Goal: Task Accomplishment & Management: Complete application form

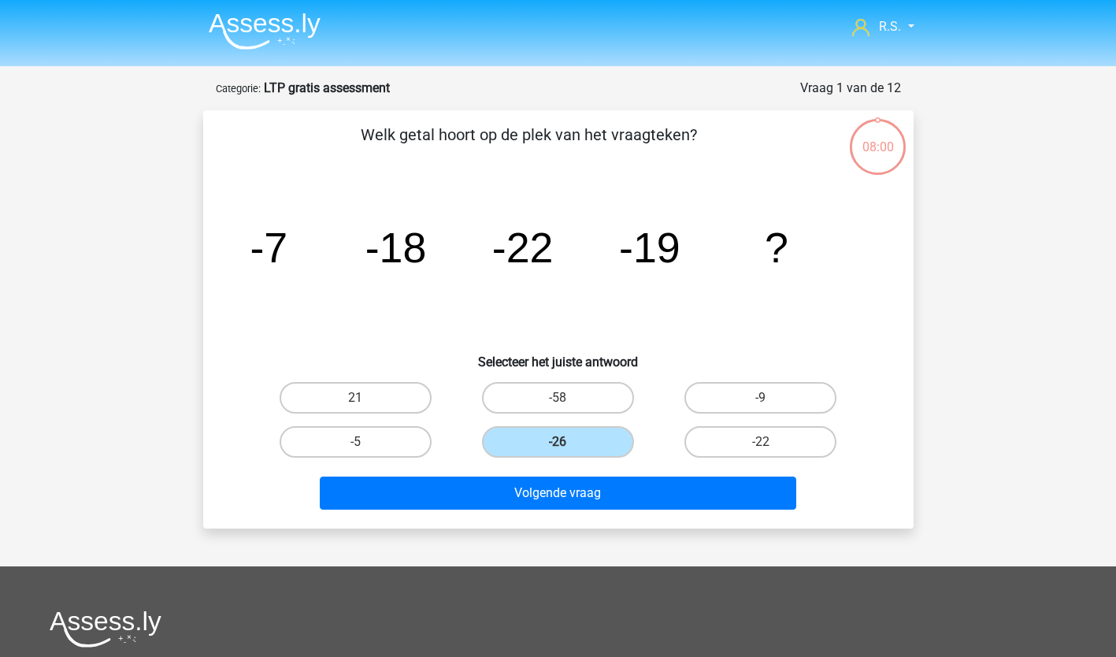
scroll to position [325, 0]
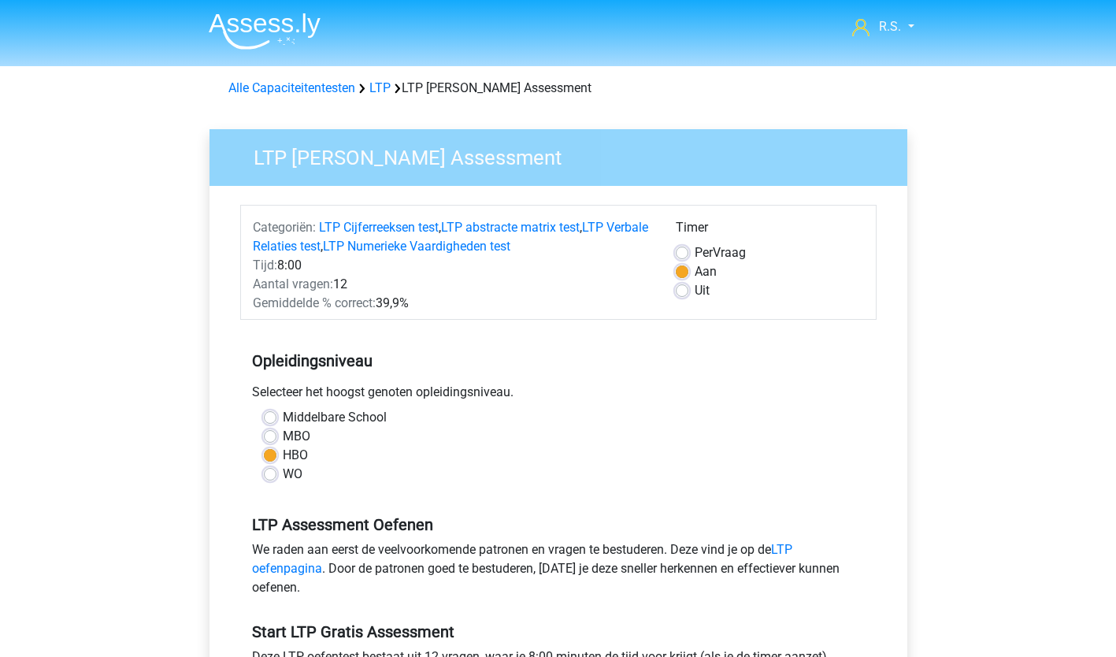
scroll to position [236, 0]
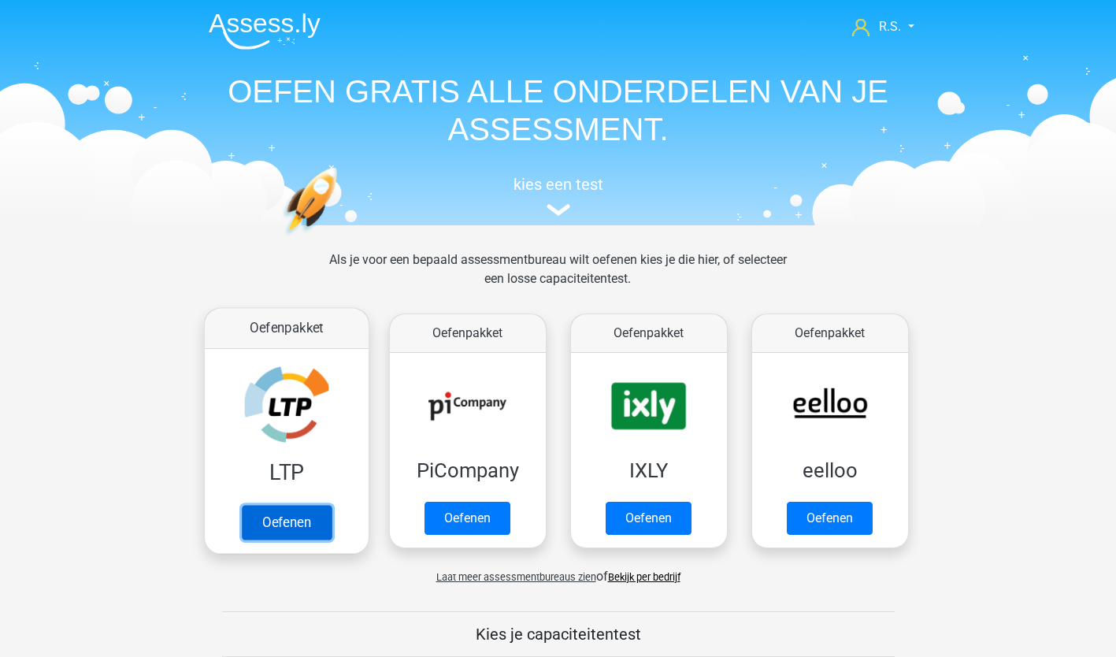
click at [276, 514] on link "Oefenen" at bounding box center [286, 522] width 90 height 35
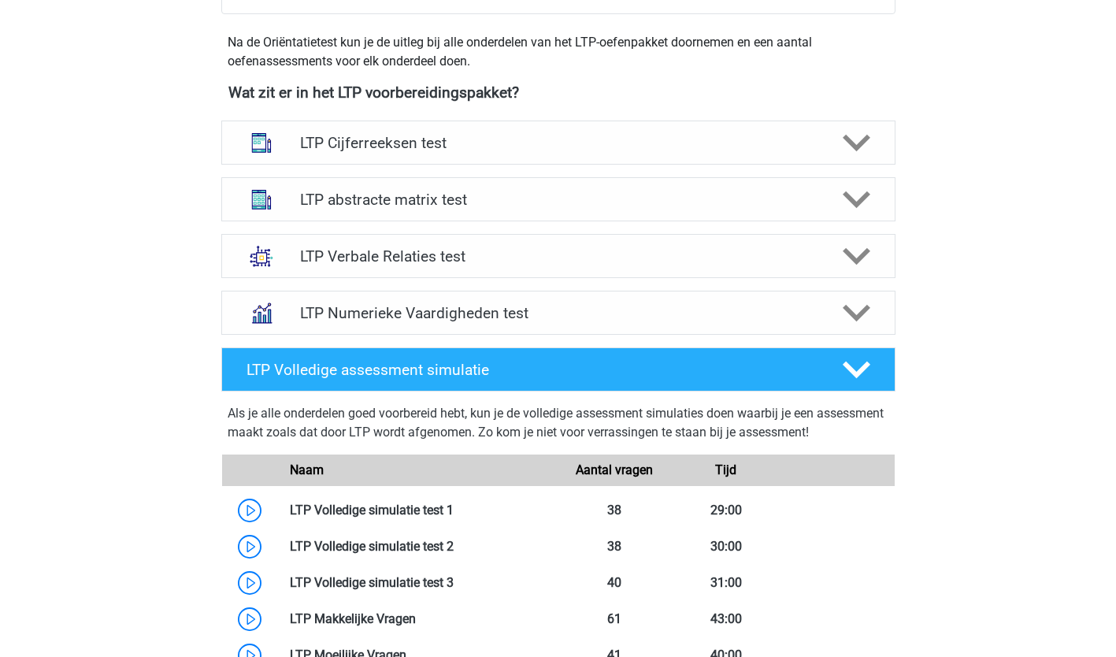
scroll to position [709, 0]
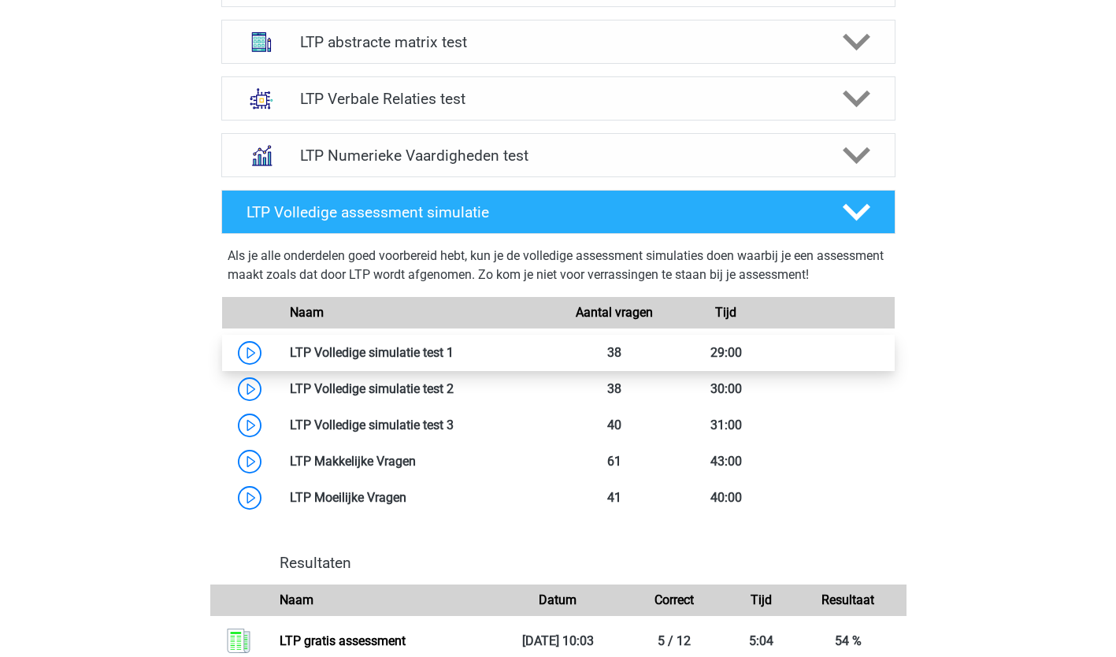
click at [454, 353] on link at bounding box center [454, 352] width 0 height 15
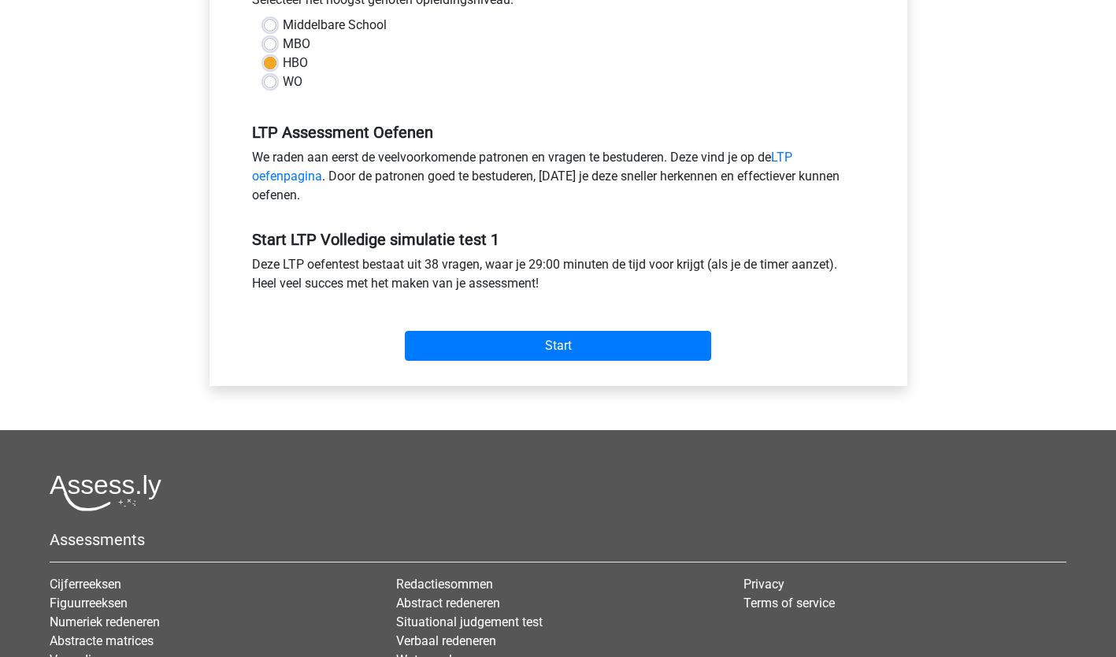
scroll to position [394, 0]
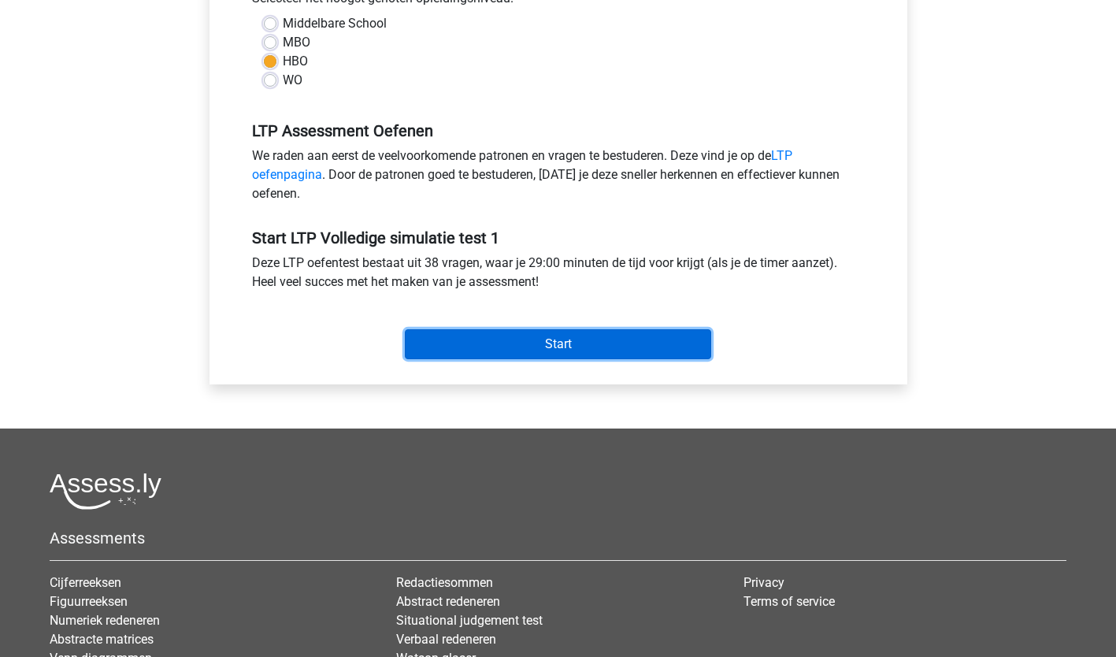
click at [510, 356] on input "Start" at bounding box center [558, 344] width 306 height 30
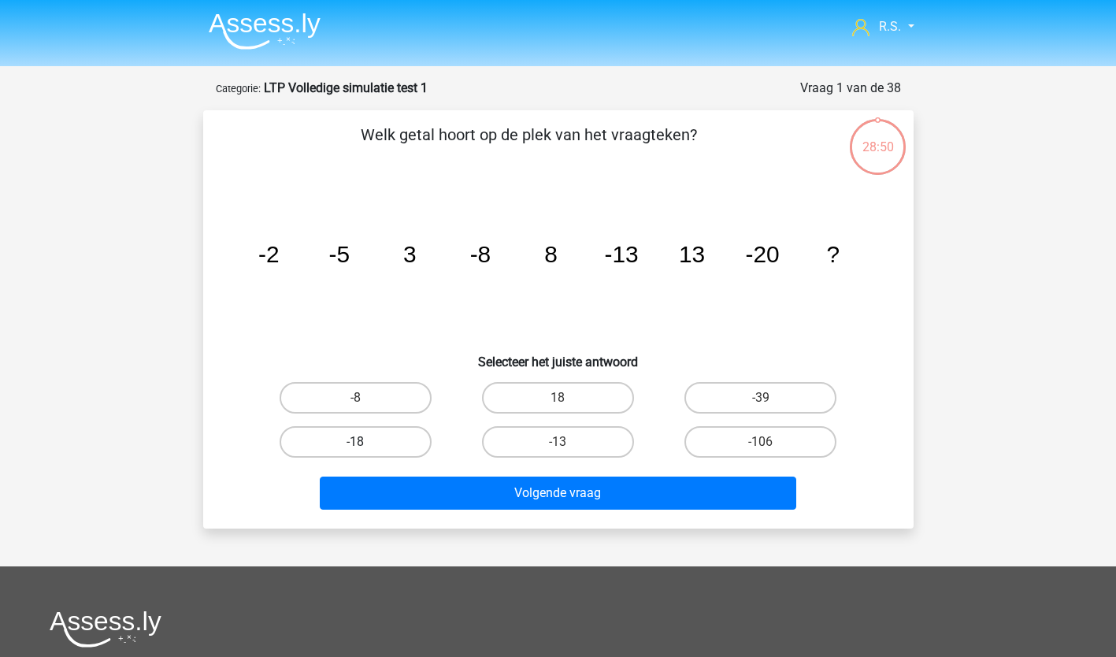
click at [415, 442] on label "-18" at bounding box center [356, 442] width 152 height 32
click at [366, 442] on input "-18" at bounding box center [360, 447] width 10 height 10
radio input "true"
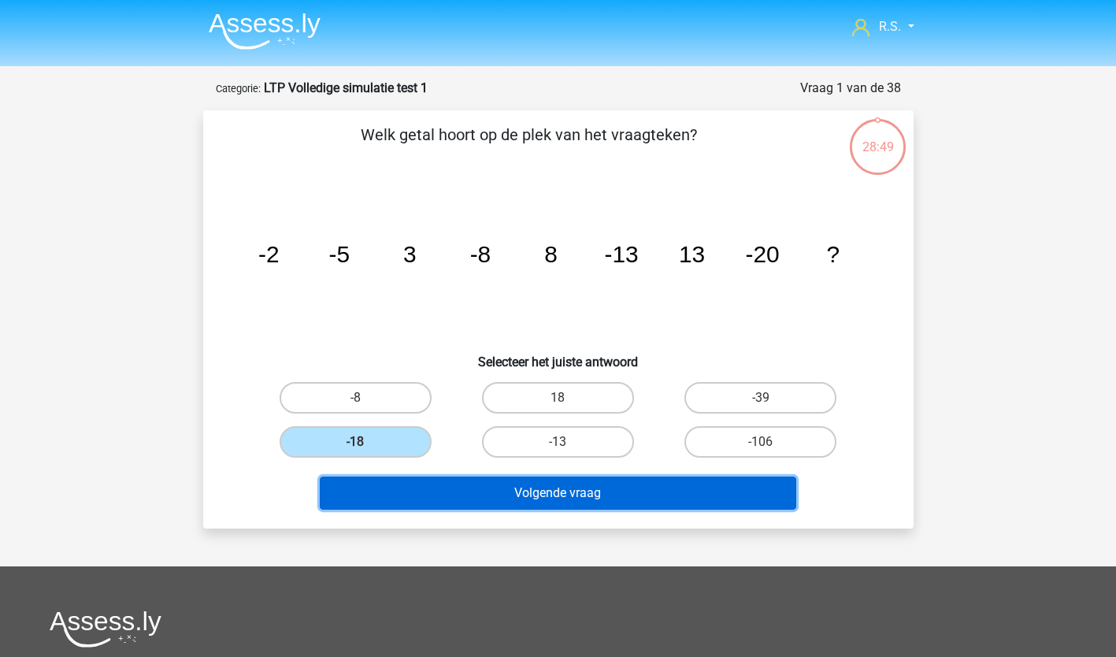
click at [397, 492] on button "Volgende vraag" at bounding box center [558, 493] width 477 height 33
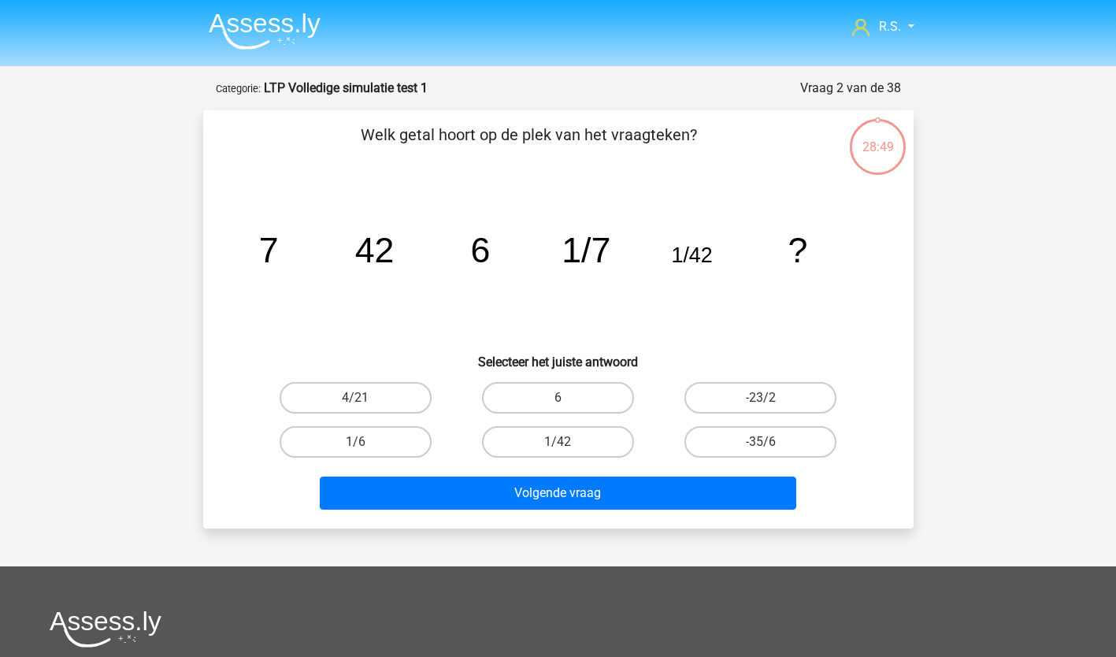
scroll to position [79, 0]
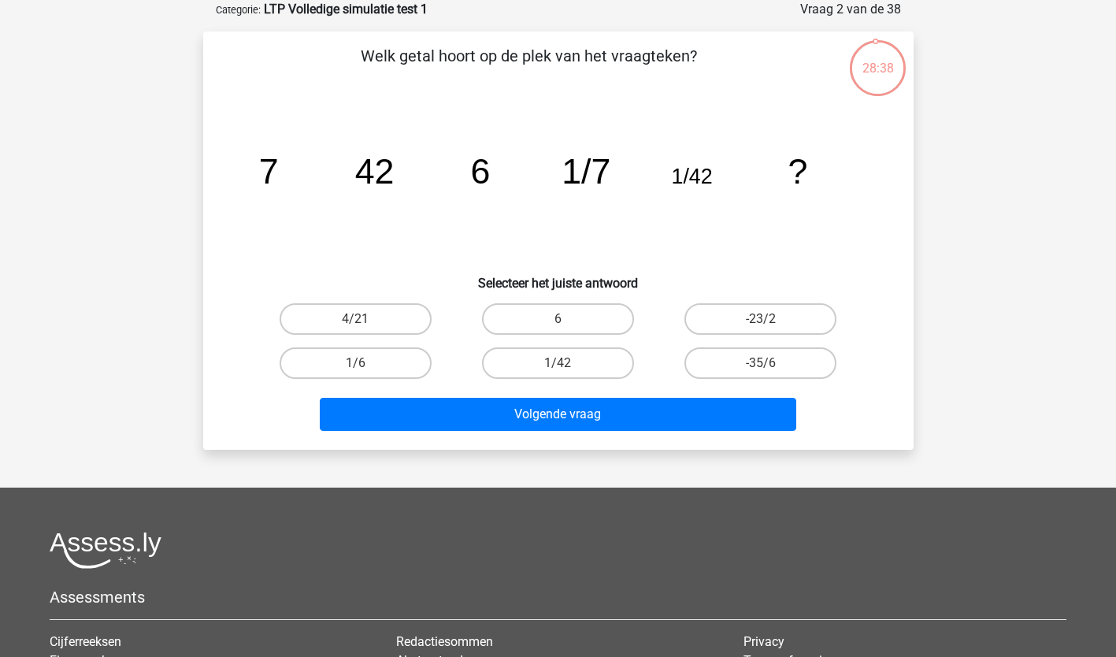
drag, startPoint x: 397, startPoint y: 351, endPoint x: 159, endPoint y: 402, distance: 243.4
click at [159, 402] on div "R.S. r.chharran@icloud.com" at bounding box center [558, 412] width 1116 height 982
click at [574, 369] on label "1/42" at bounding box center [558, 363] width 152 height 32
click at [568, 369] on input "1/42" at bounding box center [563, 368] width 10 height 10
radio input "true"
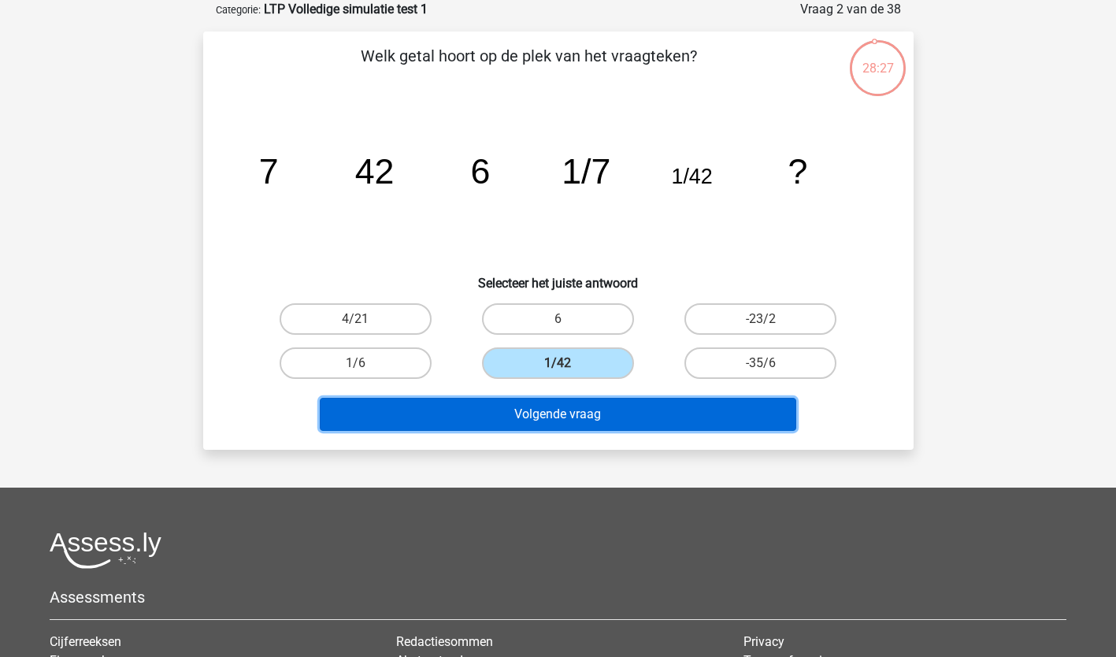
click at [559, 400] on button "Volgende vraag" at bounding box center [558, 414] width 477 height 33
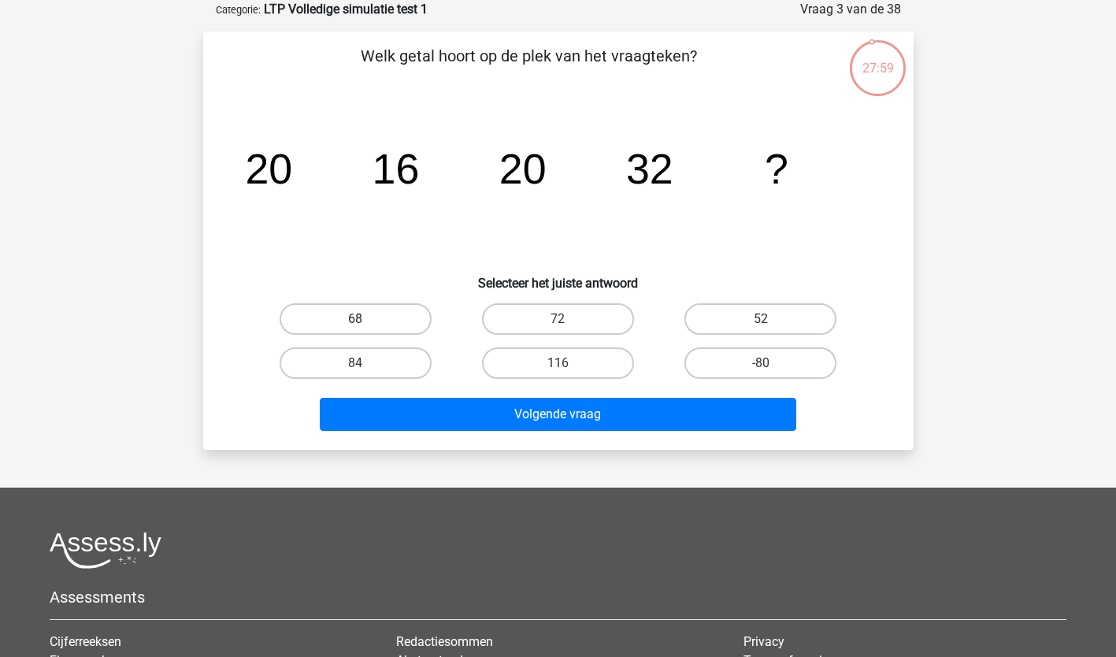
click at [382, 321] on label "68" at bounding box center [356, 319] width 152 height 32
click at [366, 321] on input "68" at bounding box center [360, 324] width 10 height 10
radio input "true"
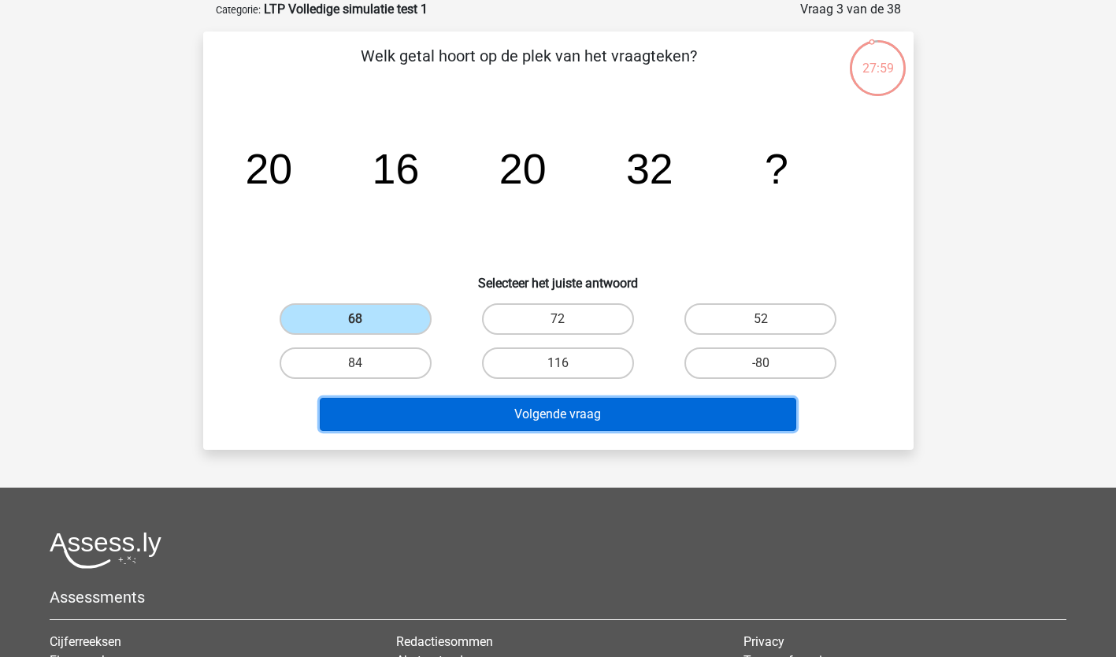
click at [375, 418] on button "Volgende vraag" at bounding box center [558, 414] width 477 height 33
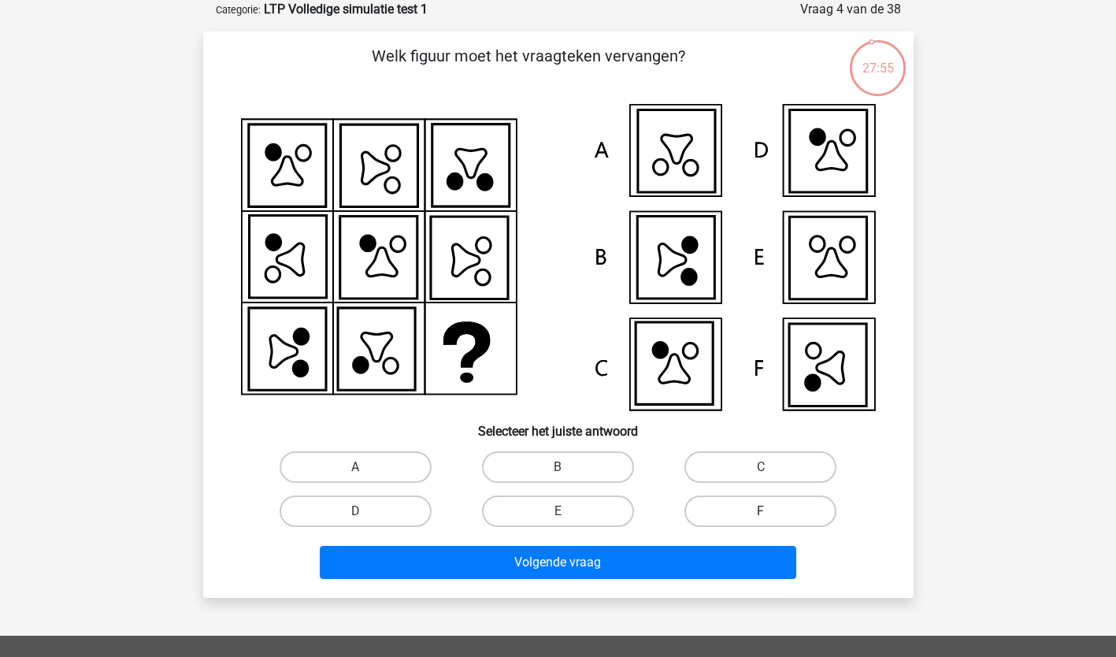
click at [772, 514] on label "F" at bounding box center [761, 512] width 152 height 32
click at [771, 514] on input "F" at bounding box center [766, 516] width 10 height 10
radio input "true"
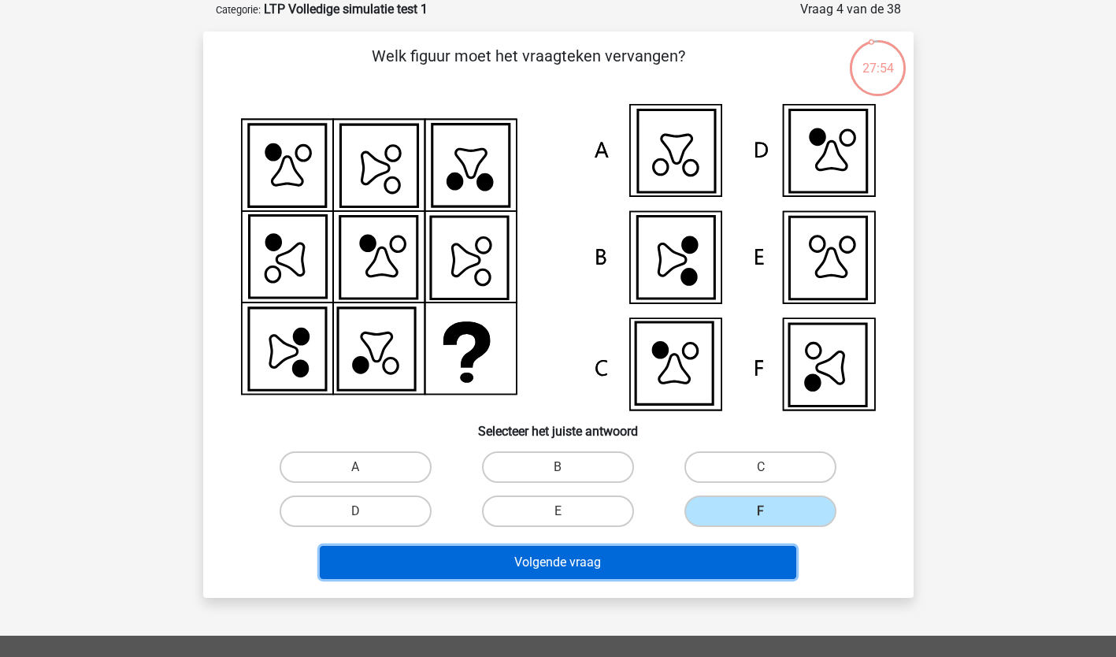
click at [706, 559] on button "Volgende vraag" at bounding box center [558, 562] width 477 height 33
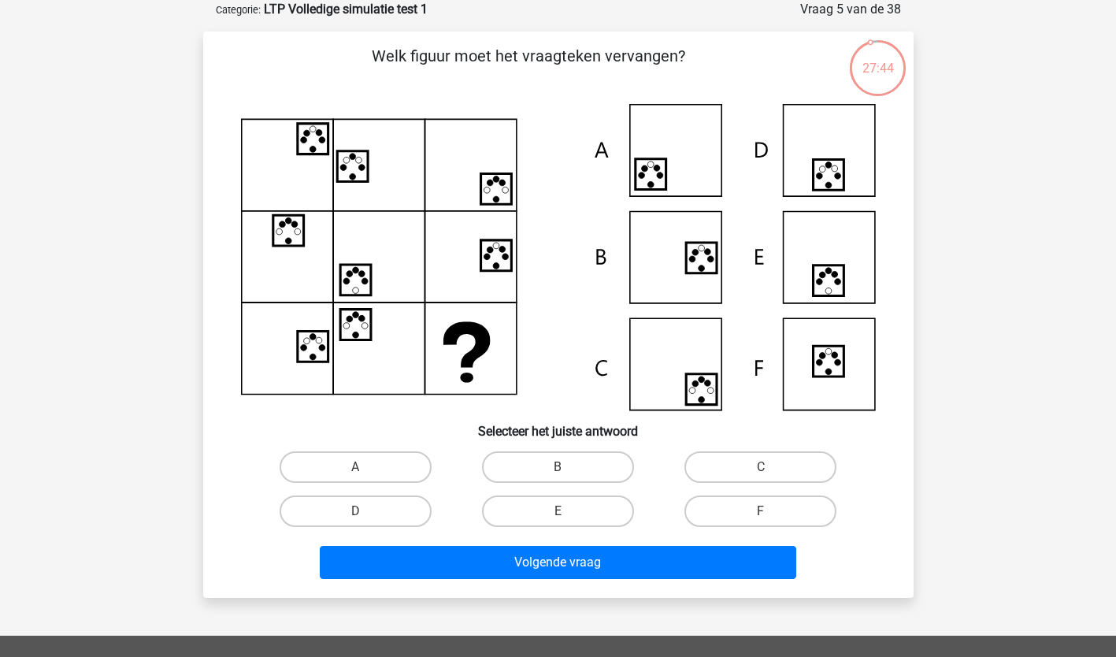
click at [662, 150] on icon at bounding box center [558, 257] width 635 height 306
click at [367, 473] on label "A" at bounding box center [356, 467] width 152 height 32
click at [366, 473] on input "A" at bounding box center [360, 472] width 10 height 10
radio input "true"
click at [387, 579] on div "Volgende vraag" at bounding box center [558, 565] width 608 height 39
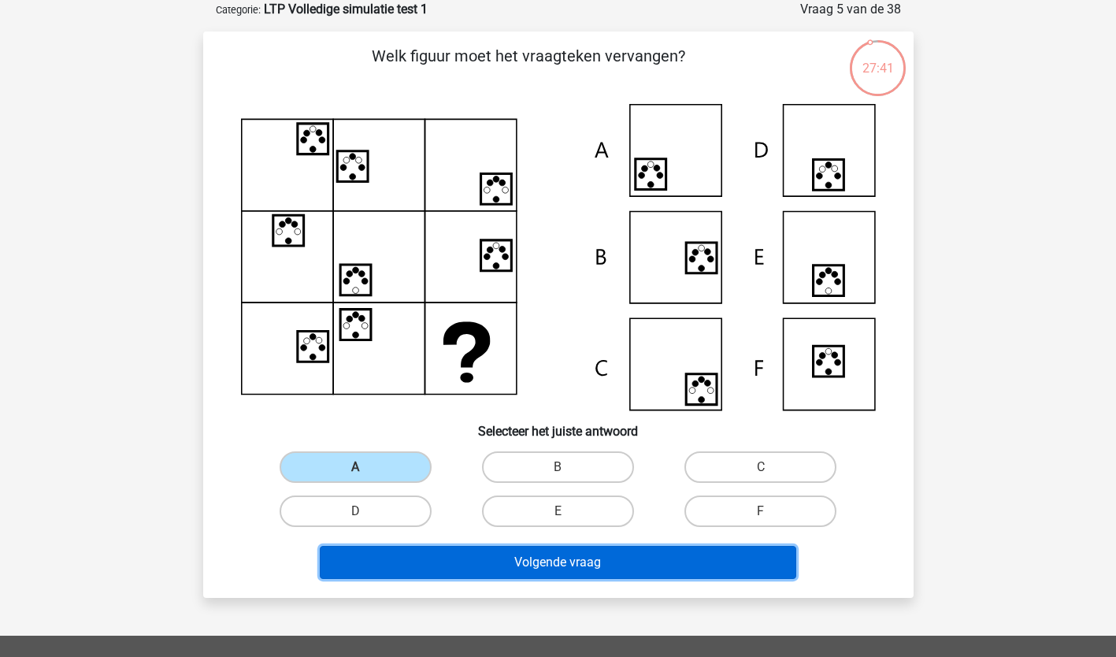
click at [390, 568] on button "Volgende vraag" at bounding box center [558, 562] width 477 height 33
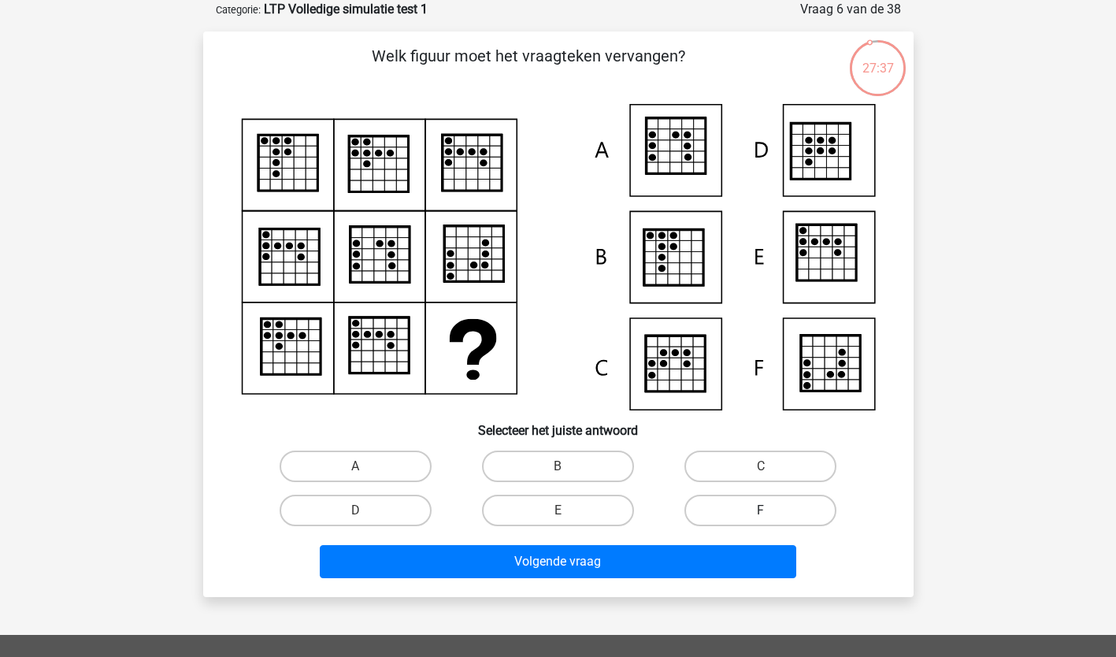
click at [777, 520] on label "F" at bounding box center [761, 511] width 152 height 32
click at [771, 520] on input "F" at bounding box center [766, 515] width 10 height 10
radio input "true"
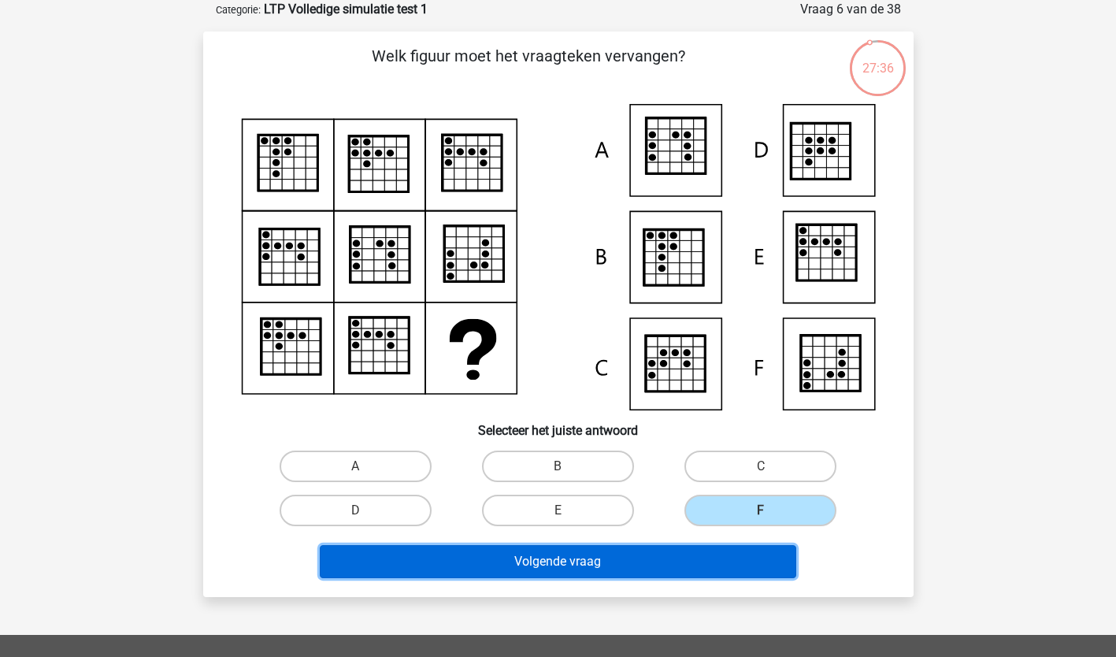
click at [719, 555] on button "Volgende vraag" at bounding box center [558, 561] width 477 height 33
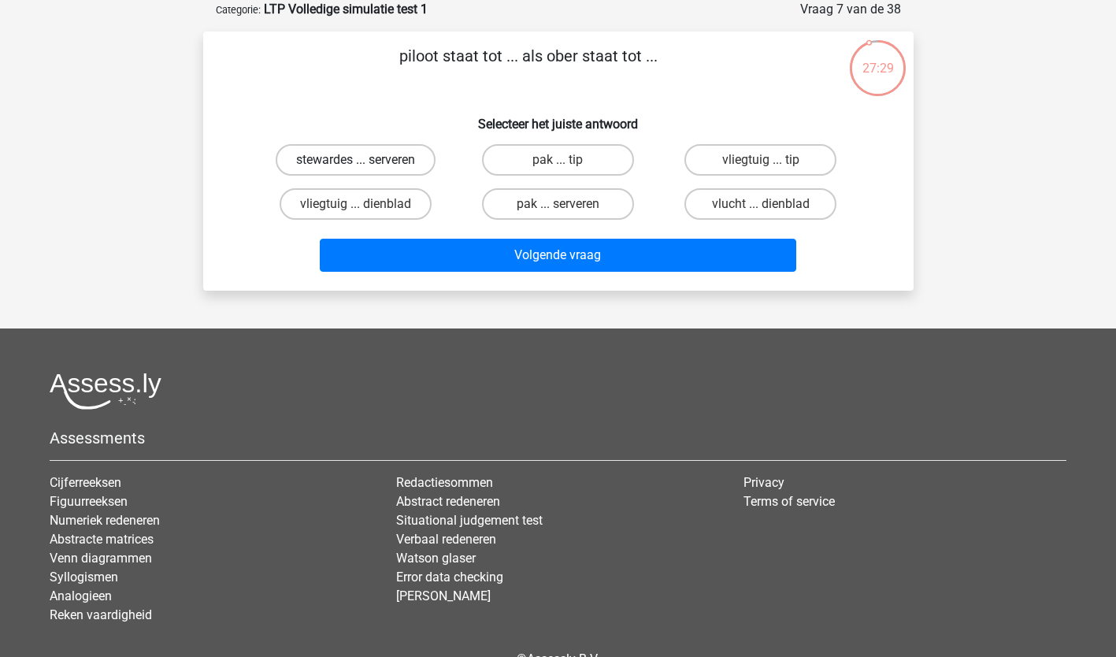
click at [419, 161] on label "stewardes ... serveren" at bounding box center [356, 160] width 160 height 32
click at [366, 161] on input "stewardes ... serveren" at bounding box center [360, 165] width 10 height 10
radio input "true"
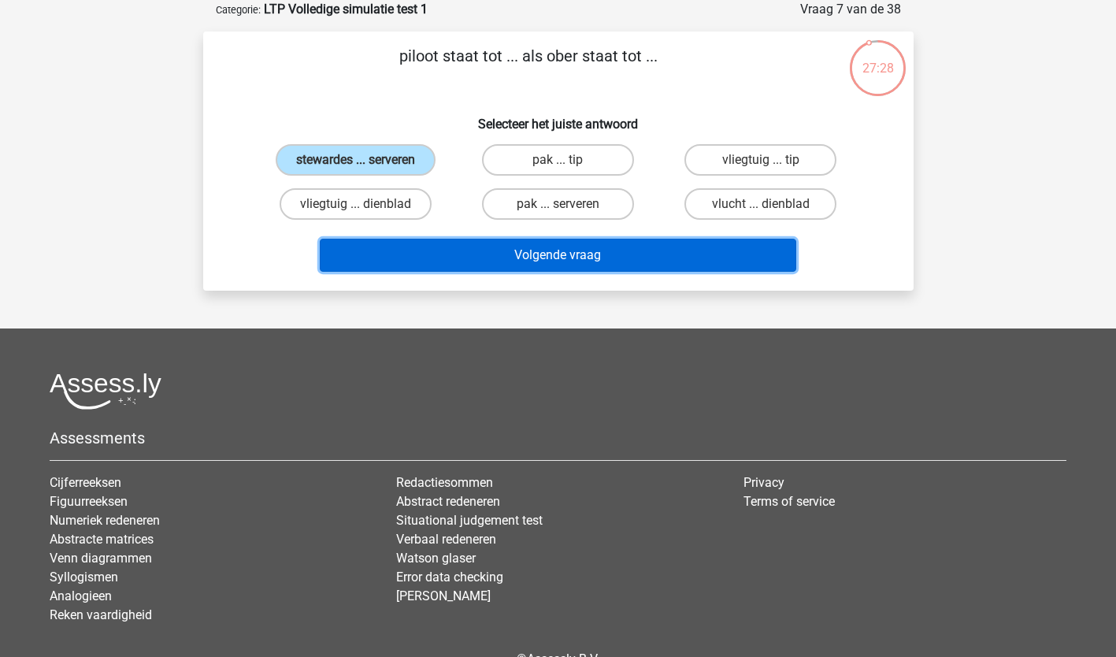
click at [437, 250] on button "Volgende vraag" at bounding box center [558, 255] width 477 height 33
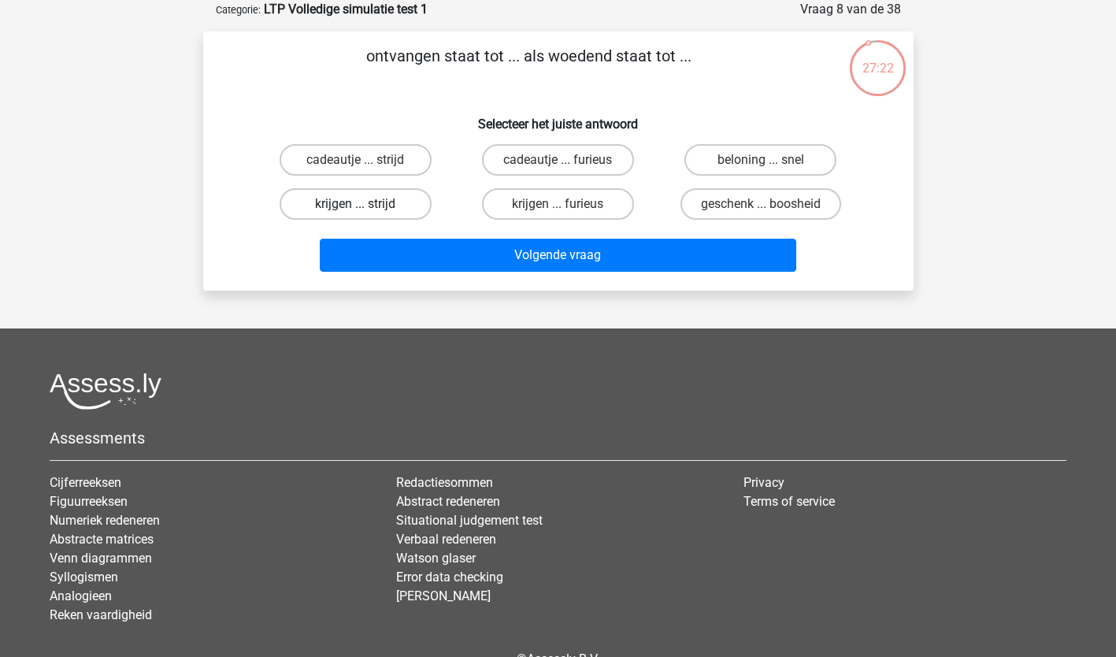
click at [375, 204] on label "krijgen ... strijd" at bounding box center [356, 204] width 152 height 32
click at [366, 204] on input "krijgen ... strijd" at bounding box center [360, 209] width 10 height 10
radio input "true"
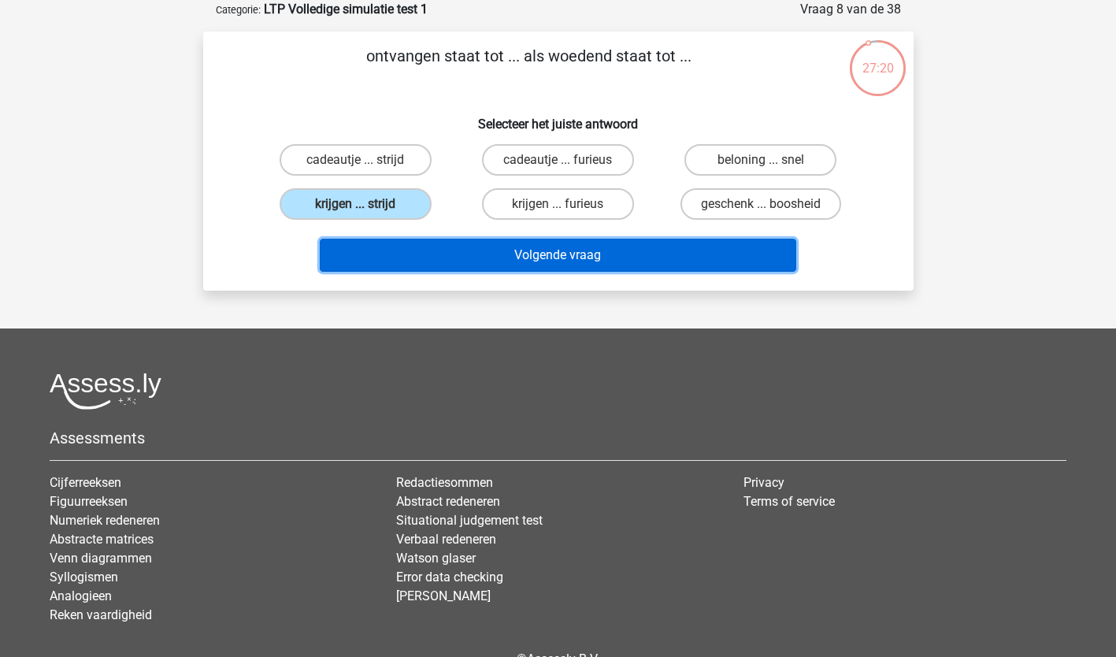
click at [395, 250] on button "Volgende vraag" at bounding box center [558, 255] width 477 height 33
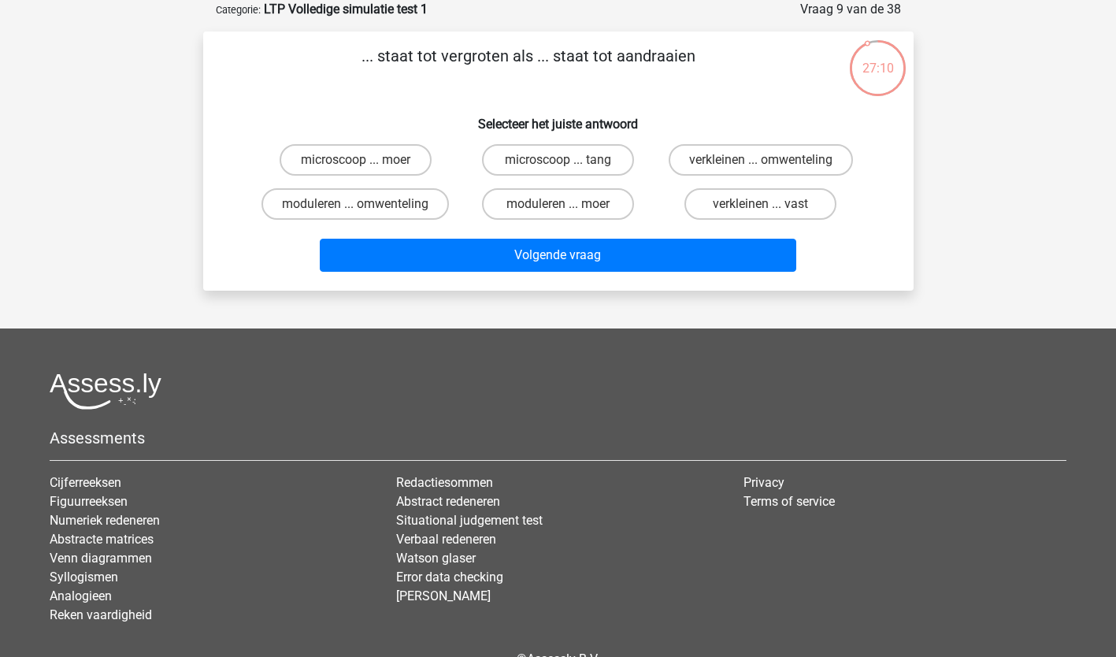
click at [442, 150] on div "microscoop ... moer" at bounding box center [356, 160] width 190 height 32
click at [416, 154] on label "microscoop ... moer" at bounding box center [356, 160] width 152 height 32
click at [366, 160] on input "microscoop ... moer" at bounding box center [360, 165] width 10 height 10
radio input "true"
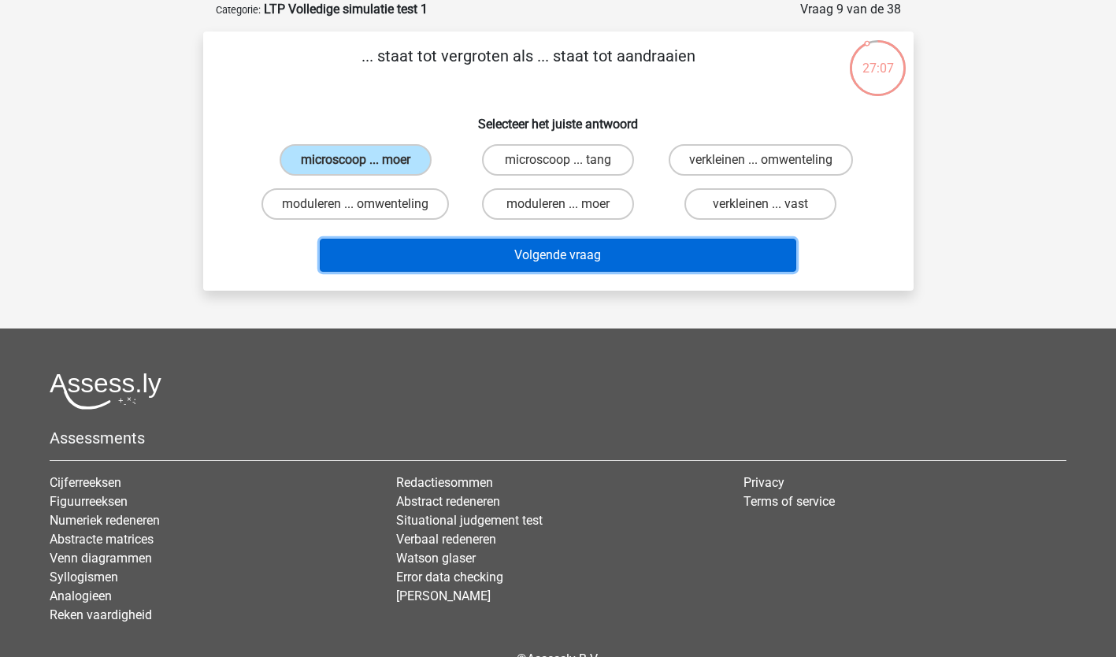
click at [421, 256] on button "Volgende vraag" at bounding box center [558, 255] width 477 height 33
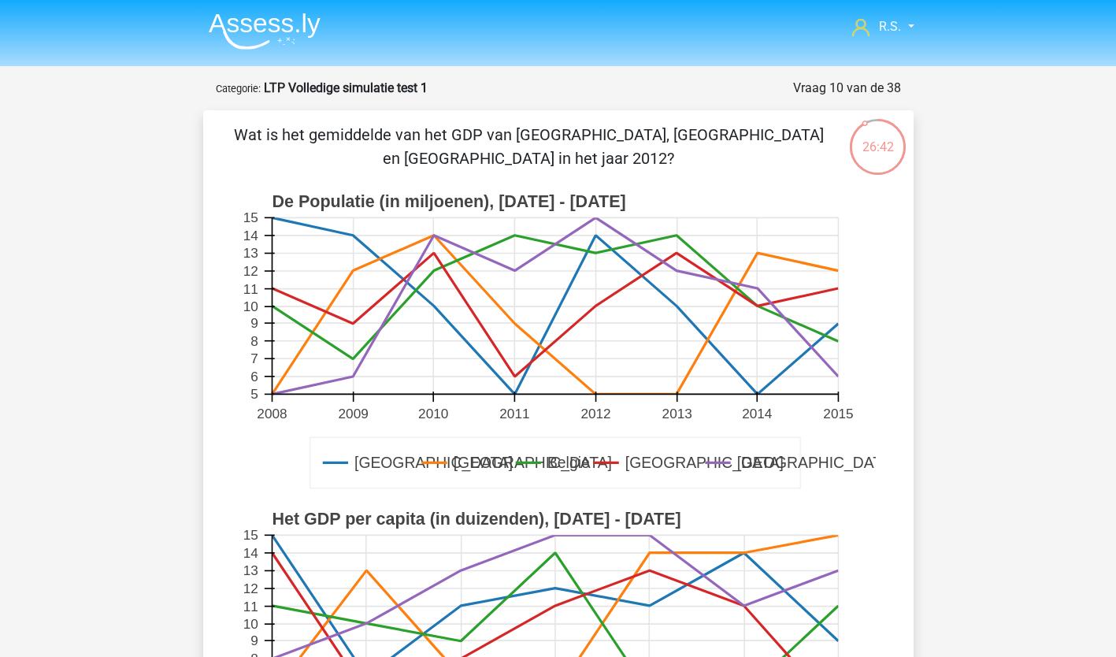
scroll to position [315, 0]
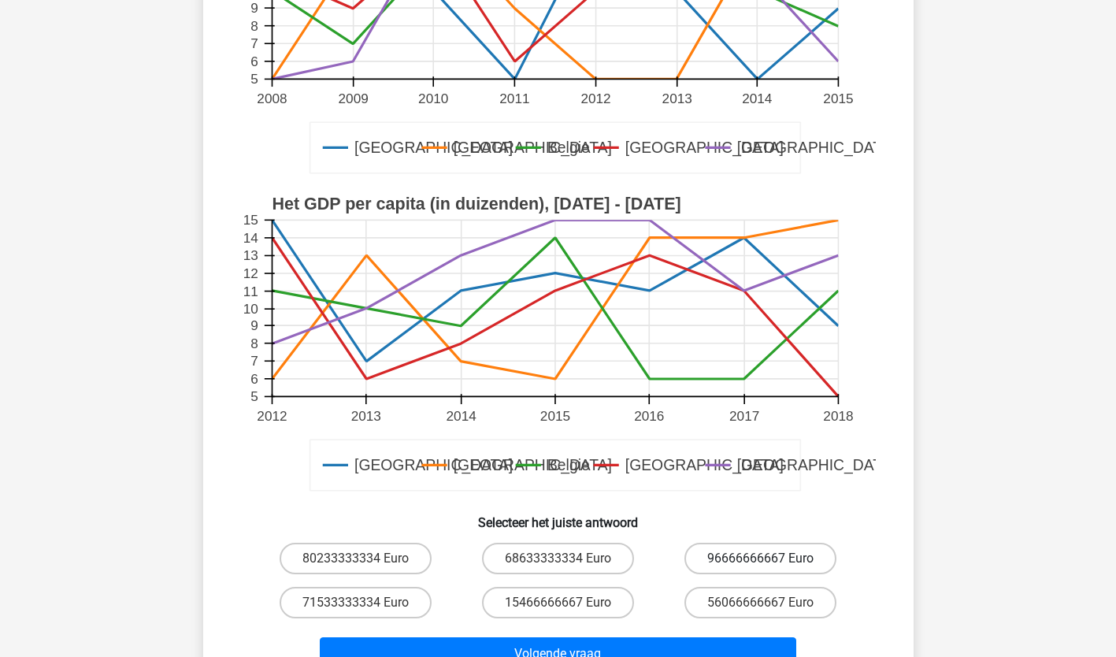
click at [726, 556] on label "96666666667 Euro" at bounding box center [761, 559] width 152 height 32
click at [761, 559] on input "96666666667 Euro" at bounding box center [766, 564] width 10 height 10
radio input "true"
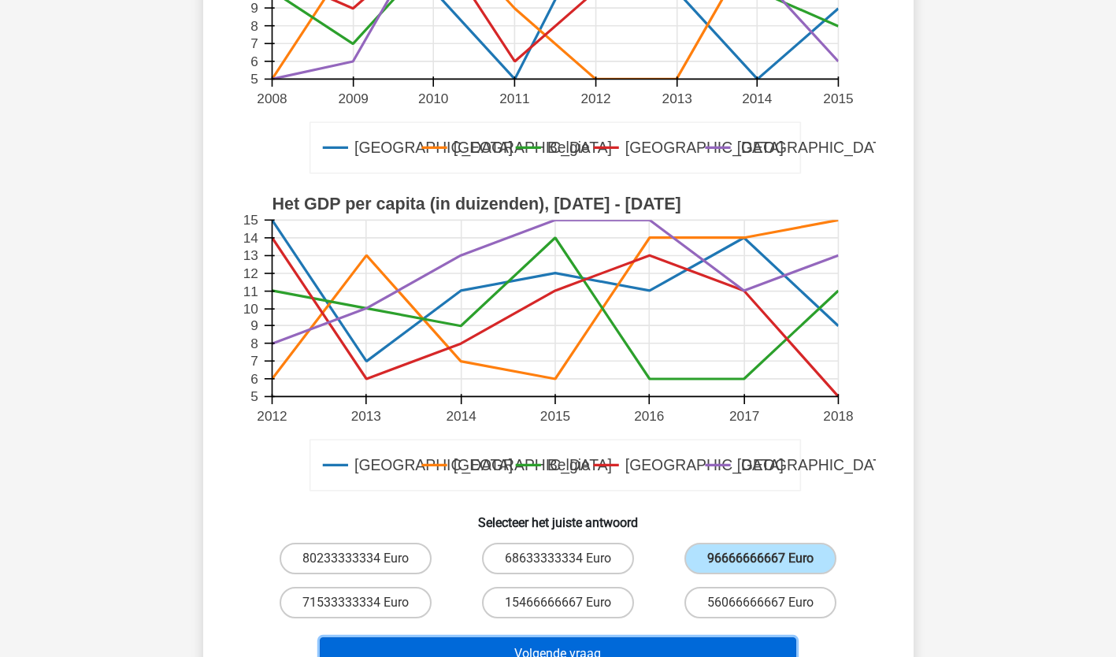
click at [572, 648] on button "Volgende vraag" at bounding box center [558, 653] width 477 height 33
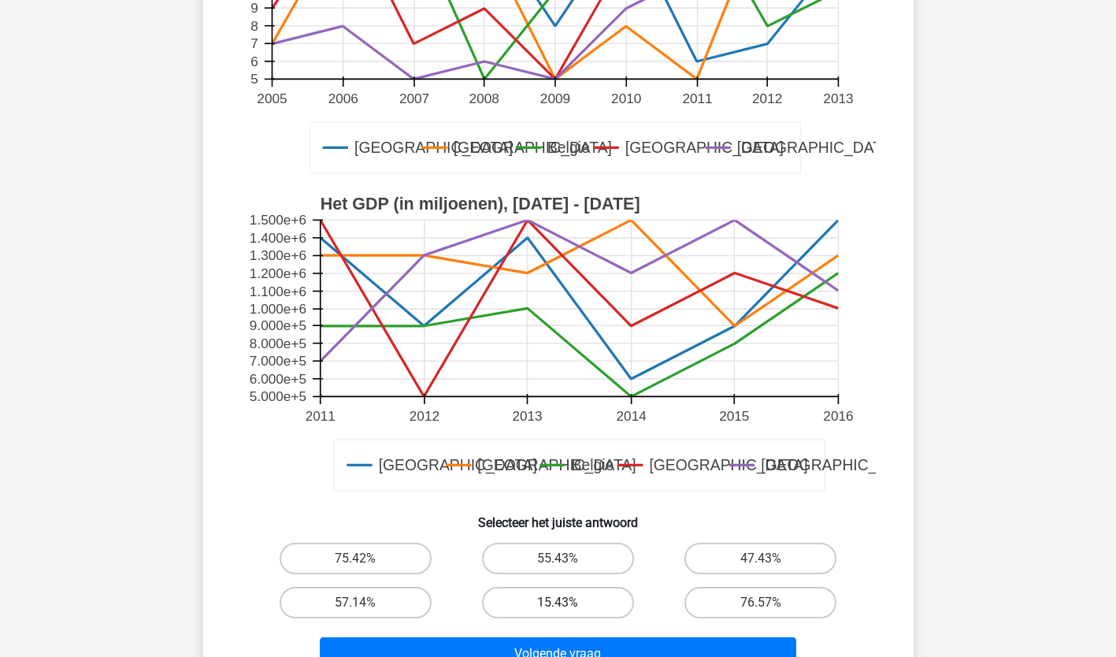
click at [540, 599] on label "15.43%" at bounding box center [558, 603] width 152 height 32
click at [558, 603] on input "15.43%" at bounding box center [563, 608] width 10 height 10
radio input "true"
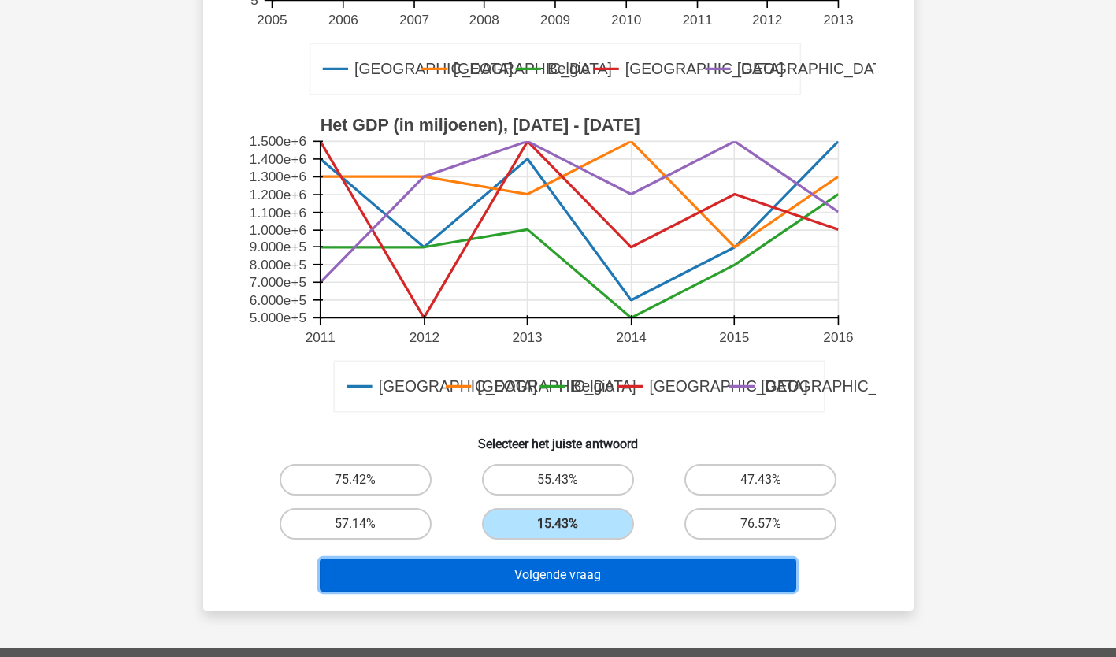
click at [605, 585] on button "Volgende vraag" at bounding box center [558, 575] width 477 height 33
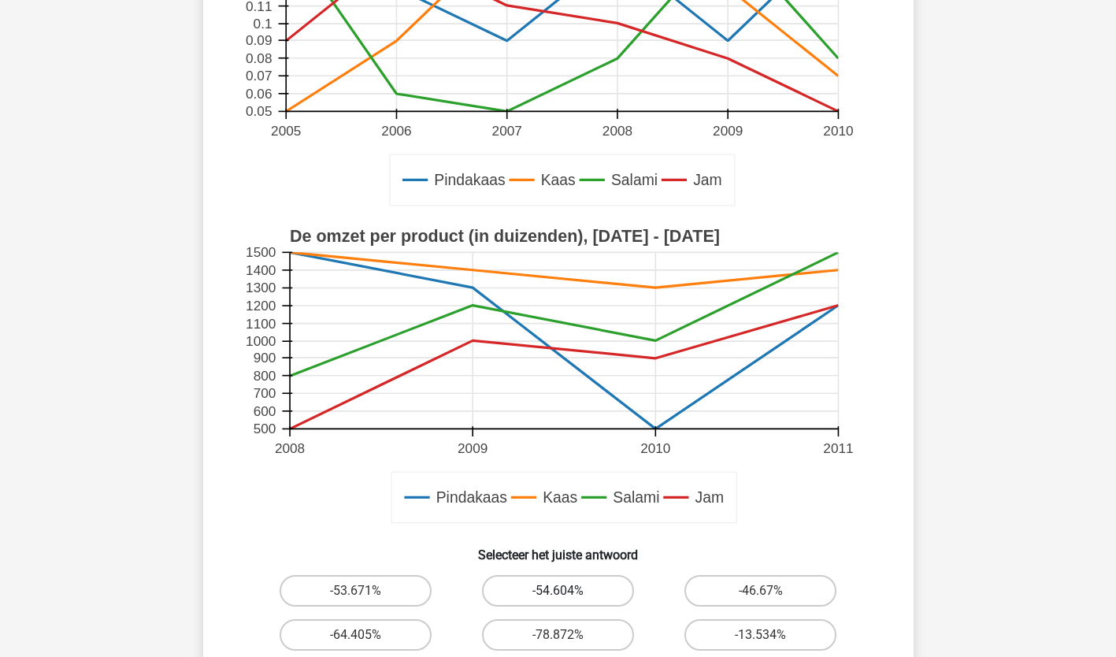
scroll to position [394, 0]
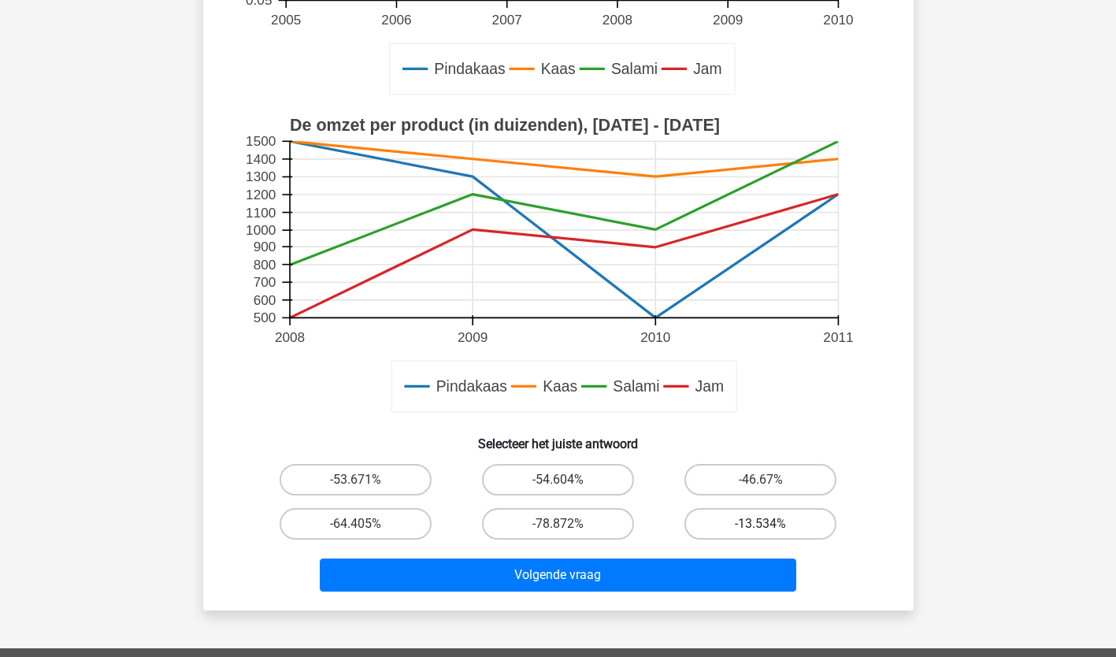
click at [792, 525] on label "-13.534%" at bounding box center [761, 524] width 152 height 32
click at [771, 525] on input "-13.534%" at bounding box center [766, 529] width 10 height 10
radio input "true"
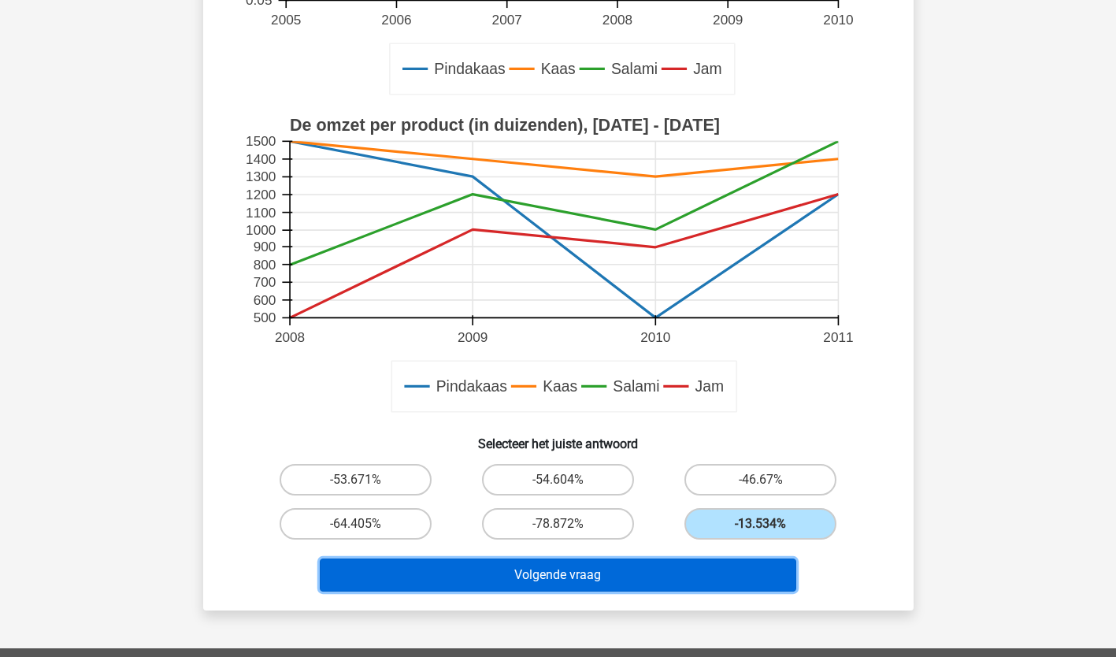
click at [738, 570] on button "Volgende vraag" at bounding box center [558, 575] width 477 height 33
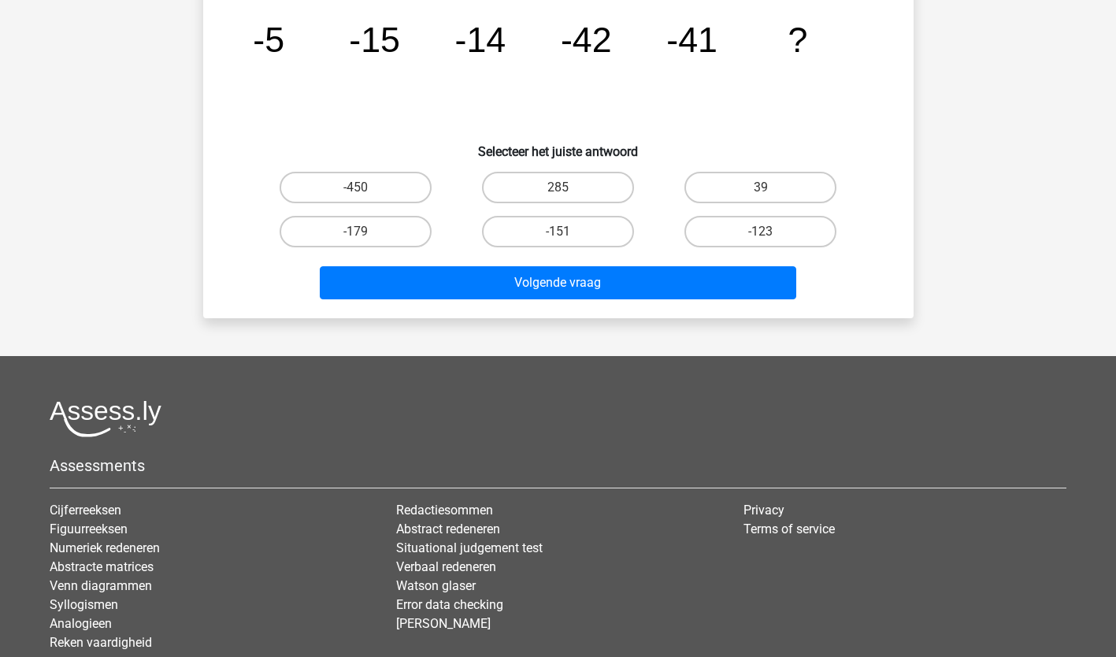
scroll to position [79, 0]
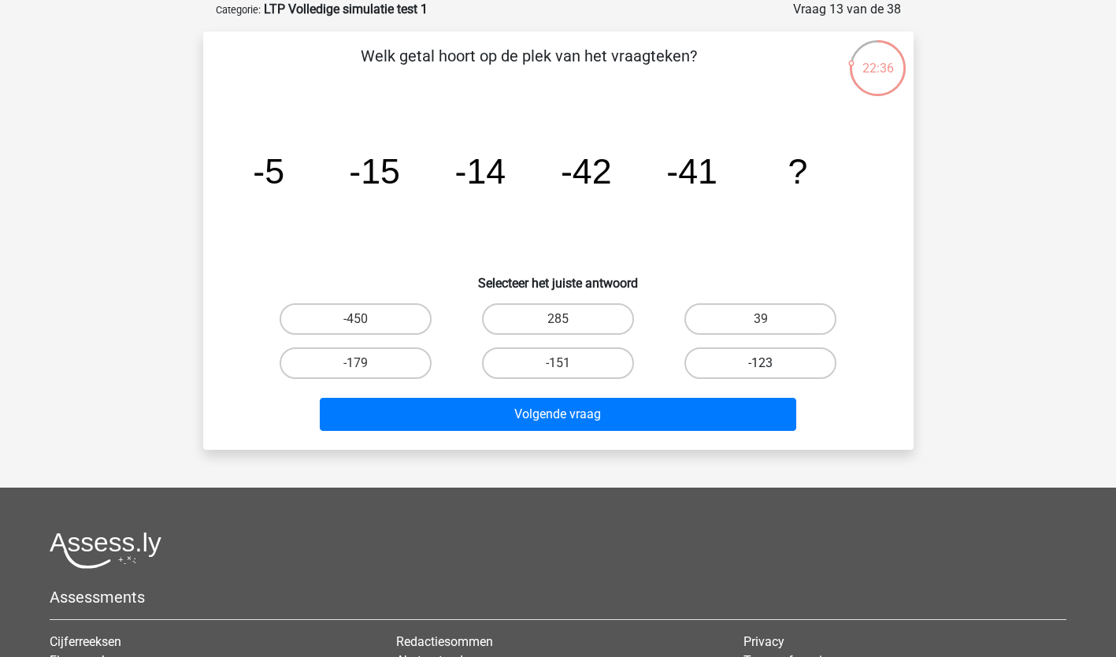
click at [771, 373] on label "-123" at bounding box center [761, 363] width 152 height 32
click at [771, 373] on input "-123" at bounding box center [766, 368] width 10 height 10
radio input "true"
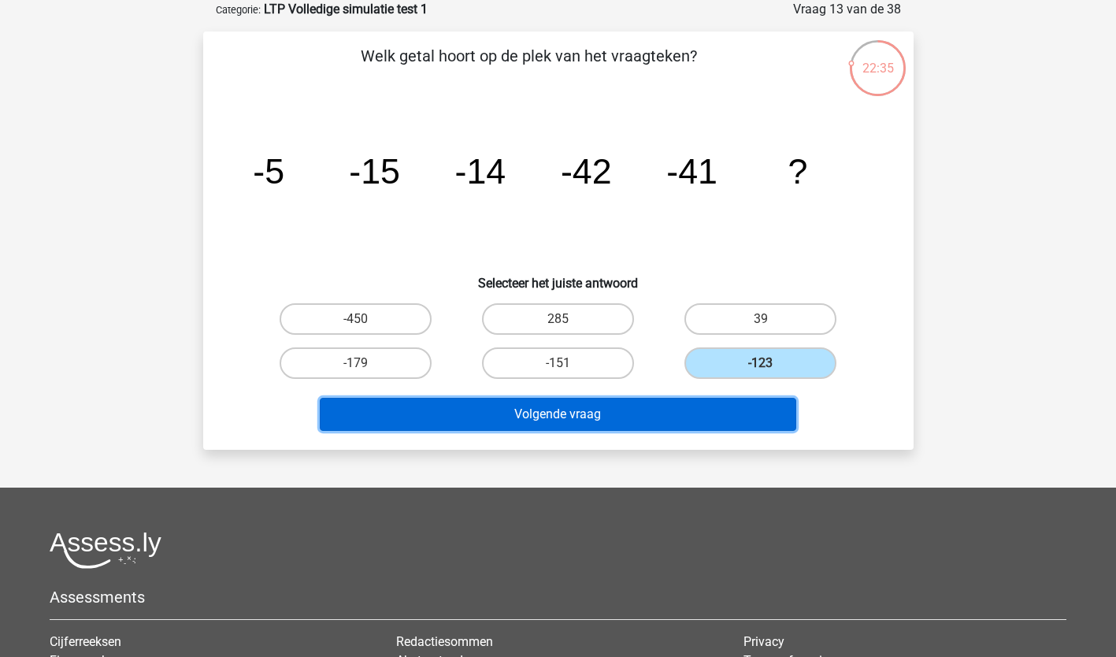
click at [731, 423] on button "Volgende vraag" at bounding box center [558, 414] width 477 height 33
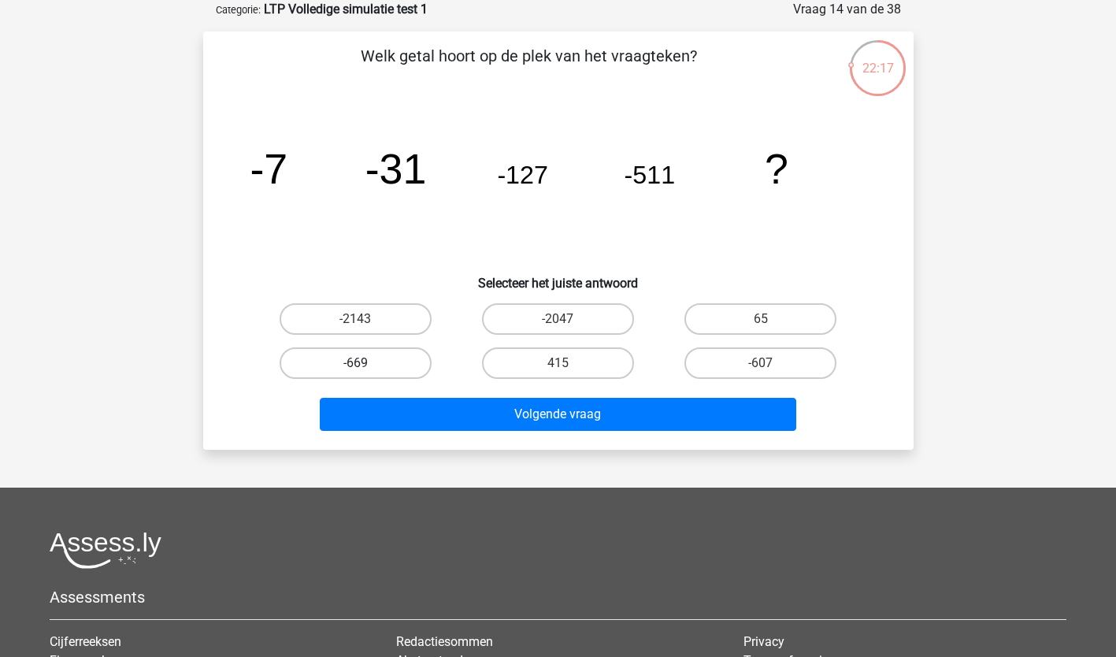
click at [370, 361] on label "-669" at bounding box center [356, 363] width 152 height 32
click at [366, 363] on input "-669" at bounding box center [360, 368] width 10 height 10
radio input "true"
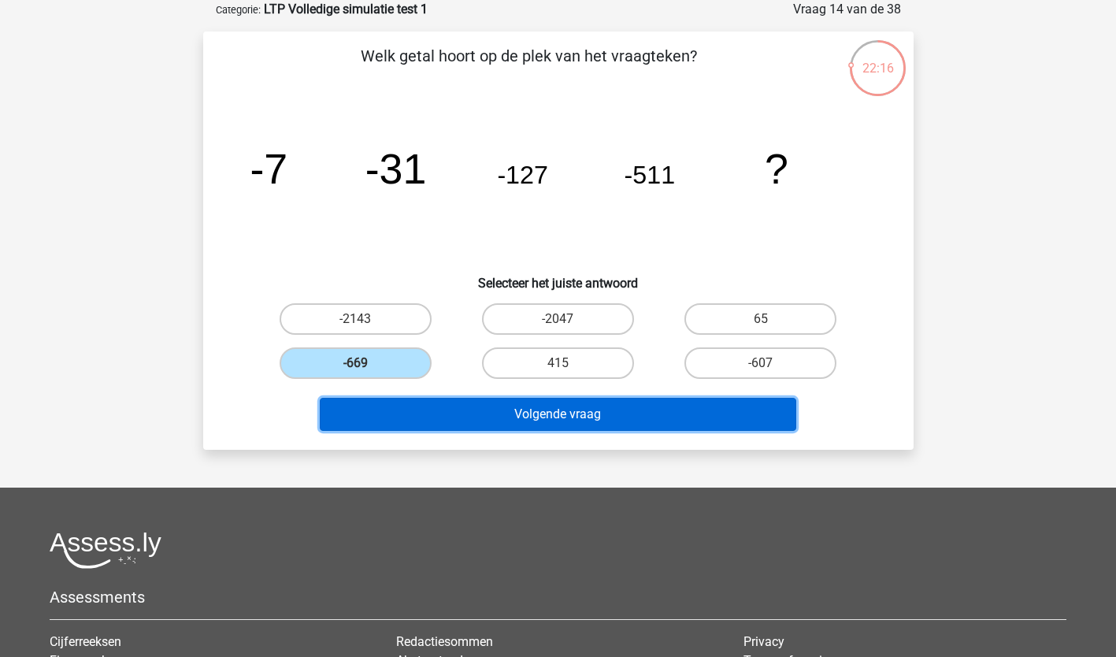
click at [376, 406] on button "Volgende vraag" at bounding box center [558, 414] width 477 height 33
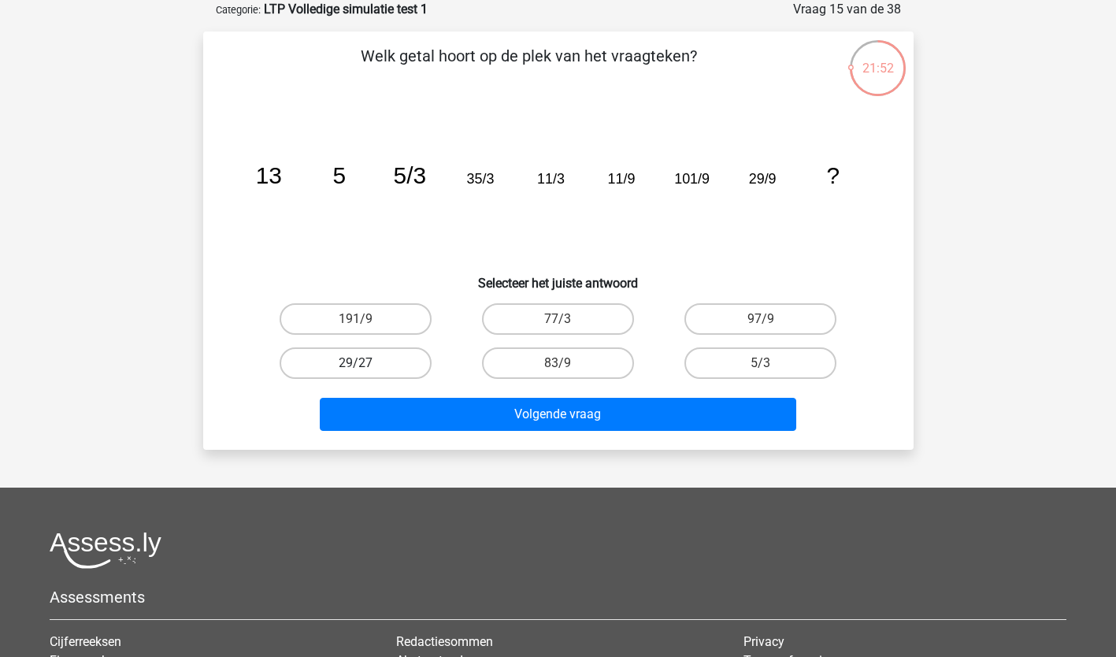
click at [403, 366] on label "29/27" at bounding box center [356, 363] width 152 height 32
click at [366, 366] on input "29/27" at bounding box center [360, 368] width 10 height 10
radio input "true"
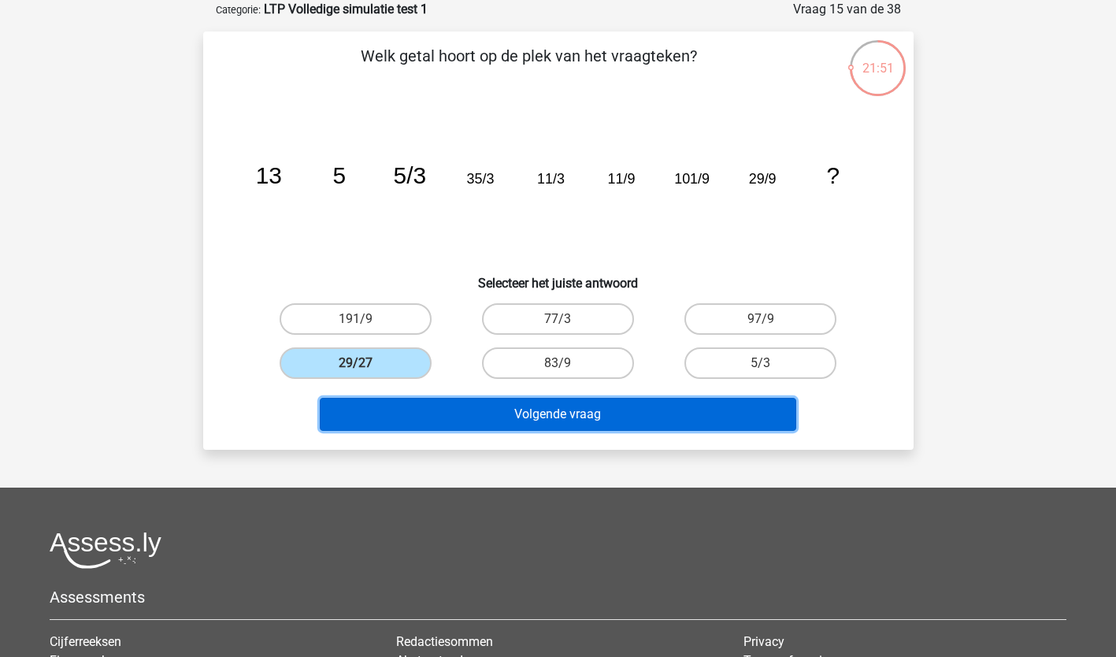
click at [404, 406] on button "Volgende vraag" at bounding box center [558, 414] width 477 height 33
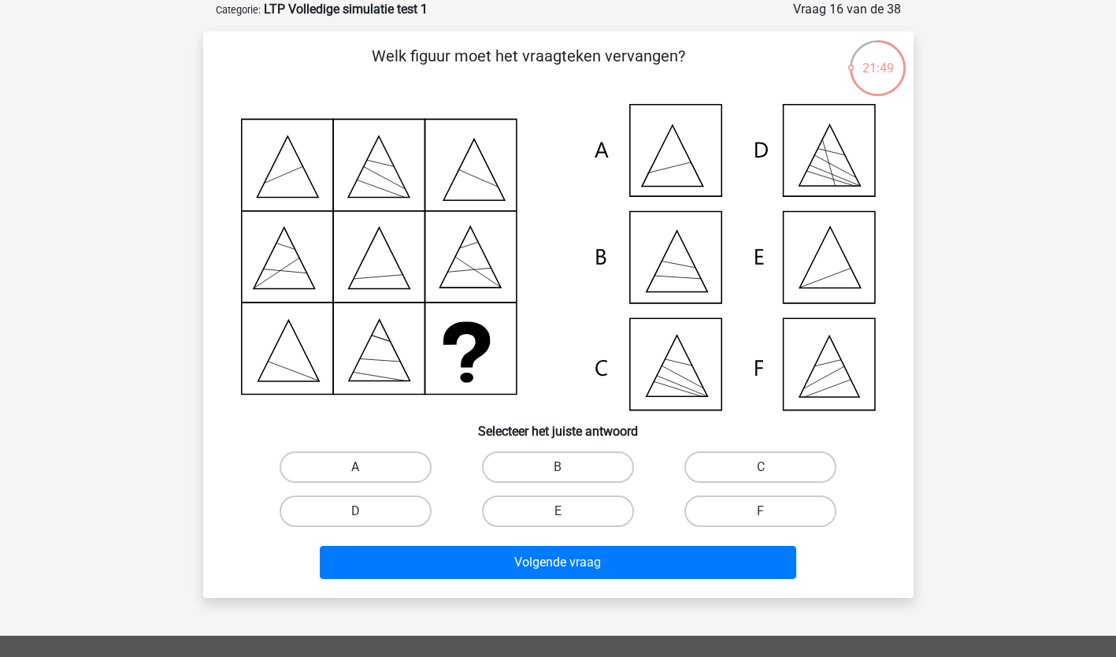
click at [349, 462] on label "A" at bounding box center [356, 467] width 152 height 32
click at [355, 467] on input "A" at bounding box center [360, 472] width 10 height 10
radio input "true"
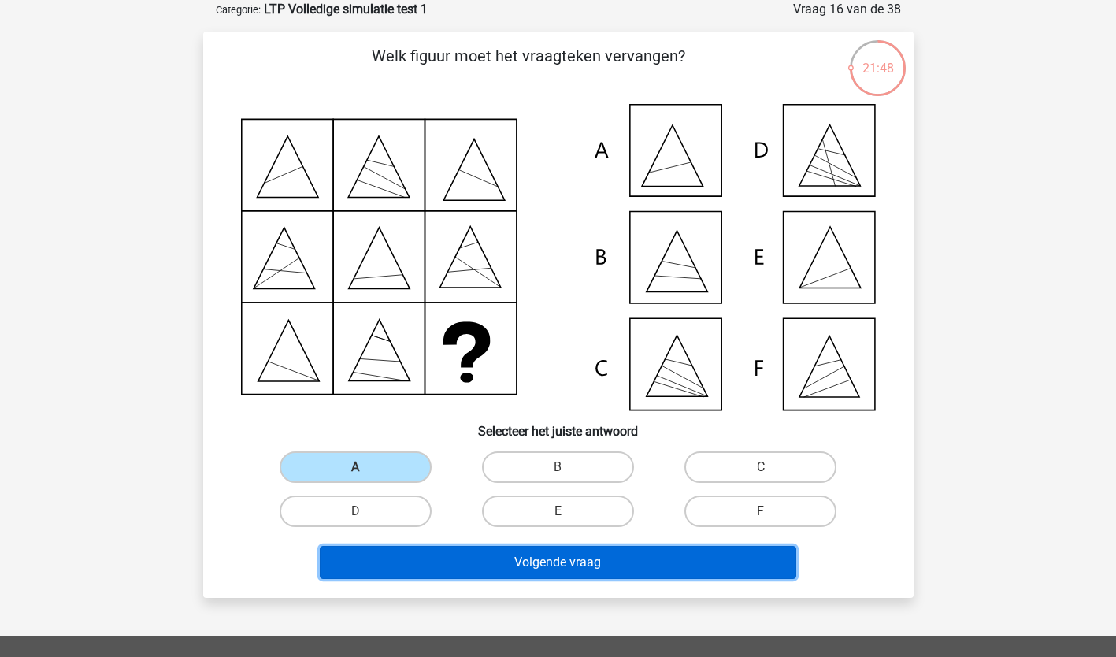
click at [348, 555] on button "Volgende vraag" at bounding box center [558, 562] width 477 height 33
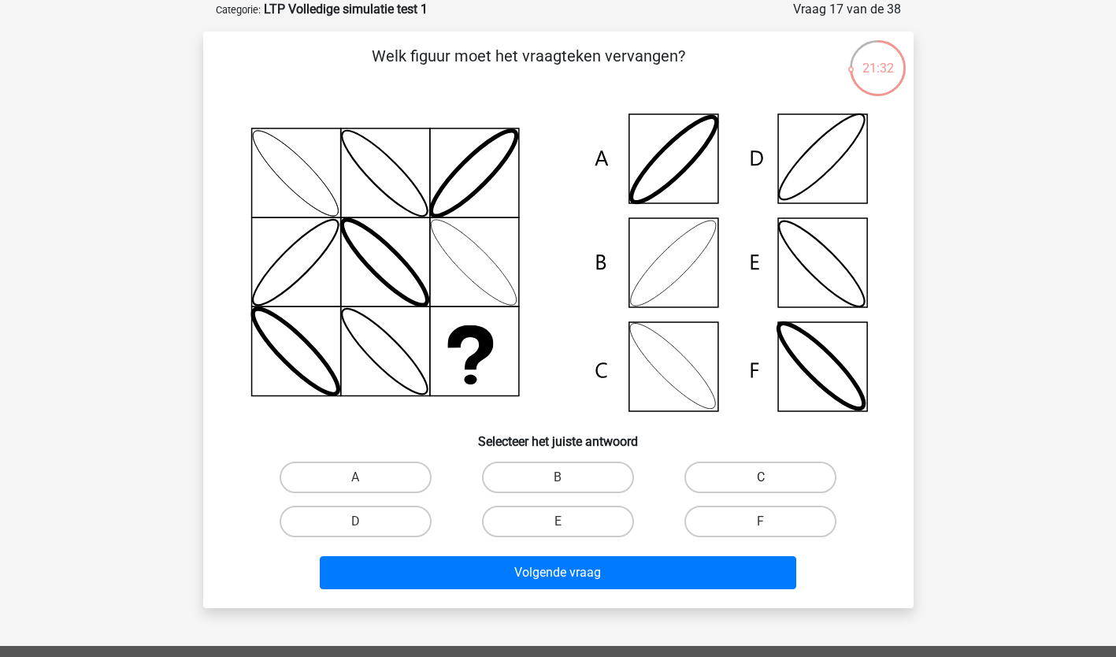
click at [711, 479] on label "C" at bounding box center [761, 478] width 152 height 32
click at [761, 479] on input "C" at bounding box center [766, 482] width 10 height 10
radio input "true"
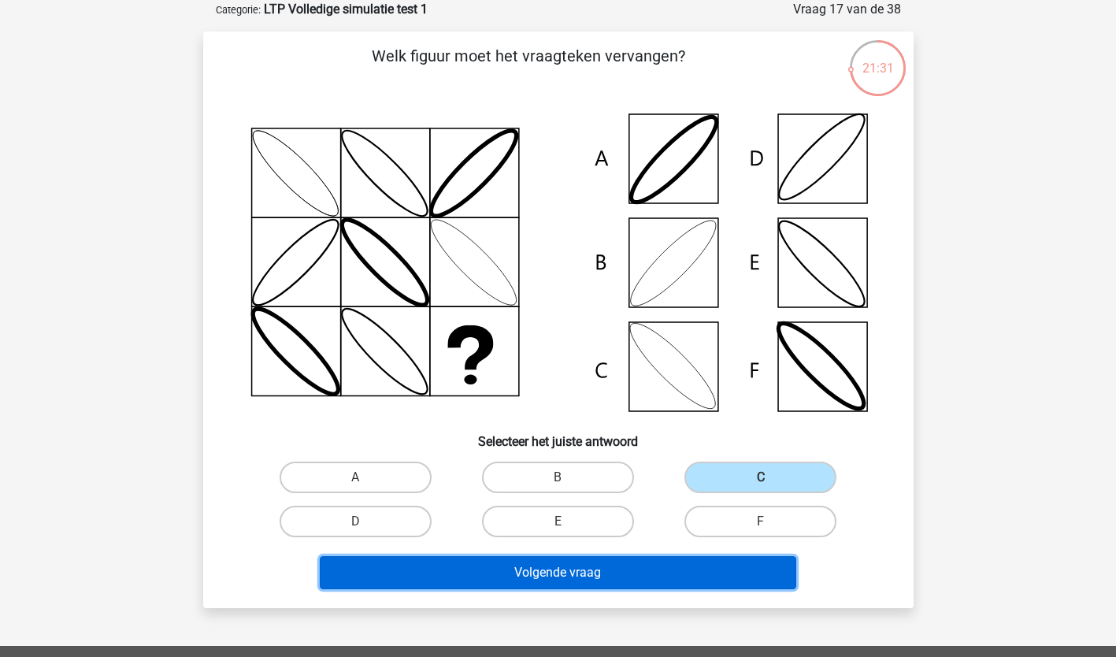
click at [632, 571] on button "Volgende vraag" at bounding box center [558, 572] width 477 height 33
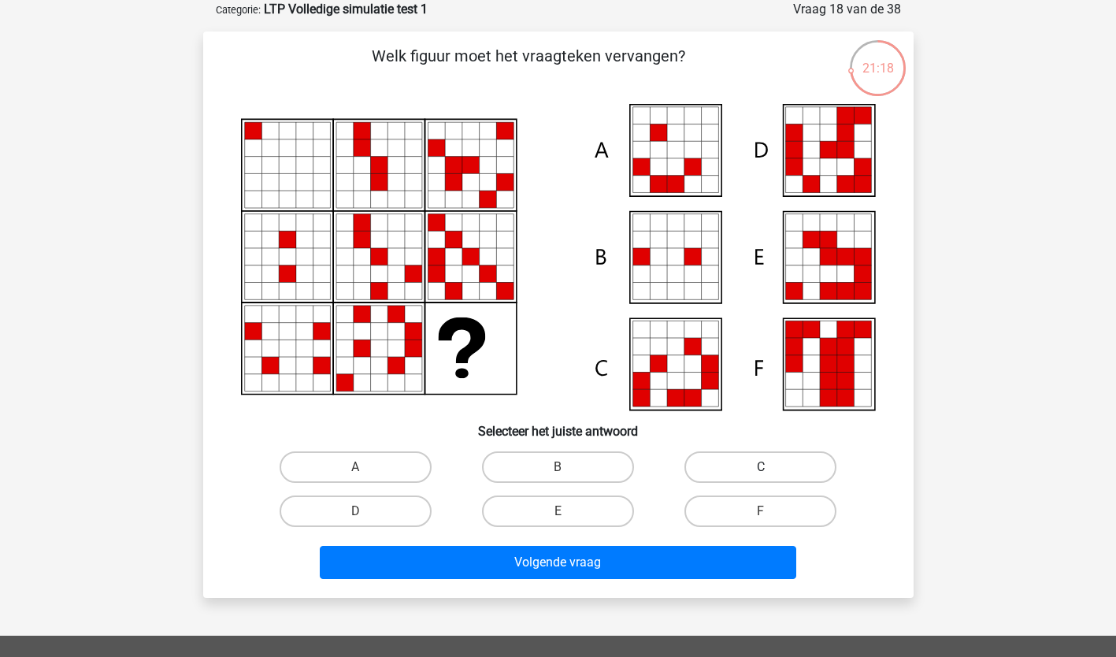
click at [762, 465] on label "C" at bounding box center [761, 467] width 152 height 32
click at [762, 467] on input "C" at bounding box center [766, 472] width 10 height 10
radio input "true"
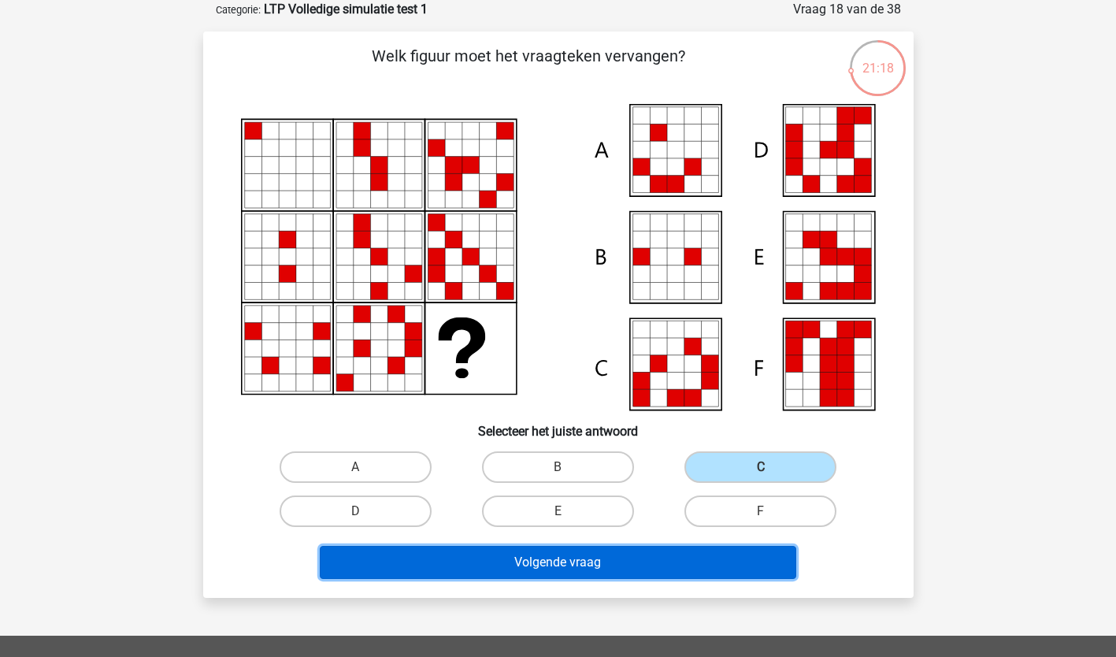
click at [628, 573] on button "Volgende vraag" at bounding box center [558, 562] width 477 height 33
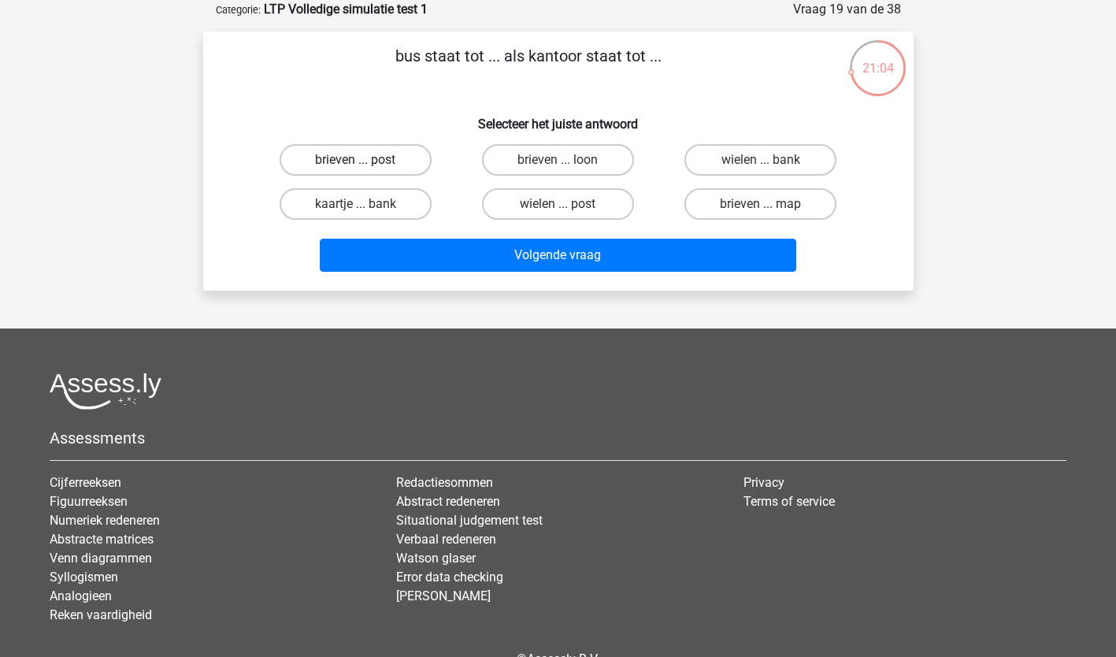
click at [399, 163] on label "brieven ... post" at bounding box center [356, 160] width 152 height 32
click at [366, 163] on input "brieven ... post" at bounding box center [360, 165] width 10 height 10
radio input "true"
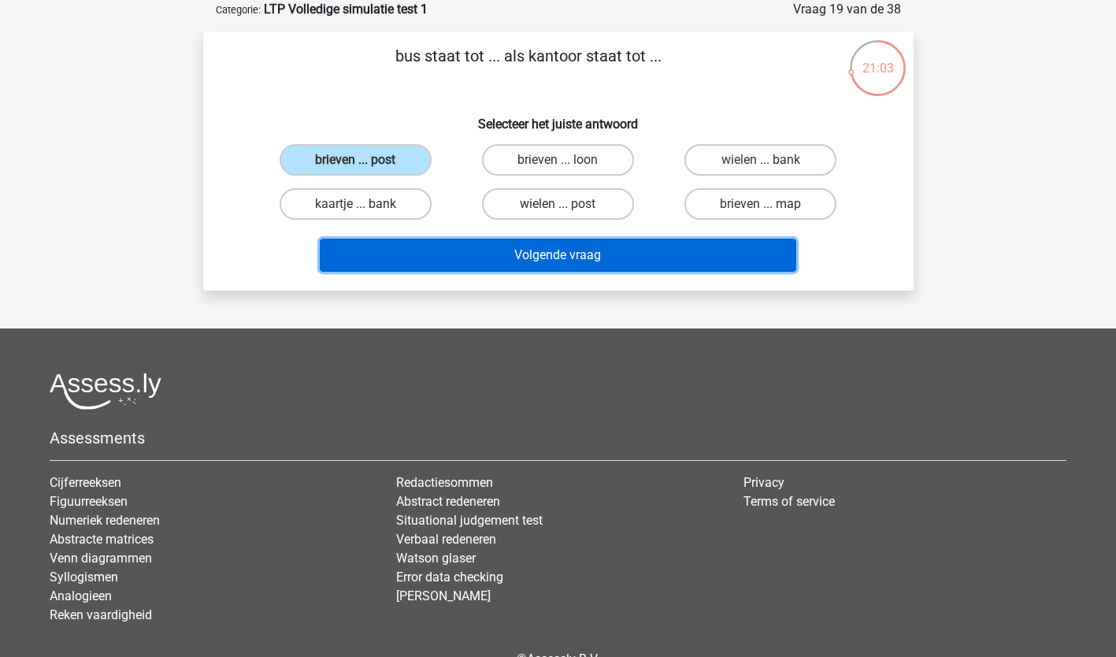
click at [385, 262] on button "Volgende vraag" at bounding box center [558, 255] width 477 height 33
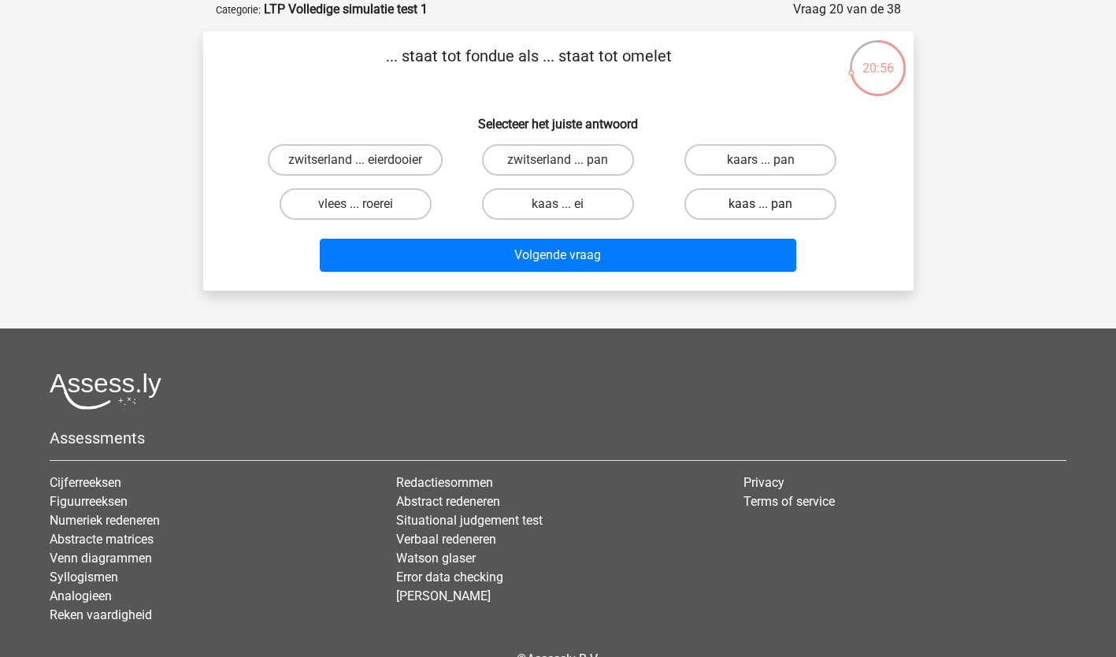
click at [789, 206] on label "kaas ... pan" at bounding box center [761, 204] width 152 height 32
click at [771, 206] on input "kaas ... pan" at bounding box center [766, 209] width 10 height 10
radio input "true"
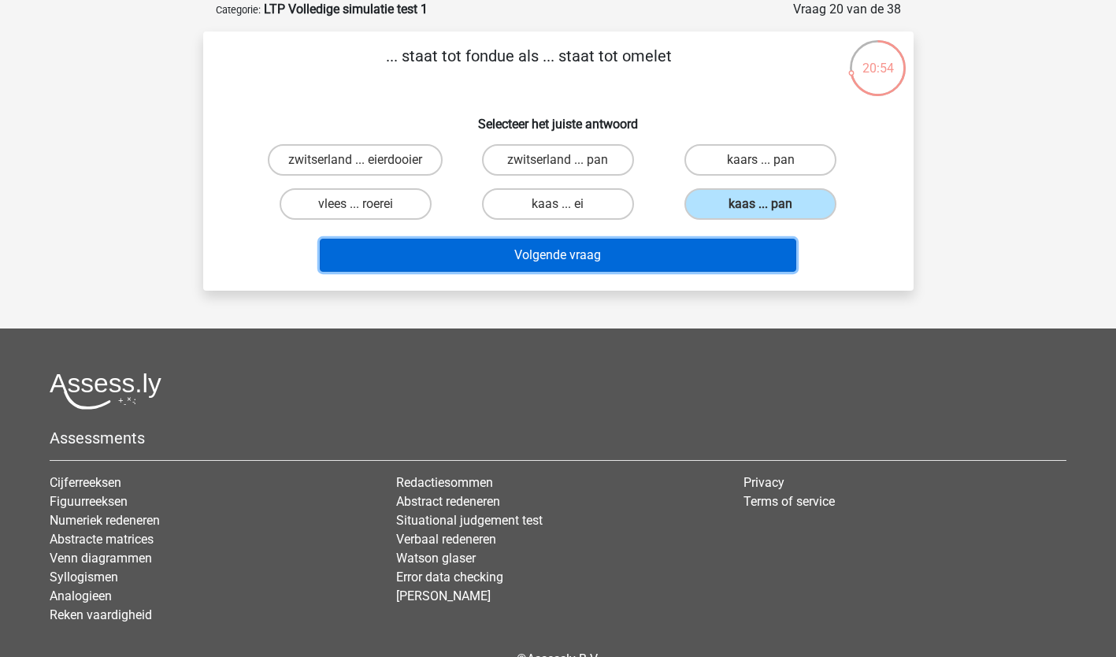
click at [739, 249] on button "Volgende vraag" at bounding box center [558, 255] width 477 height 33
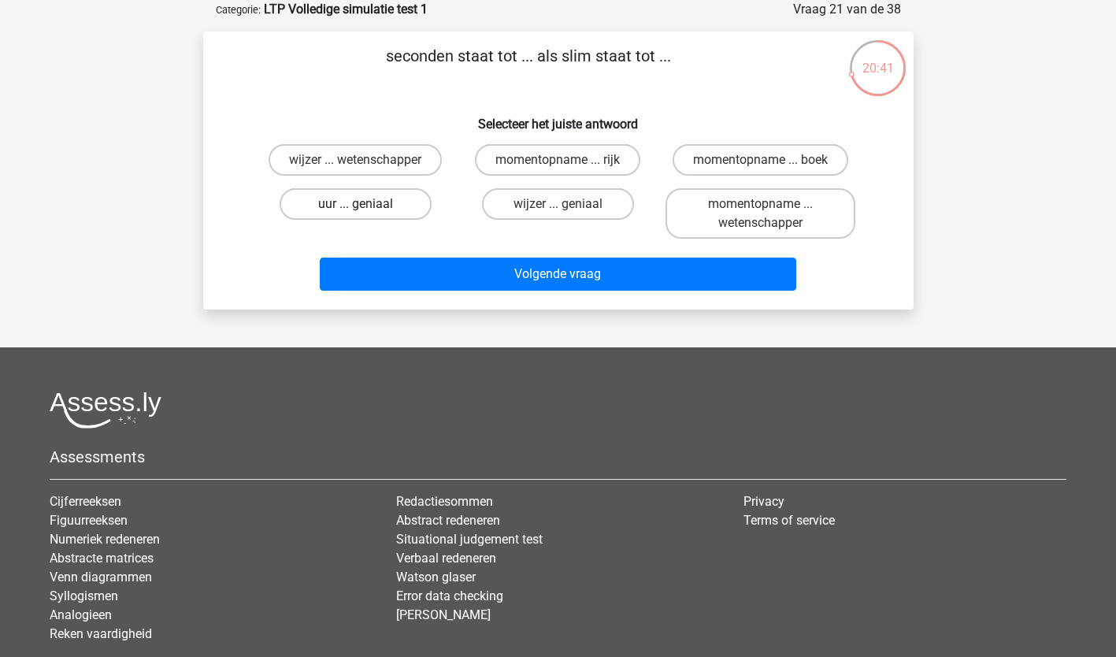
click at [351, 202] on label "uur ... geniaal" at bounding box center [356, 204] width 152 height 32
click at [355, 204] on input "uur ... geniaal" at bounding box center [360, 209] width 10 height 10
radio input "true"
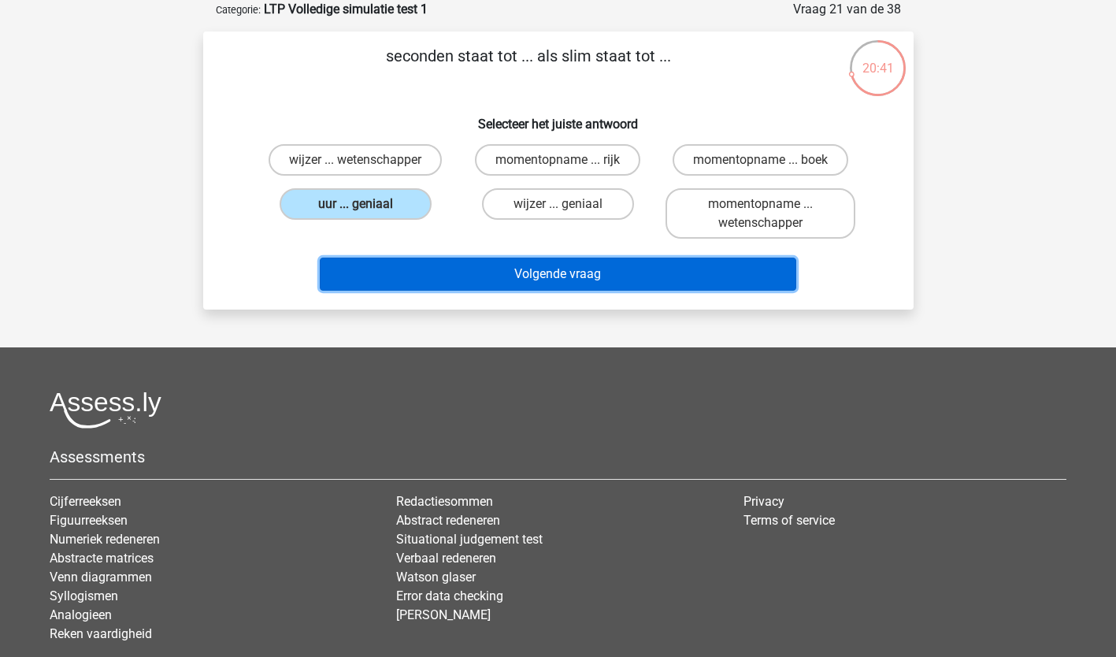
click at [372, 273] on button "Volgende vraag" at bounding box center [558, 274] width 477 height 33
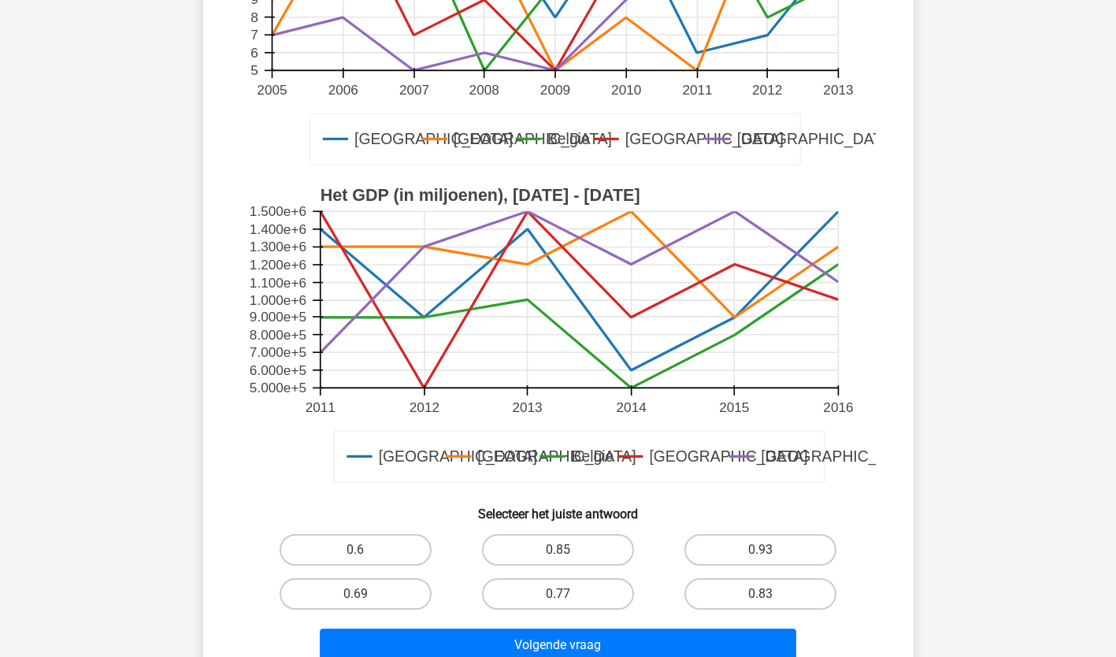
scroll to position [394, 0]
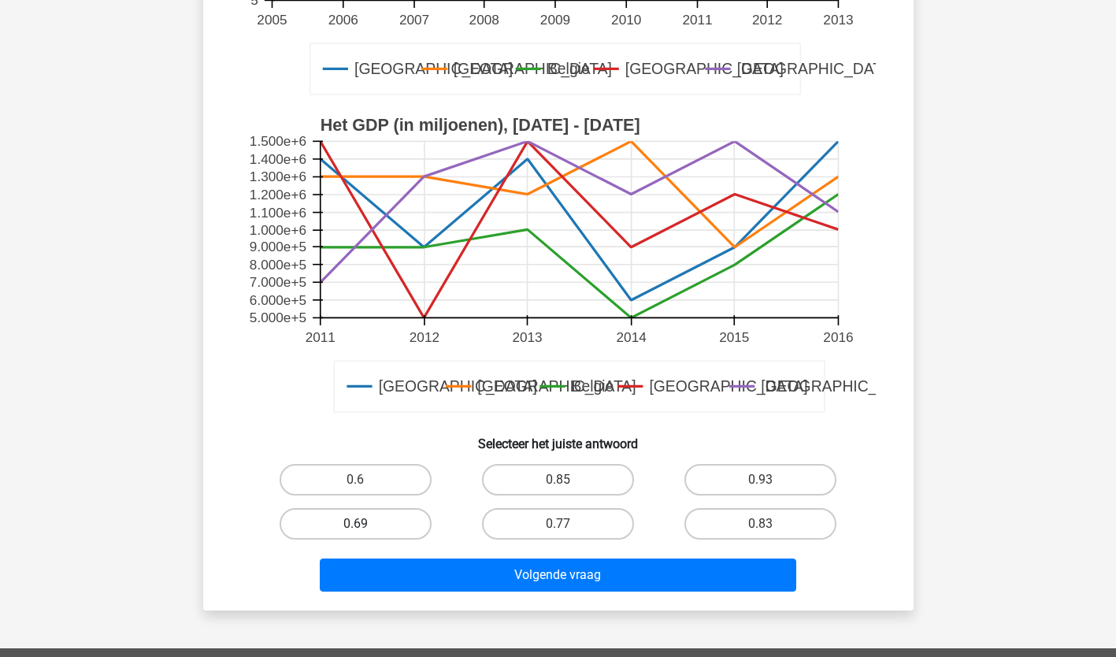
click at [317, 522] on label "0.69" at bounding box center [356, 524] width 152 height 32
click at [355, 524] on input "0.69" at bounding box center [360, 529] width 10 height 10
radio input "true"
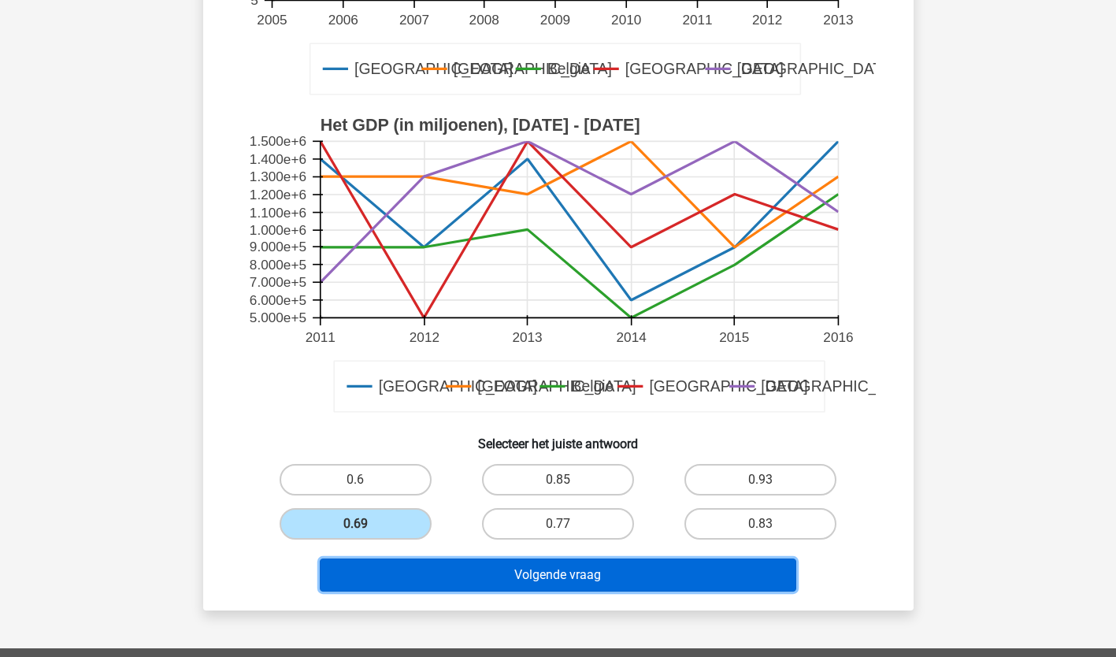
click at [484, 570] on button "Volgende vraag" at bounding box center [558, 575] width 477 height 33
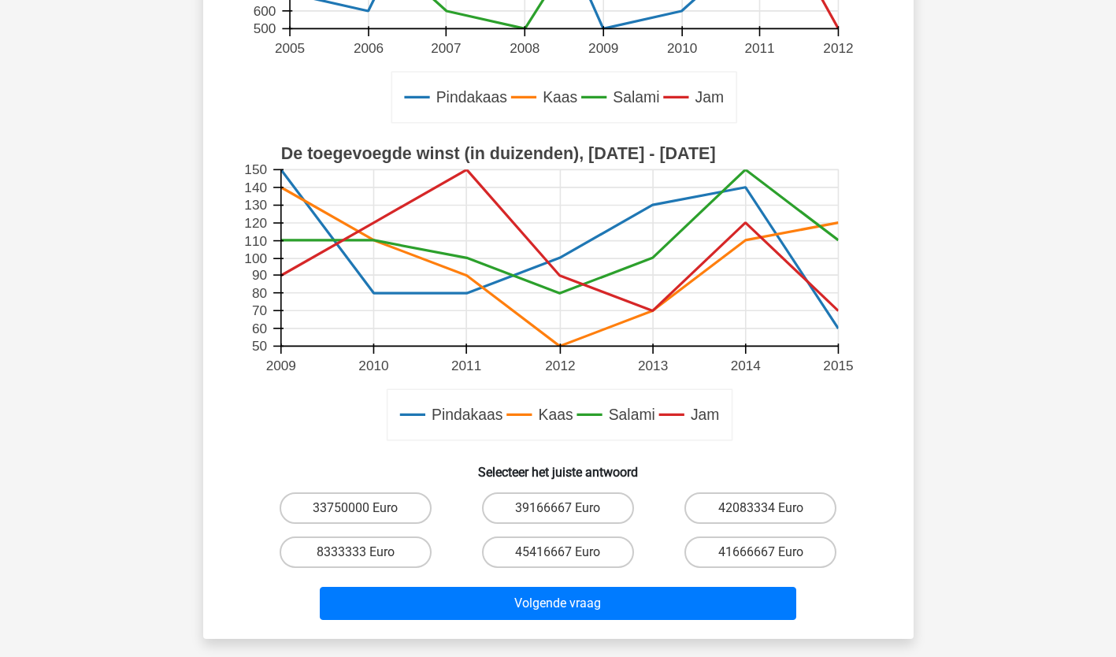
scroll to position [473, 0]
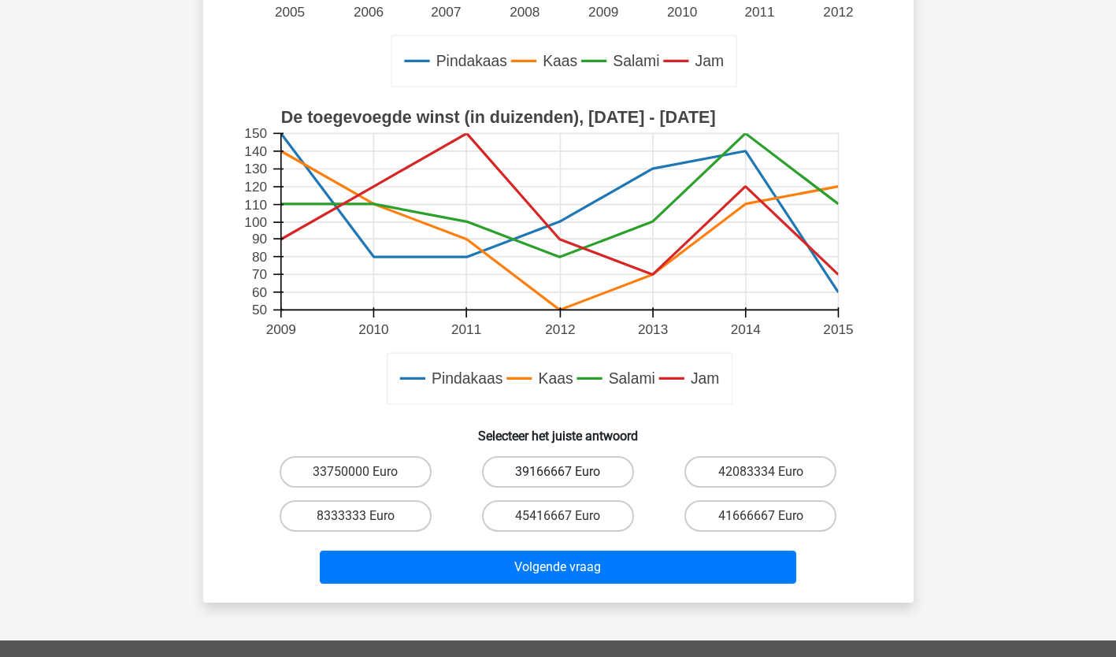
click at [562, 467] on label "39166667 Euro" at bounding box center [558, 472] width 152 height 32
click at [562, 472] on input "39166667 Euro" at bounding box center [563, 477] width 10 height 10
radio input "true"
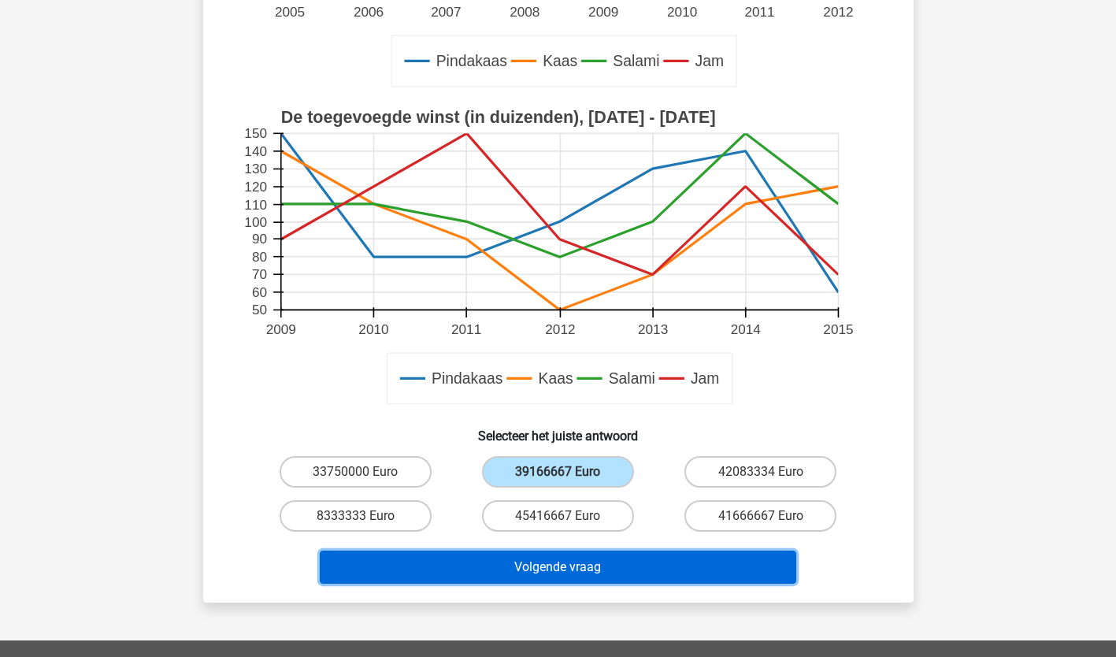
click at [502, 563] on button "Volgende vraag" at bounding box center [558, 567] width 477 height 33
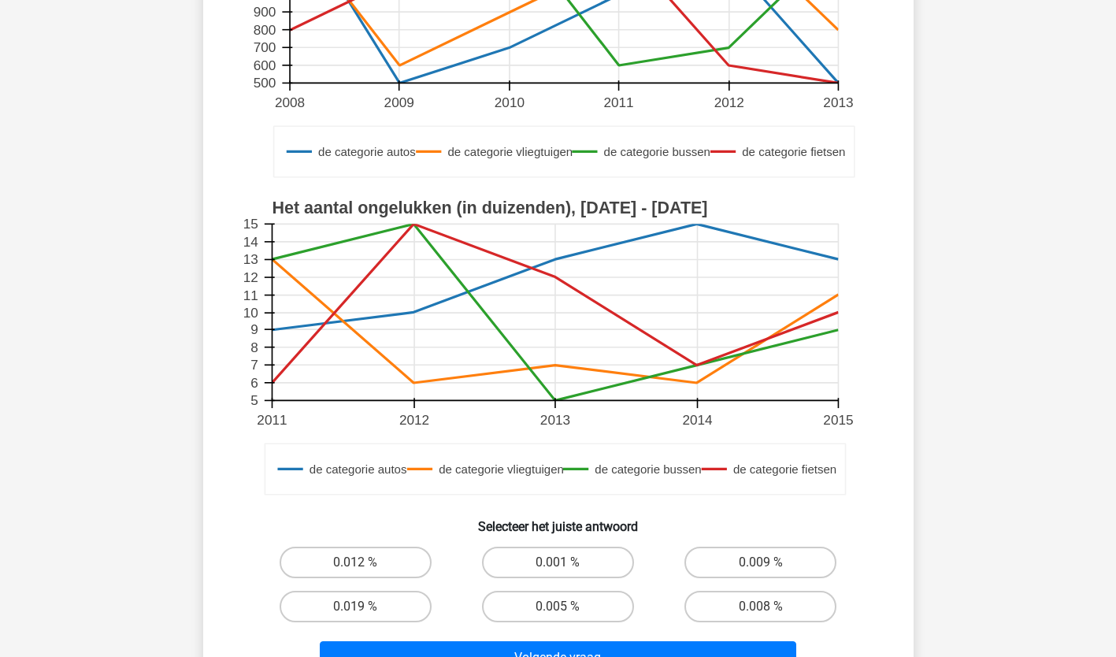
scroll to position [551, 0]
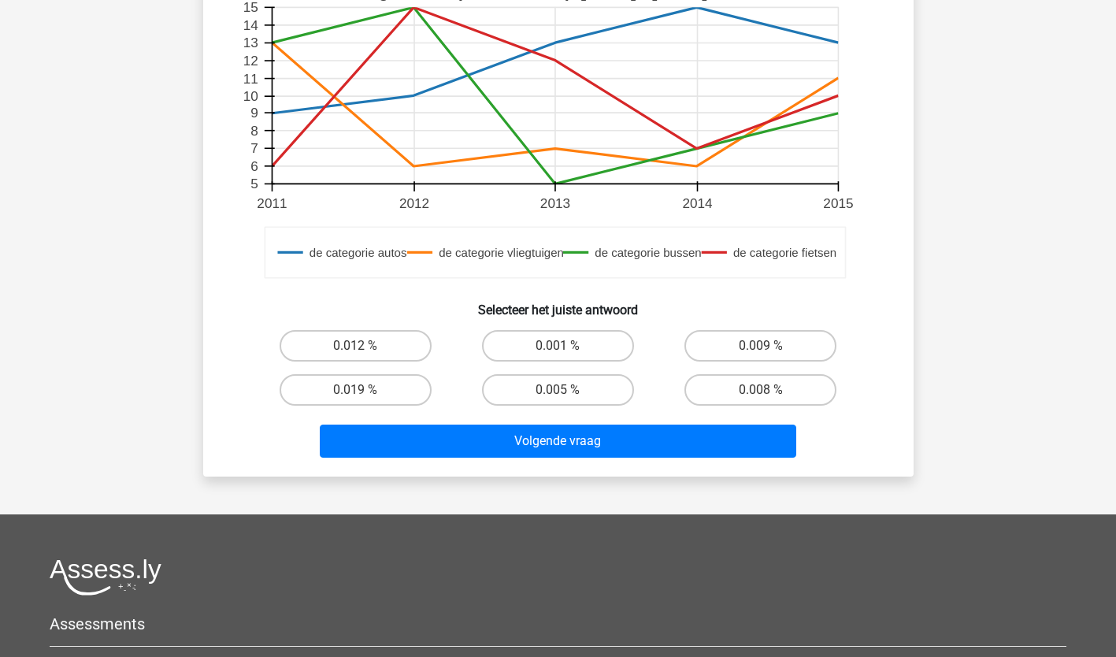
click at [766, 391] on input "0.008 %" at bounding box center [766, 395] width 10 height 10
radio input "true"
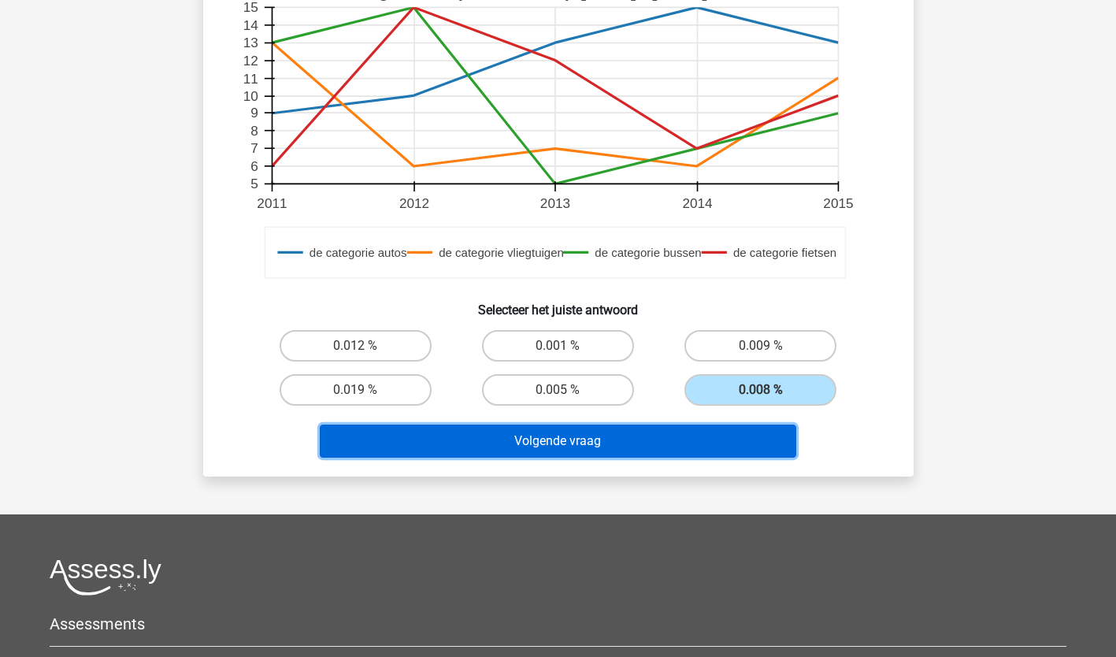
click at [726, 425] on button "Volgende vraag" at bounding box center [558, 441] width 477 height 33
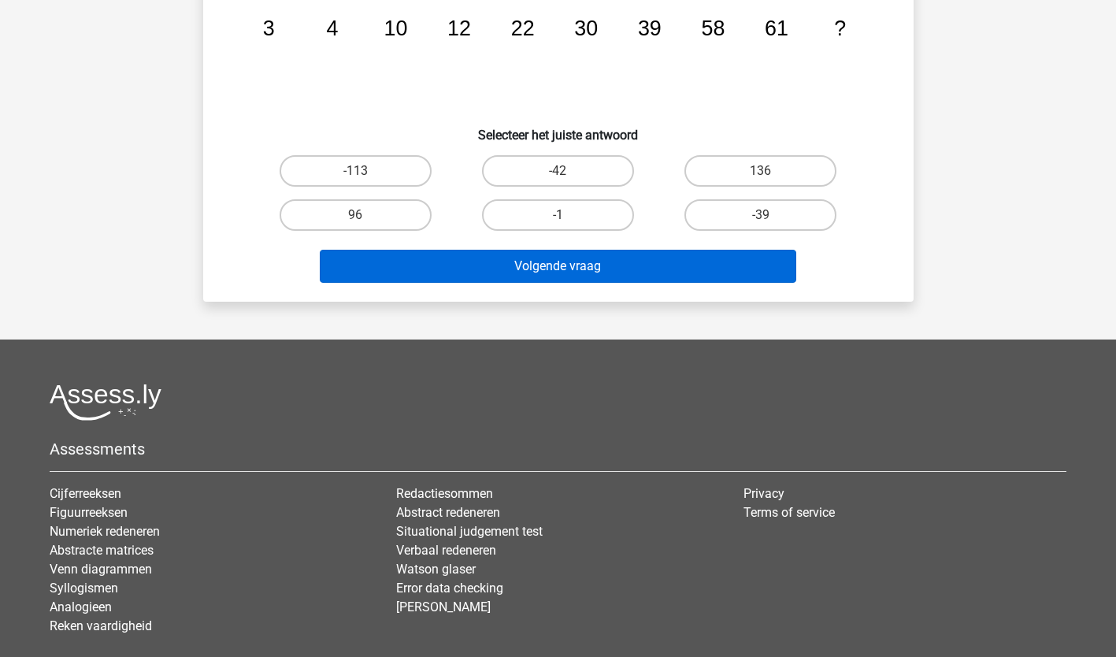
scroll to position [79, 0]
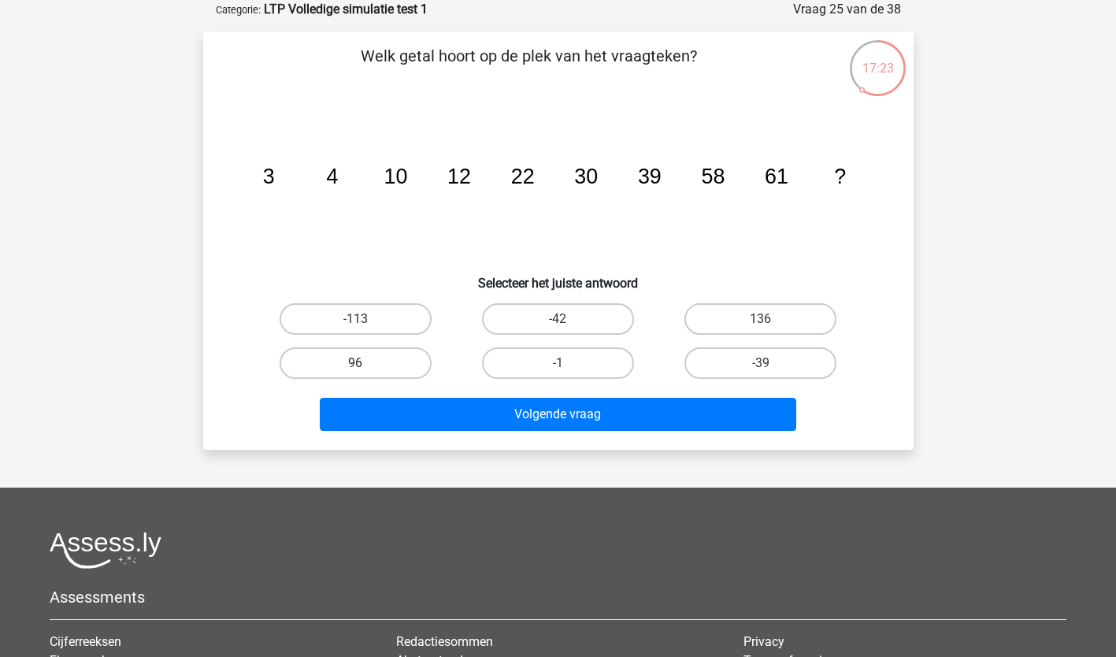
click at [343, 358] on label "96" at bounding box center [356, 363] width 152 height 32
click at [355, 363] on input "96" at bounding box center [360, 368] width 10 height 10
radio input "true"
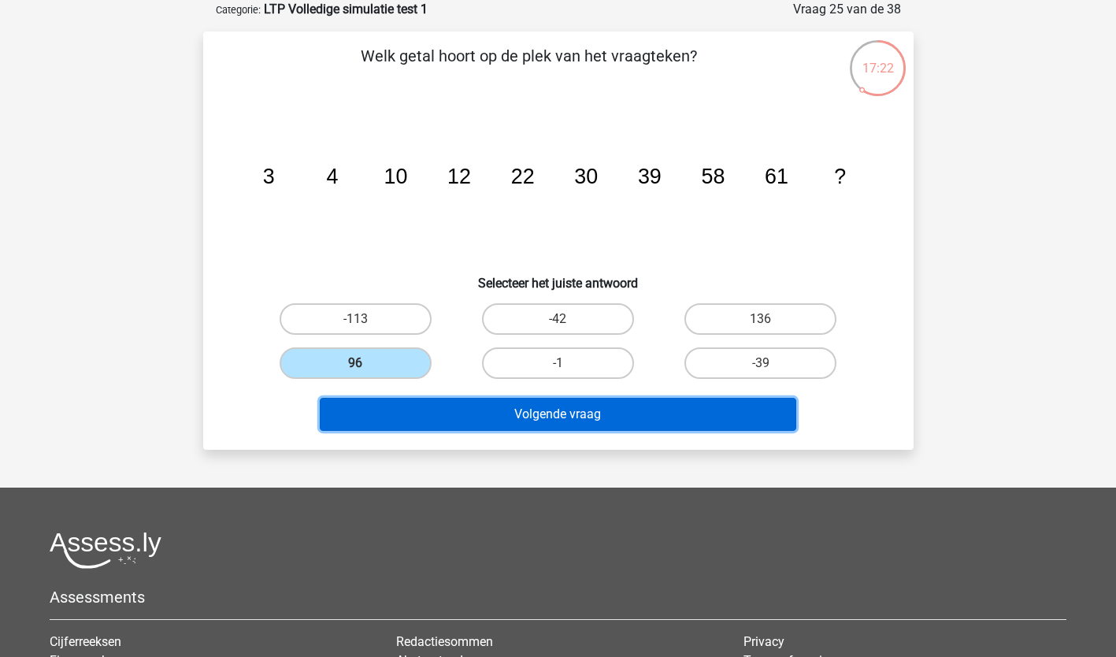
click at [363, 408] on button "Volgende vraag" at bounding box center [558, 414] width 477 height 33
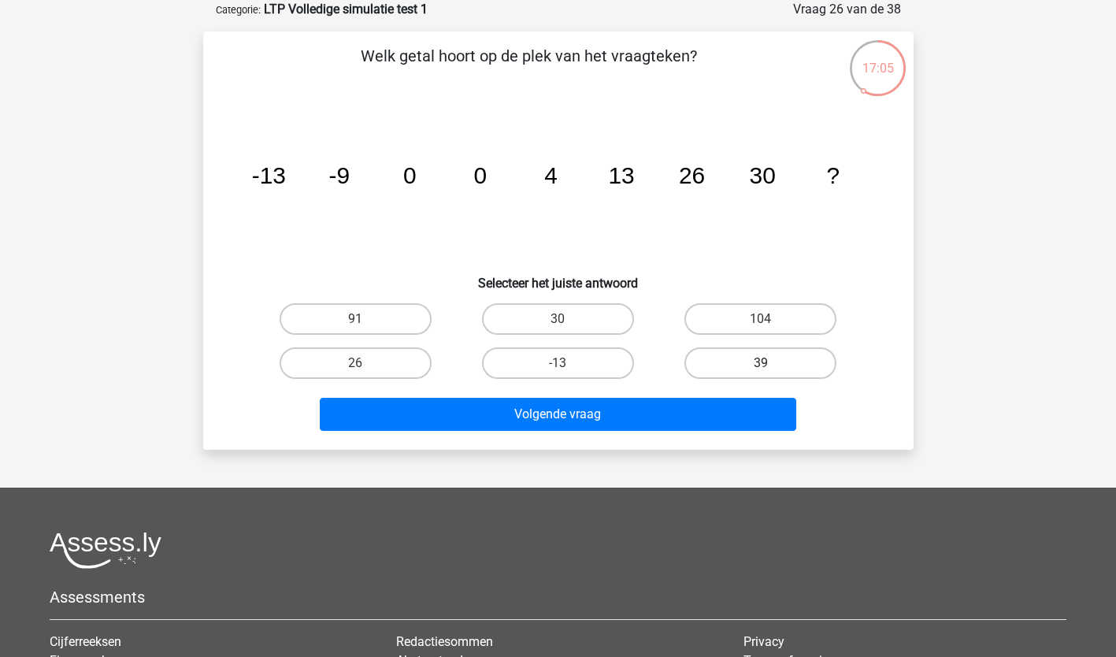
click at [815, 364] on label "39" at bounding box center [761, 363] width 152 height 32
click at [771, 364] on input "39" at bounding box center [766, 368] width 10 height 10
radio input "true"
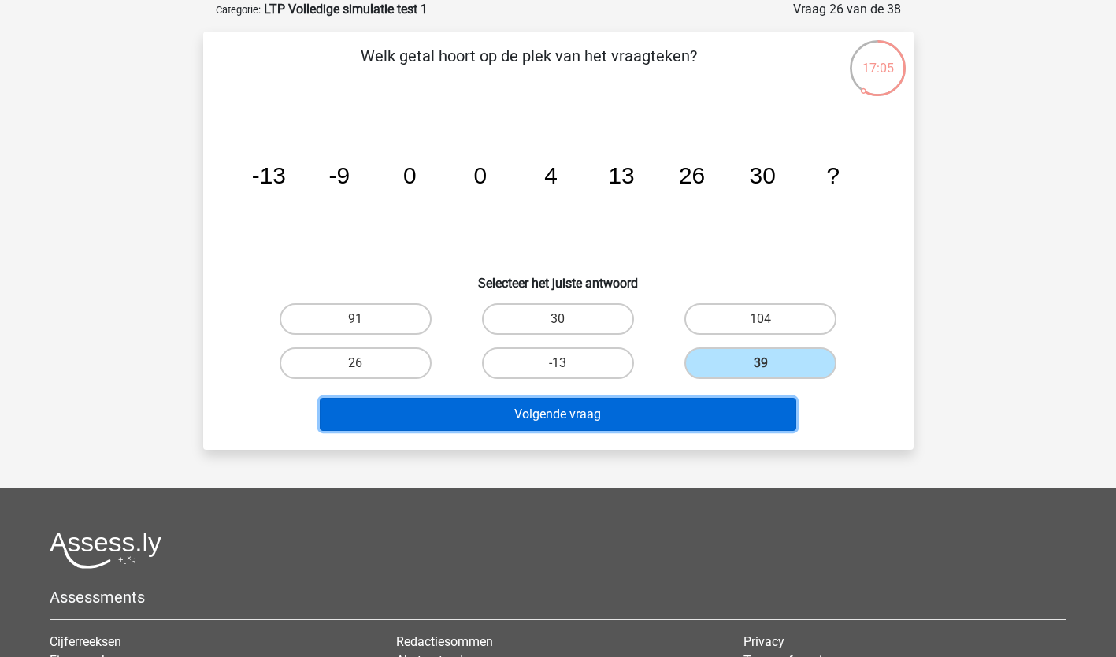
click at [702, 412] on button "Volgende vraag" at bounding box center [558, 414] width 477 height 33
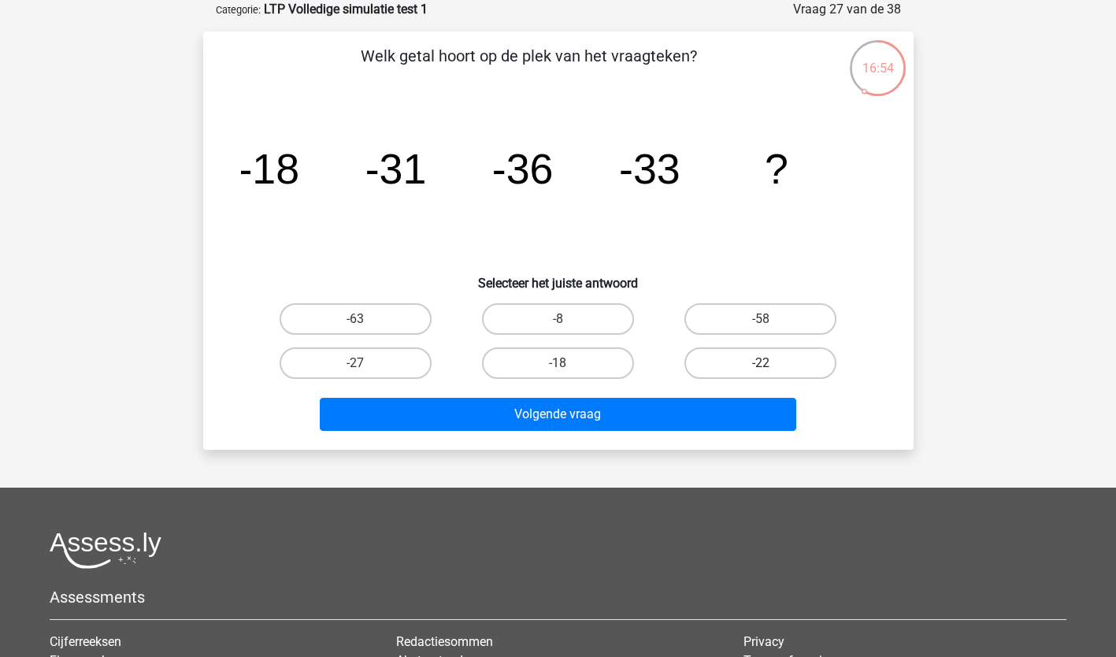
click at [740, 364] on label "-22" at bounding box center [761, 363] width 152 height 32
click at [761, 364] on input "-22" at bounding box center [766, 368] width 10 height 10
radio input "true"
click at [400, 354] on label "-27" at bounding box center [356, 363] width 152 height 32
click at [366, 363] on input "-27" at bounding box center [360, 368] width 10 height 10
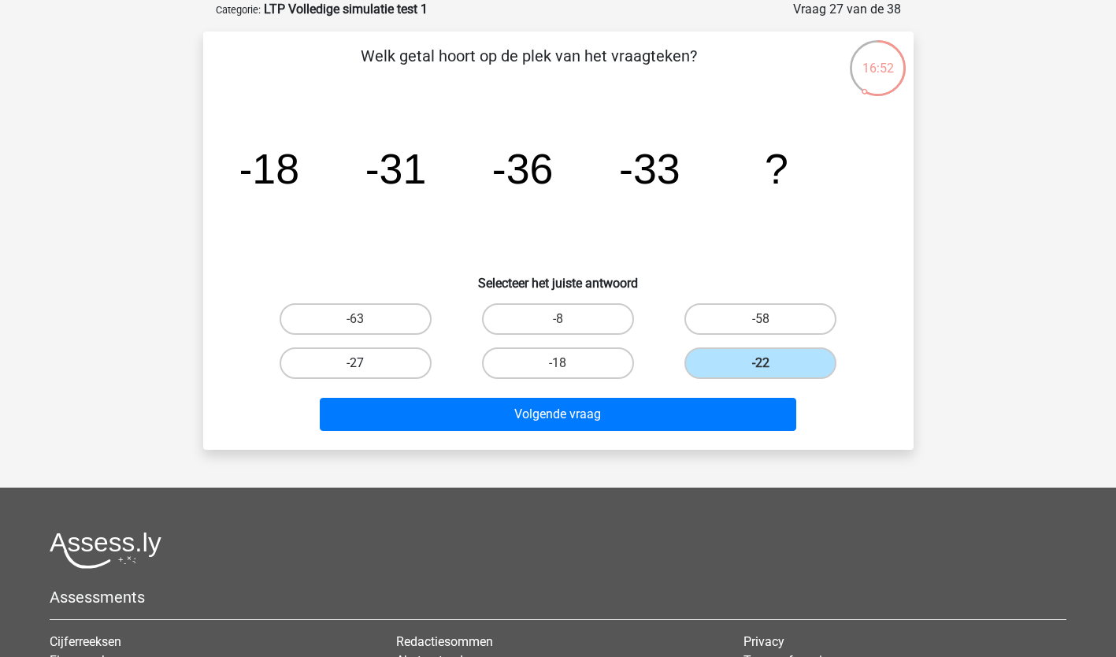
radio input "true"
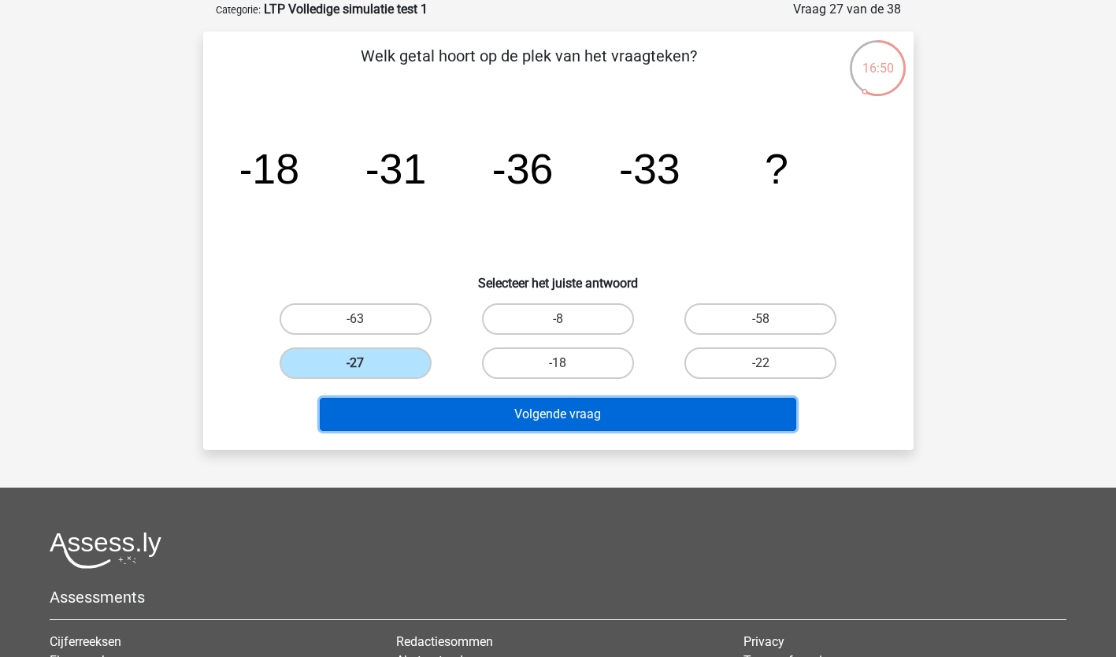
click at [388, 402] on button "Volgende vraag" at bounding box center [558, 414] width 477 height 33
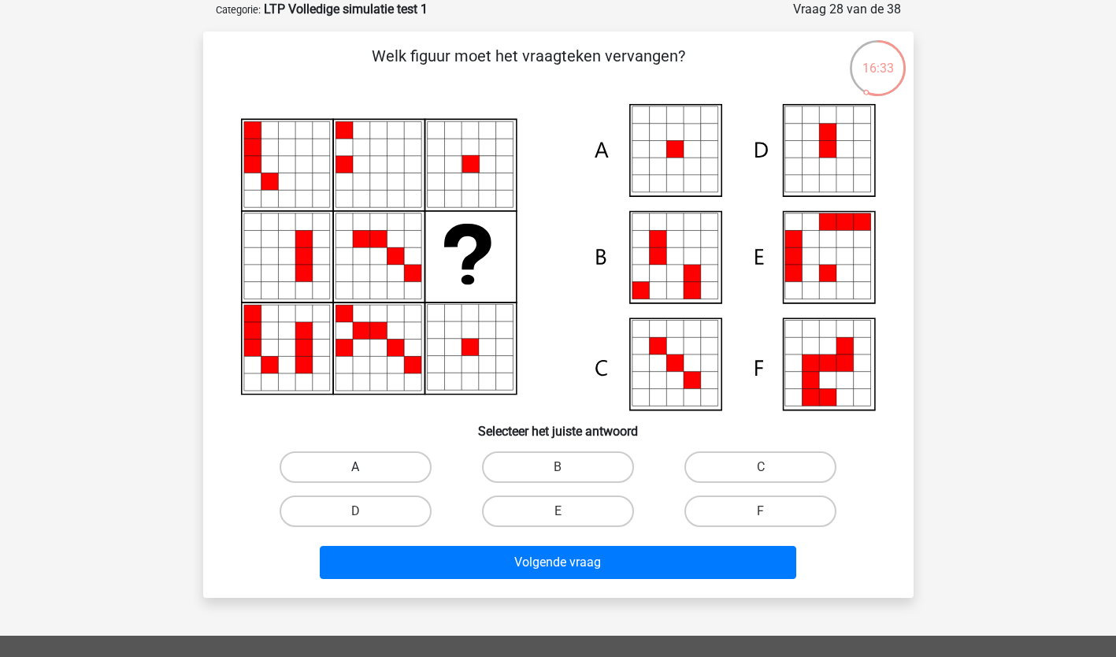
click at [402, 472] on label "A" at bounding box center [356, 467] width 152 height 32
click at [366, 472] on input "A" at bounding box center [360, 472] width 10 height 10
radio input "true"
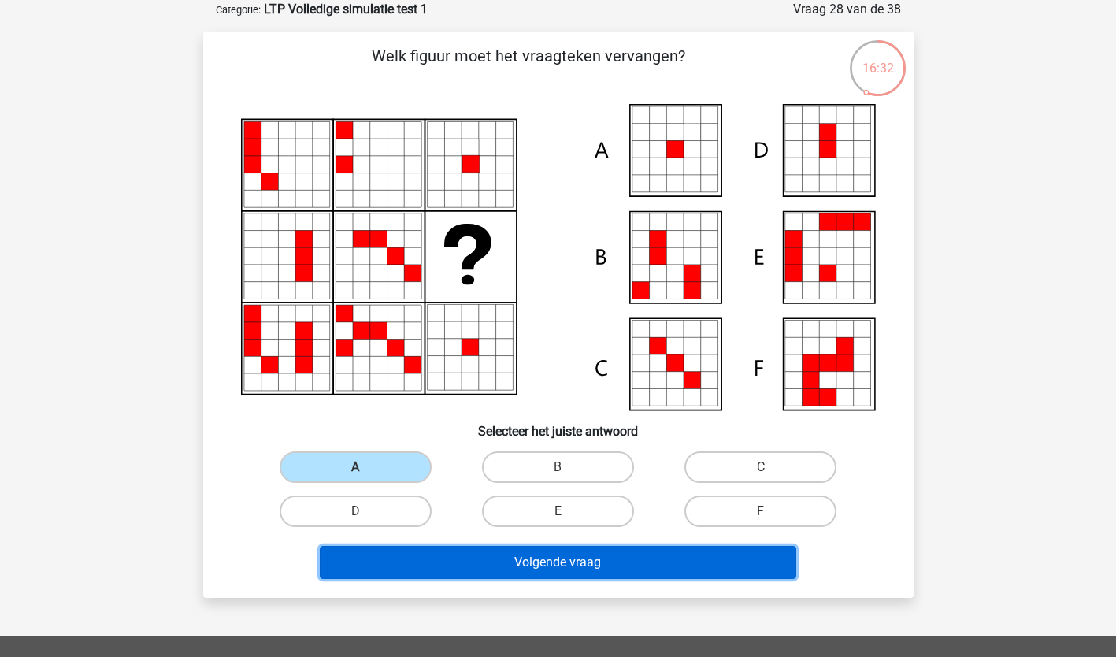
click at [395, 569] on button "Volgende vraag" at bounding box center [558, 562] width 477 height 33
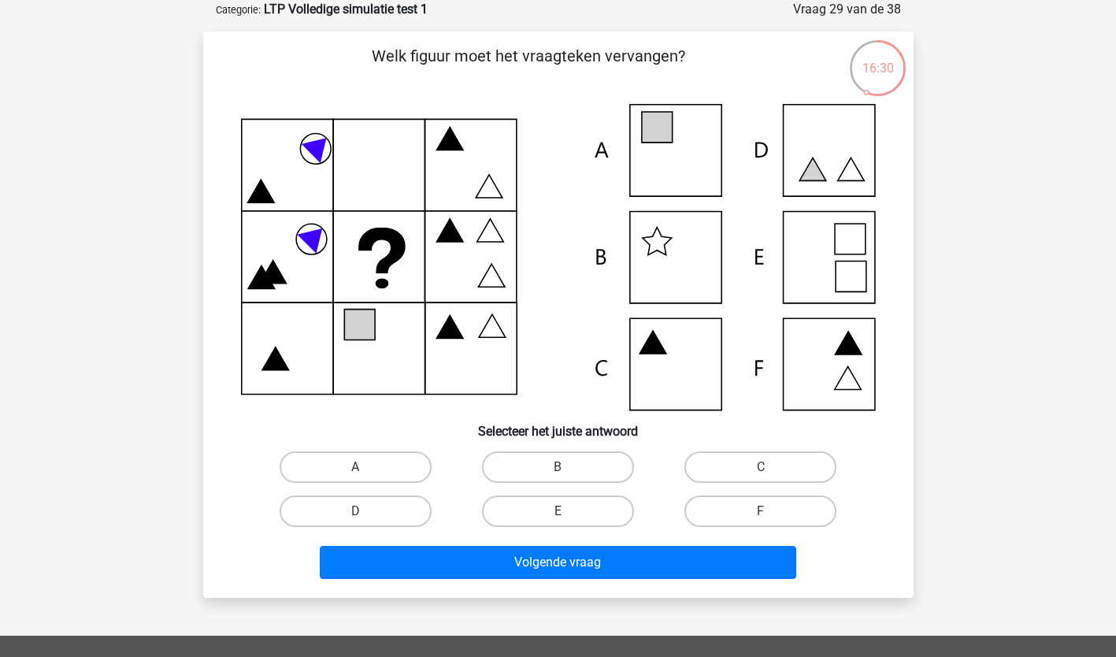
click at [659, 151] on icon at bounding box center [558, 257] width 635 height 306
click at [378, 474] on label "A" at bounding box center [356, 467] width 152 height 32
click at [366, 474] on input "A" at bounding box center [360, 472] width 10 height 10
radio input "true"
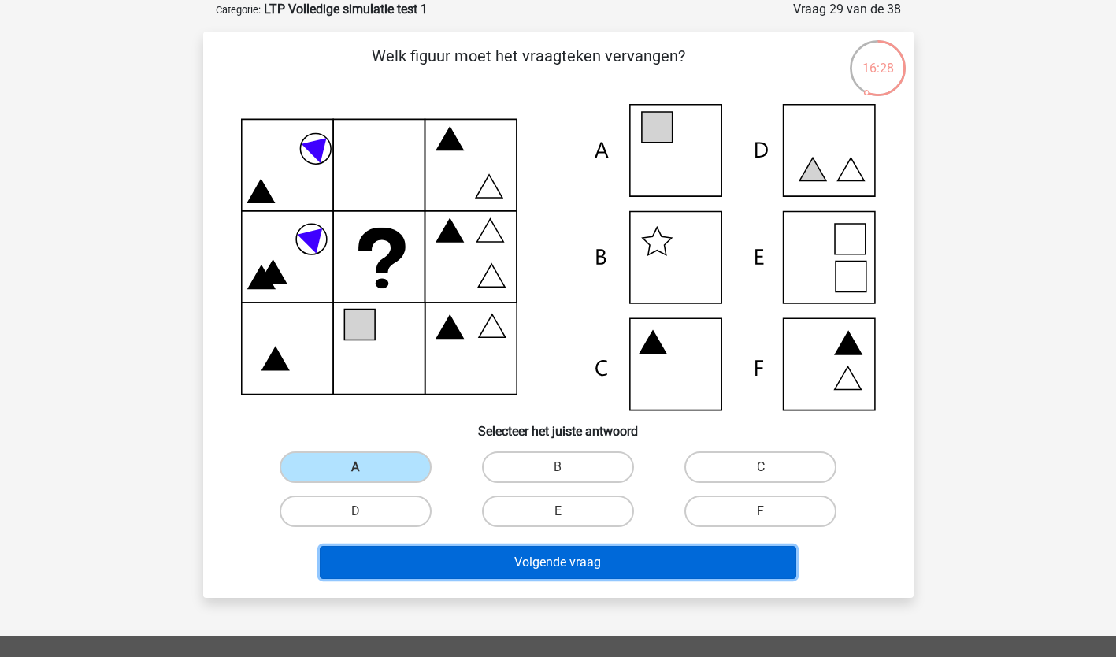
click at [381, 568] on button "Volgende vraag" at bounding box center [558, 562] width 477 height 33
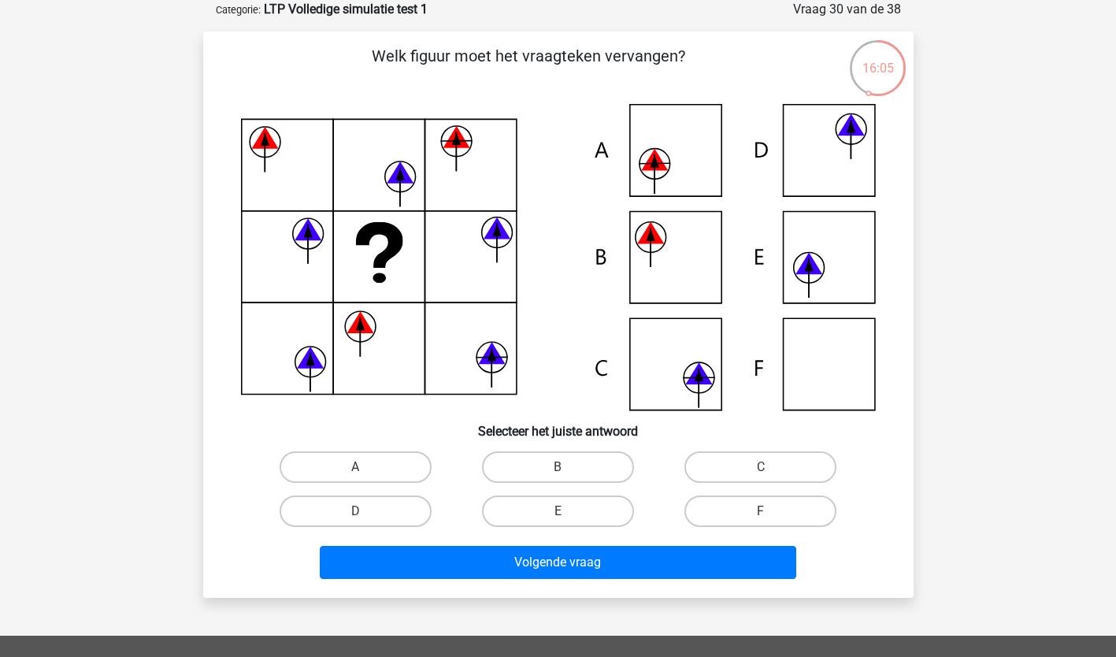
click at [809, 265] on icon at bounding box center [808, 265] width 9 height 13
click at [579, 513] on label "E" at bounding box center [558, 512] width 152 height 32
click at [568, 513] on input "E" at bounding box center [563, 516] width 10 height 10
radio input "true"
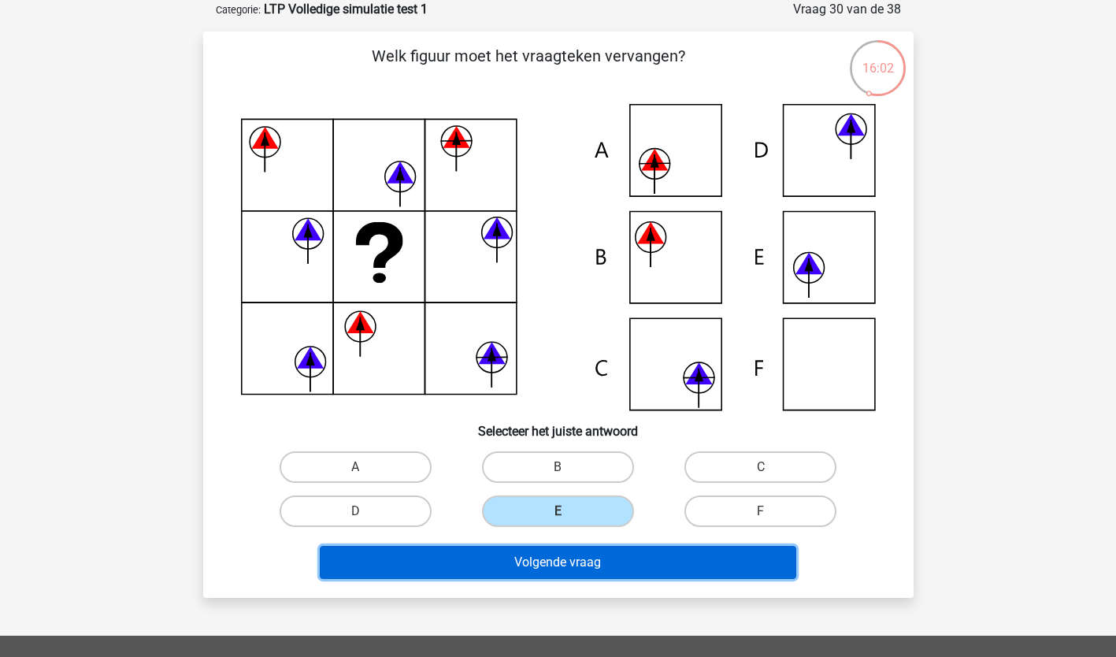
click at [566, 574] on button "Volgende vraag" at bounding box center [558, 562] width 477 height 33
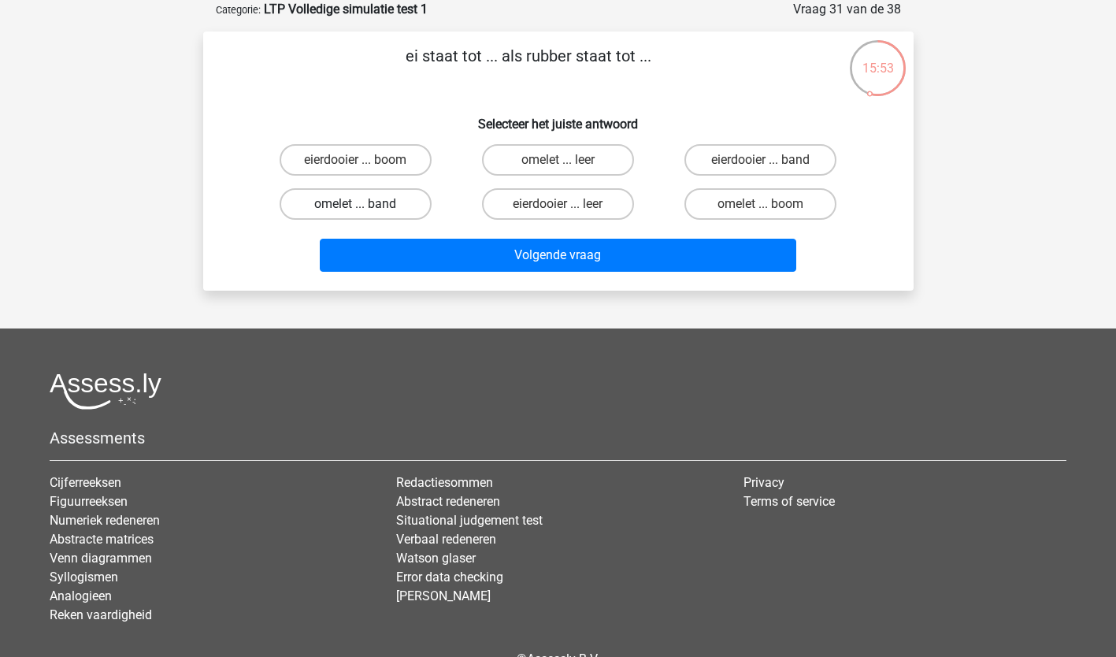
click at [412, 203] on label "omelet ... band" at bounding box center [356, 204] width 152 height 32
click at [366, 204] on input "omelet ... band" at bounding box center [360, 209] width 10 height 10
radio input "true"
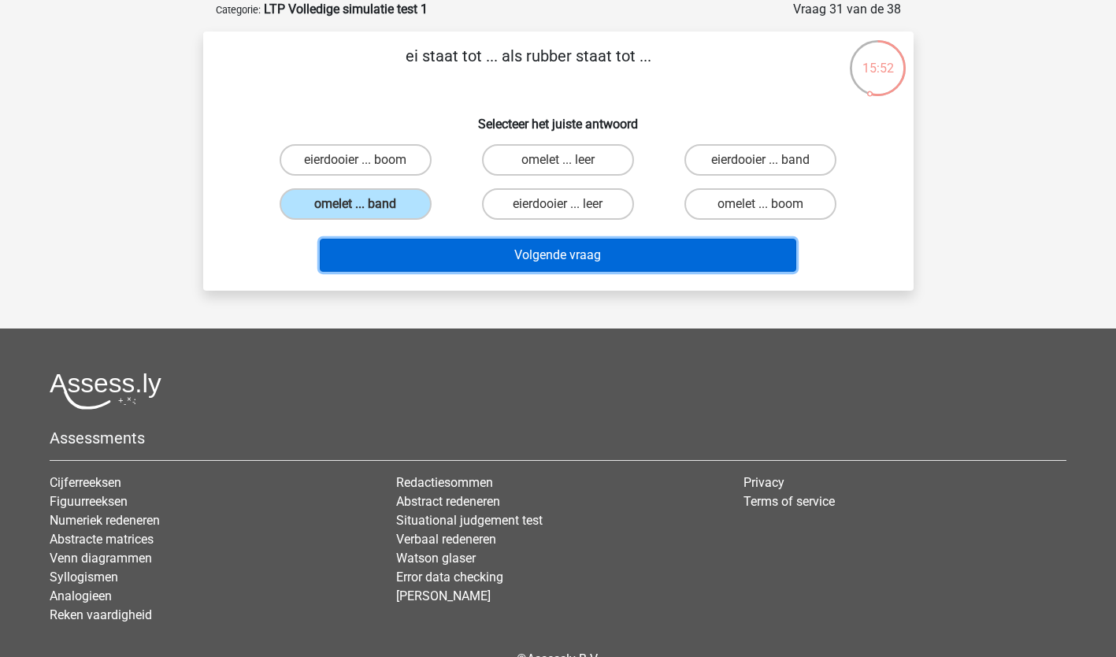
click at [415, 252] on button "Volgende vraag" at bounding box center [558, 255] width 477 height 33
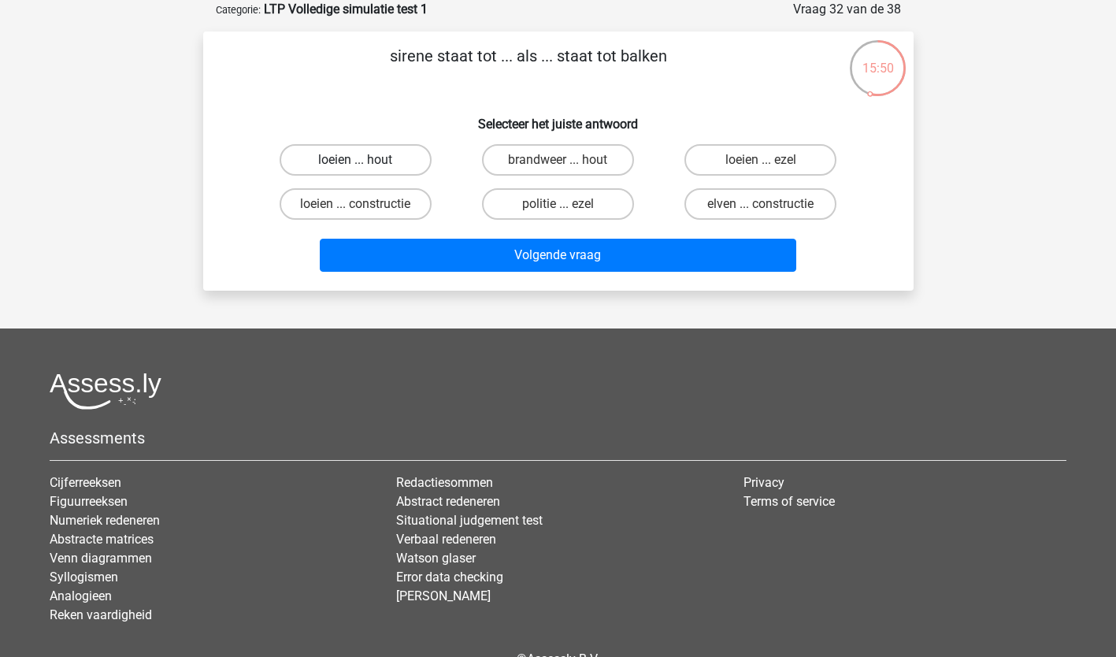
click at [413, 159] on label "loeien ... hout" at bounding box center [356, 160] width 152 height 32
click at [366, 160] on input "loeien ... hout" at bounding box center [360, 165] width 10 height 10
radio input "true"
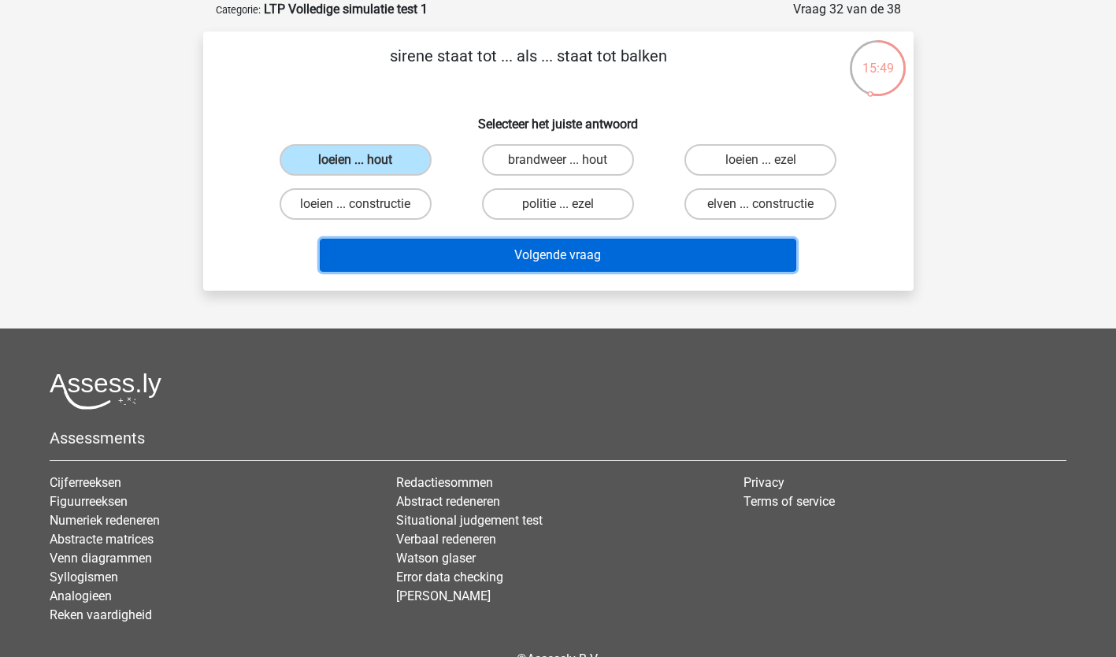
click at [380, 251] on button "Volgende vraag" at bounding box center [558, 255] width 477 height 33
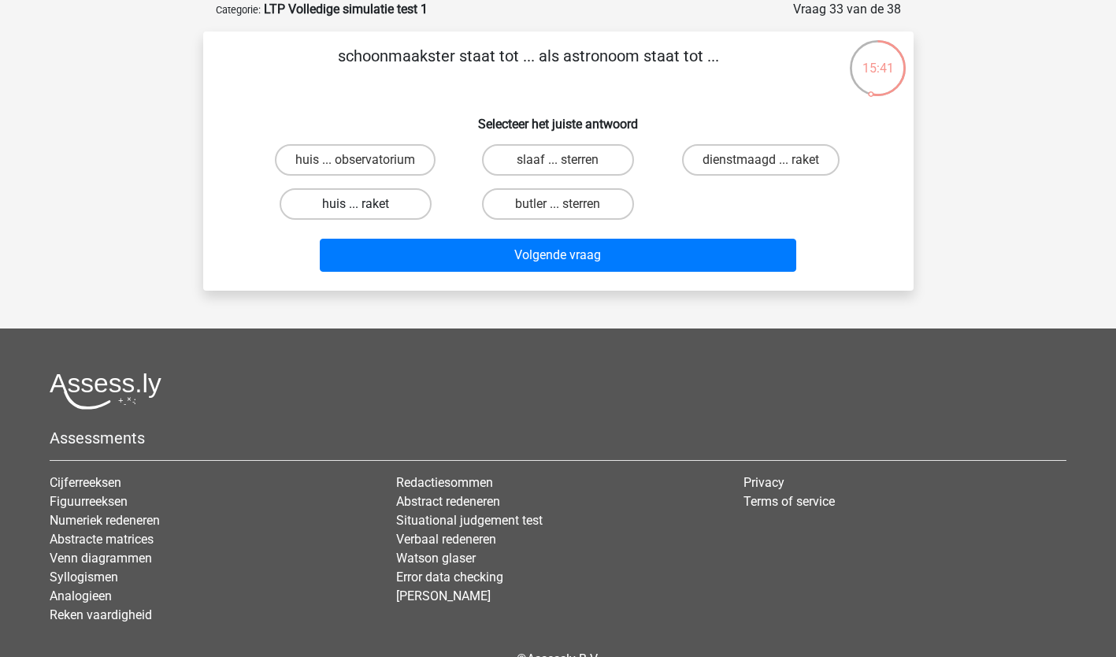
click at [388, 210] on label "huis ... raket" at bounding box center [356, 204] width 152 height 32
click at [366, 210] on input "huis ... raket" at bounding box center [360, 209] width 10 height 10
radio input "true"
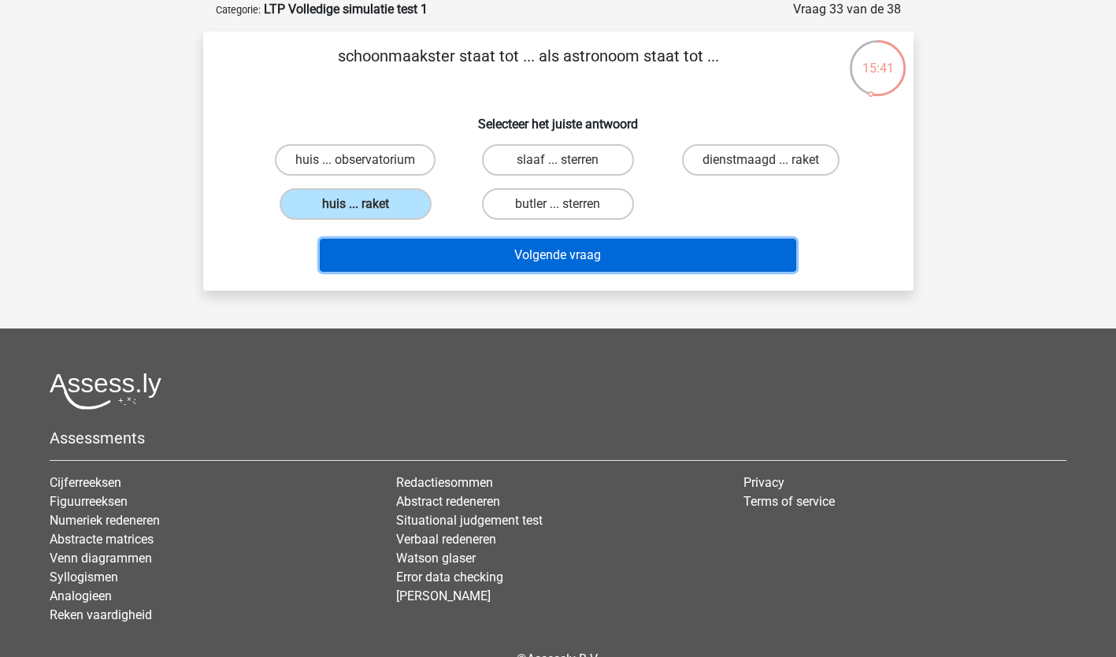
click at [384, 255] on button "Volgende vraag" at bounding box center [558, 255] width 477 height 33
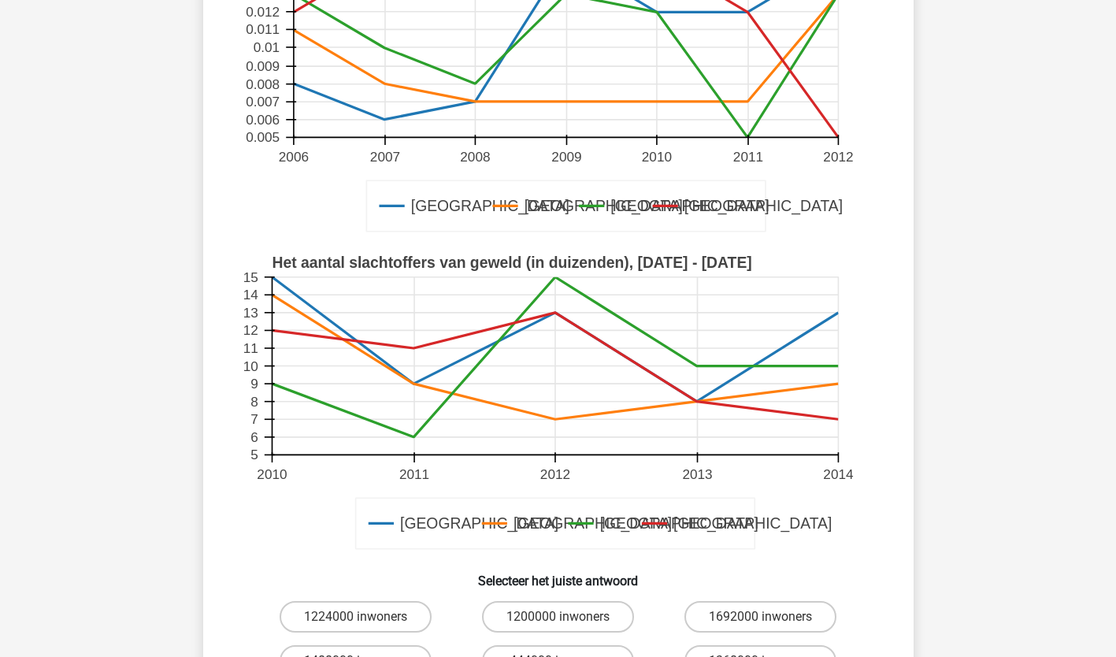
scroll to position [394, 0]
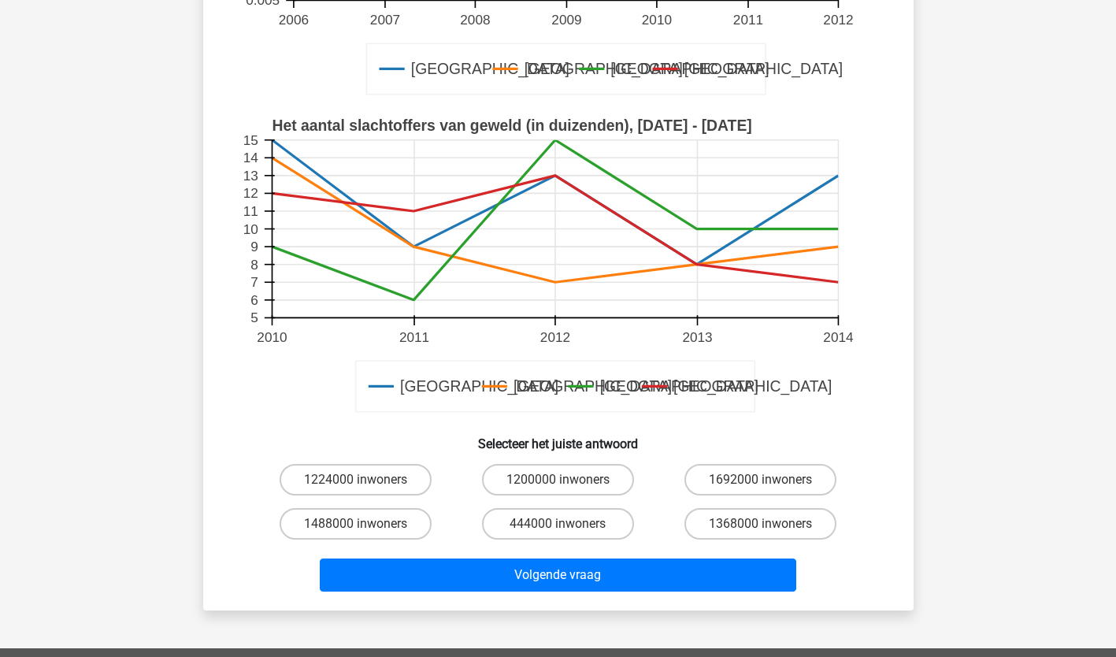
click at [561, 525] on input "444000 inwoners" at bounding box center [563, 529] width 10 height 10
radio input "true"
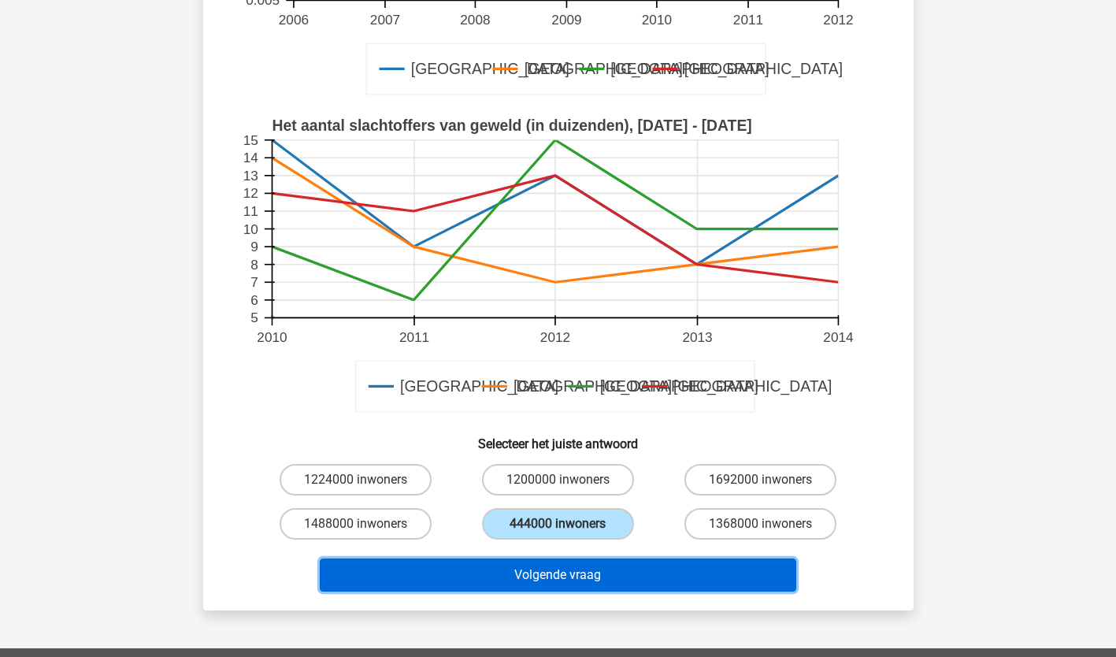
click at [544, 572] on button "Volgende vraag" at bounding box center [558, 575] width 477 height 33
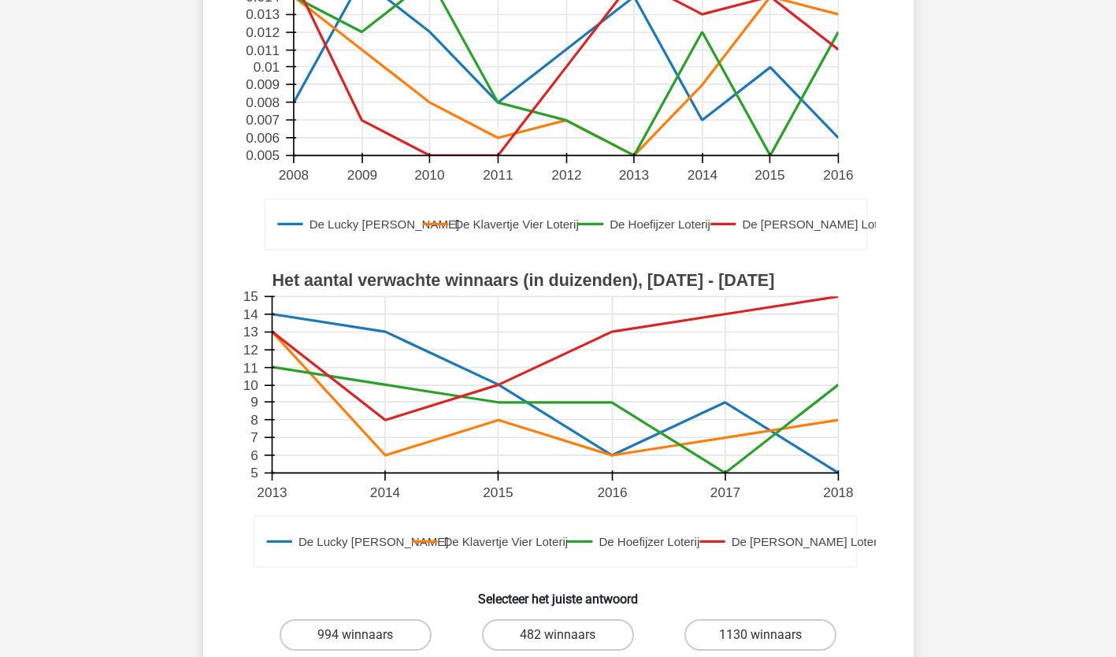
scroll to position [473, 0]
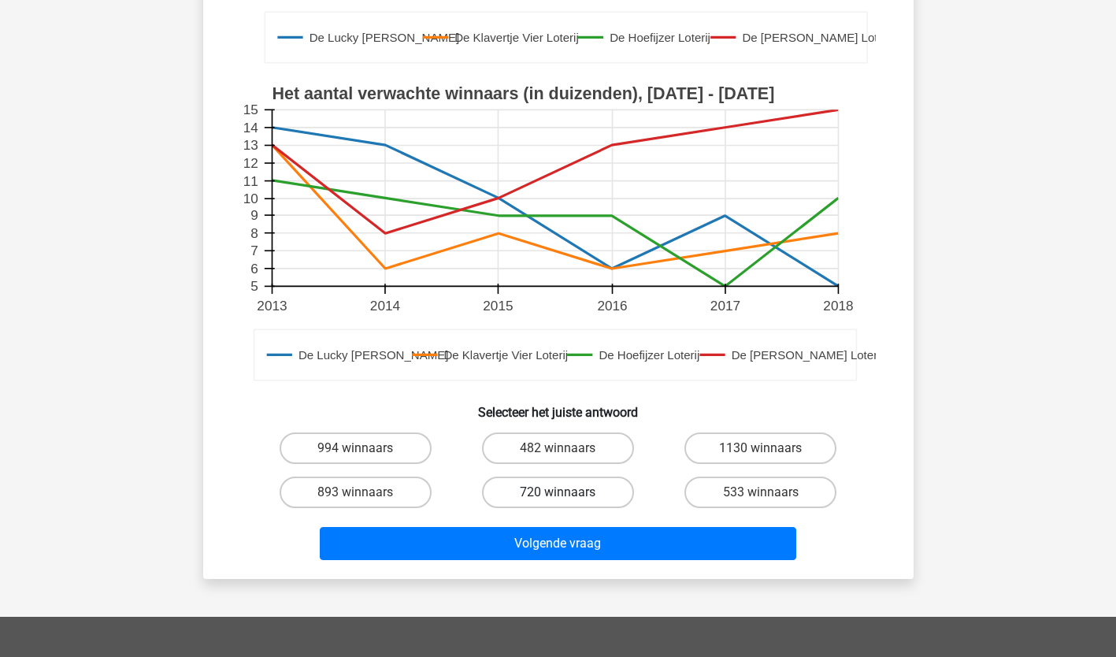
click at [577, 487] on label "720 winnaars" at bounding box center [558, 493] width 152 height 32
click at [568, 492] on input "720 winnaars" at bounding box center [563, 497] width 10 height 10
radio input "true"
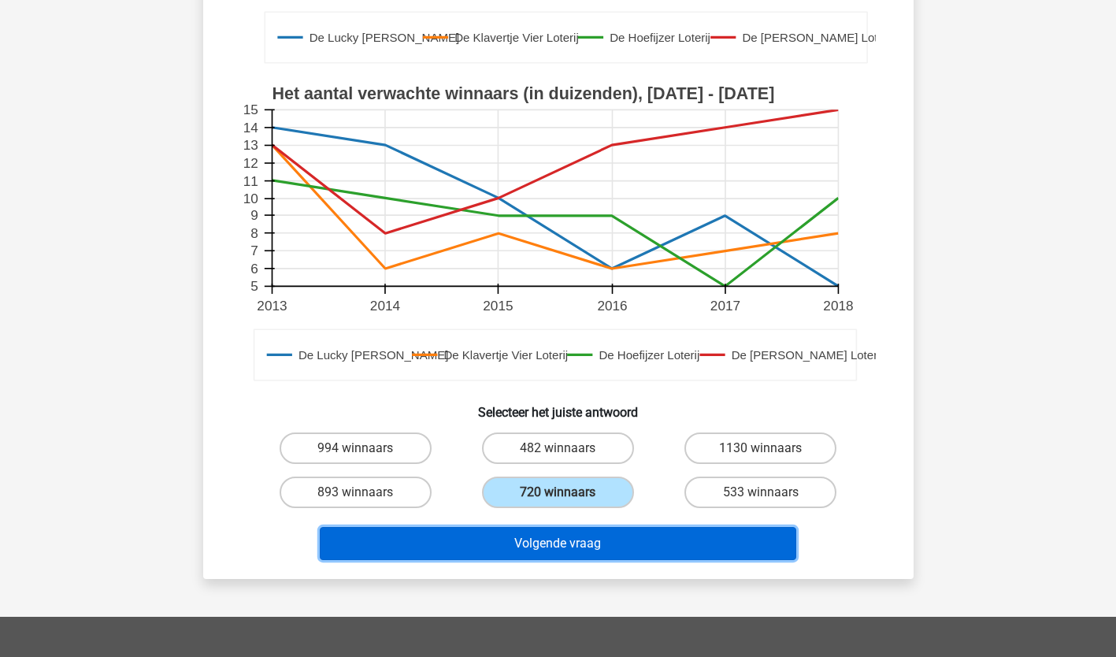
click at [568, 537] on button "Volgende vraag" at bounding box center [558, 543] width 477 height 33
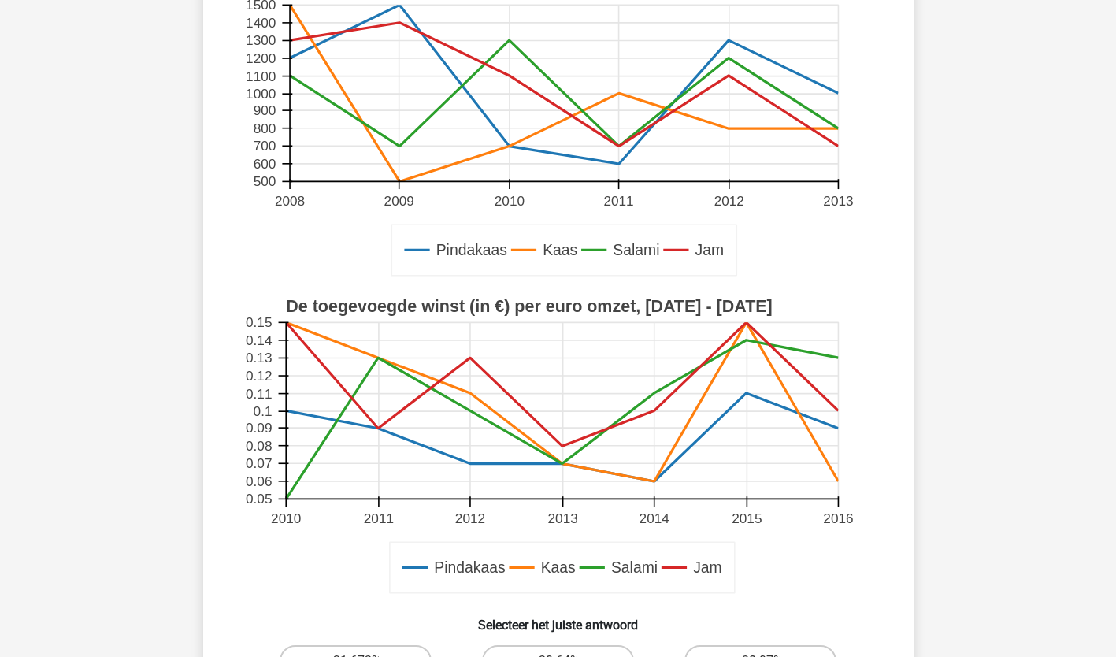
scroll to position [315, 0]
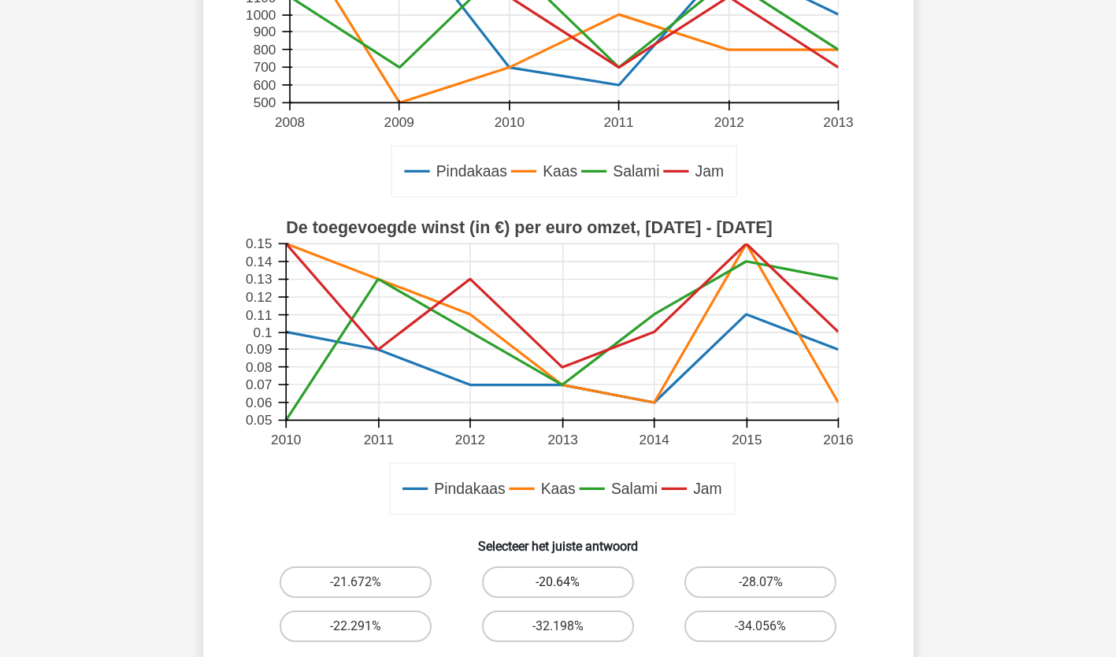
click at [577, 592] on label "-20.64%" at bounding box center [558, 582] width 152 height 32
click at [568, 592] on input "-20.64%" at bounding box center [563, 587] width 10 height 10
radio input "true"
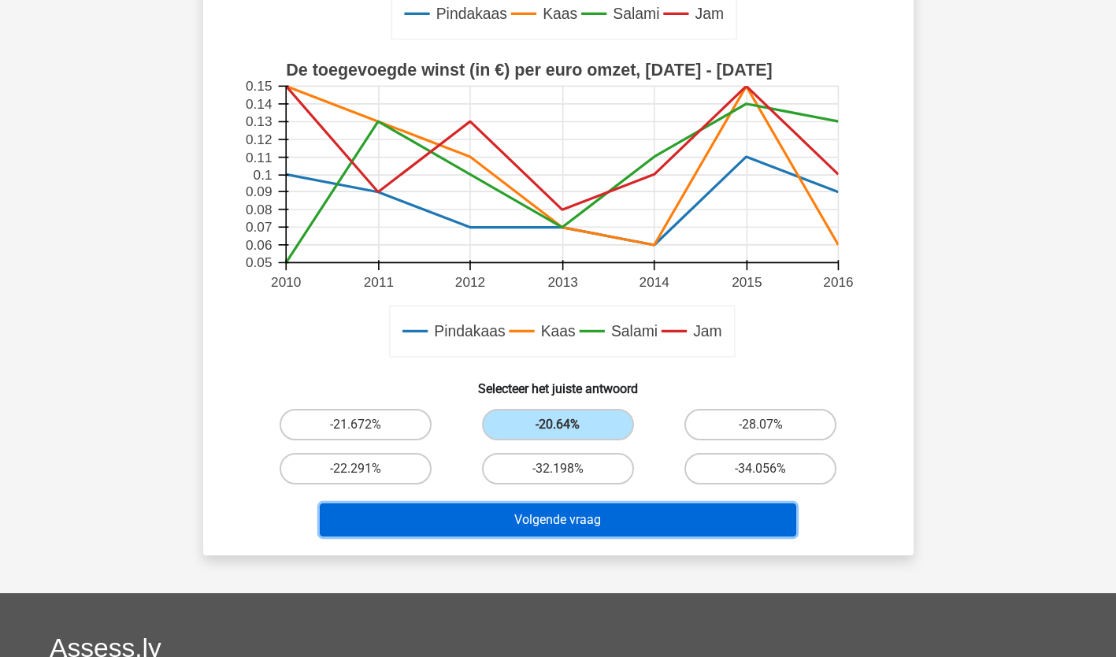
click at [571, 525] on button "Volgende vraag" at bounding box center [558, 519] width 477 height 33
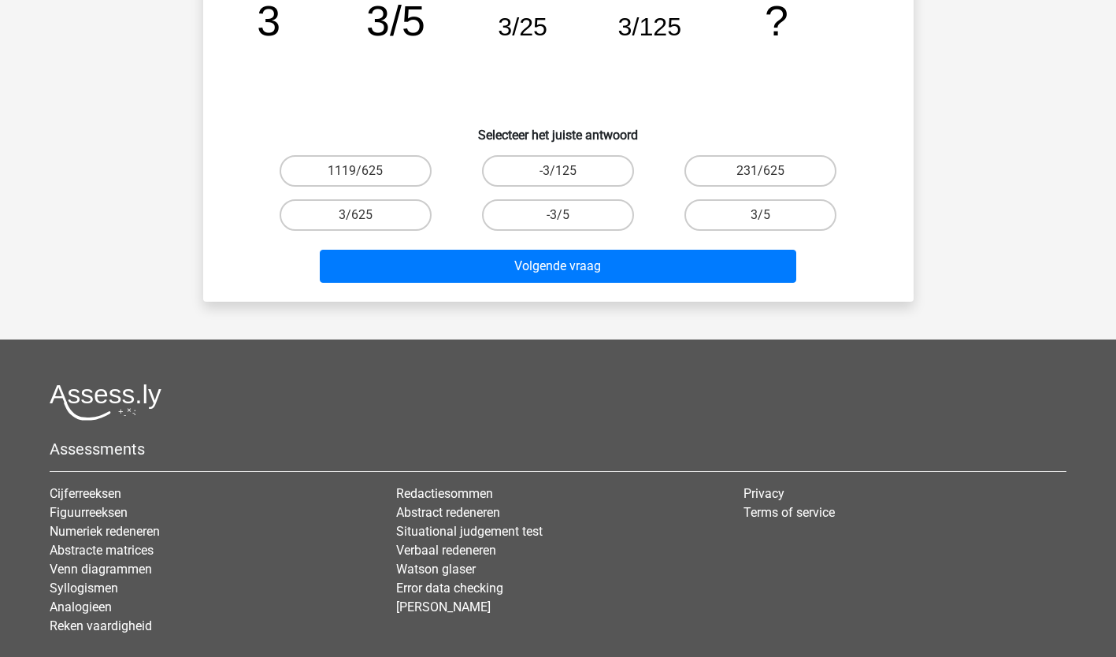
scroll to position [79, 0]
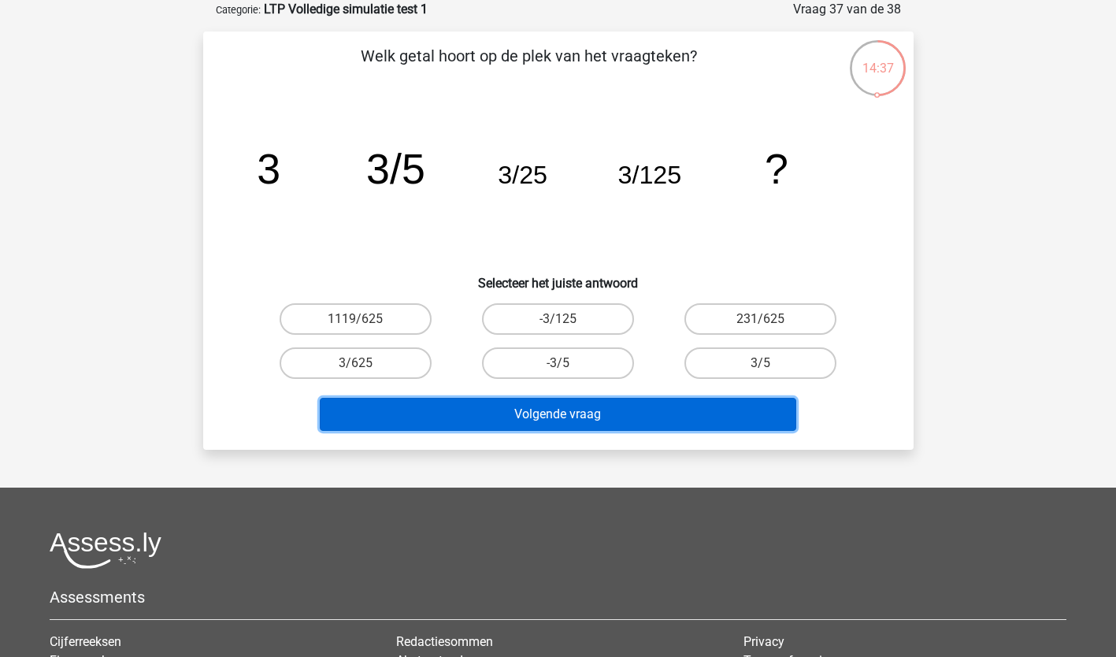
click at [591, 415] on button "Volgende vraag" at bounding box center [558, 414] width 477 height 33
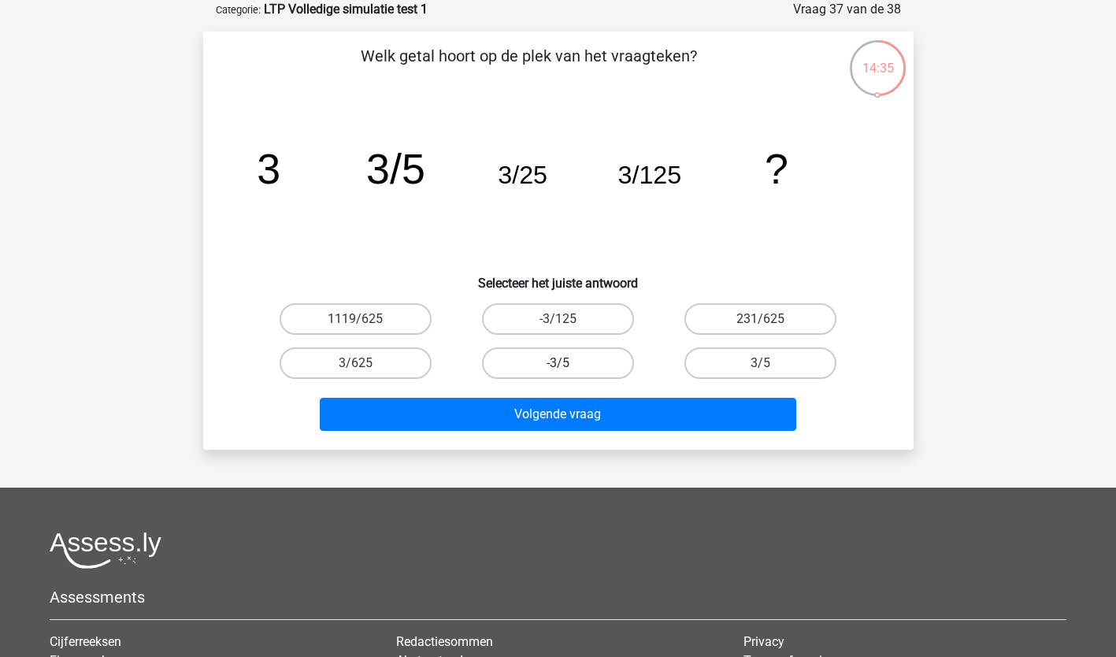
click at [599, 369] on label "-3/5" at bounding box center [558, 363] width 152 height 32
click at [568, 369] on input "-3/5" at bounding box center [563, 368] width 10 height 10
radio input "true"
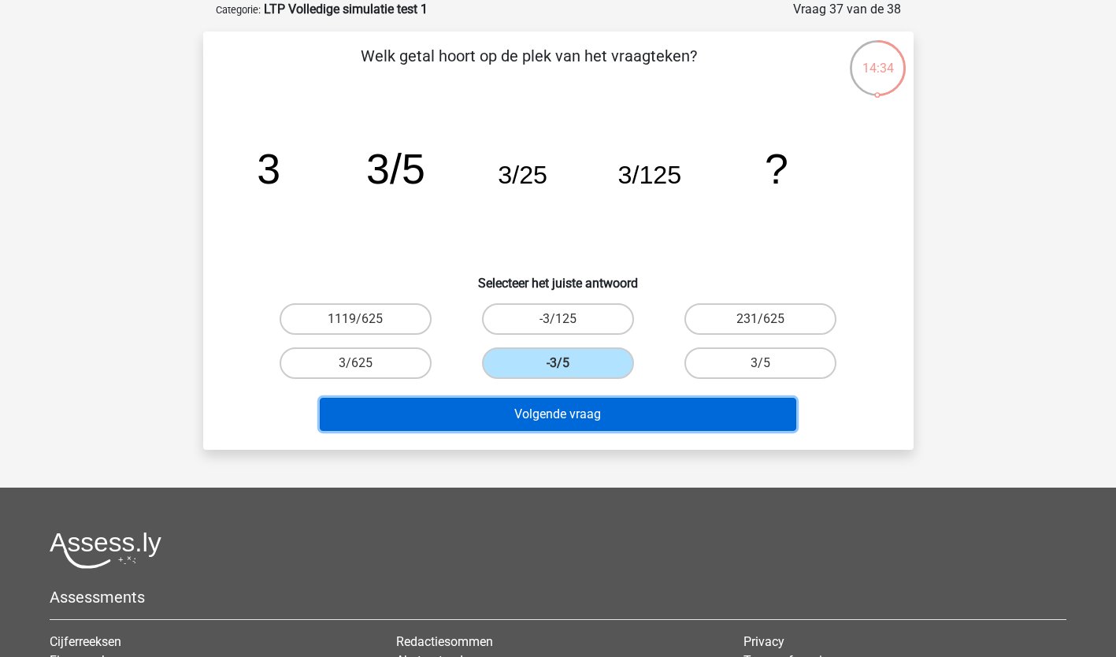
click at [601, 414] on button "Volgende vraag" at bounding box center [558, 414] width 477 height 33
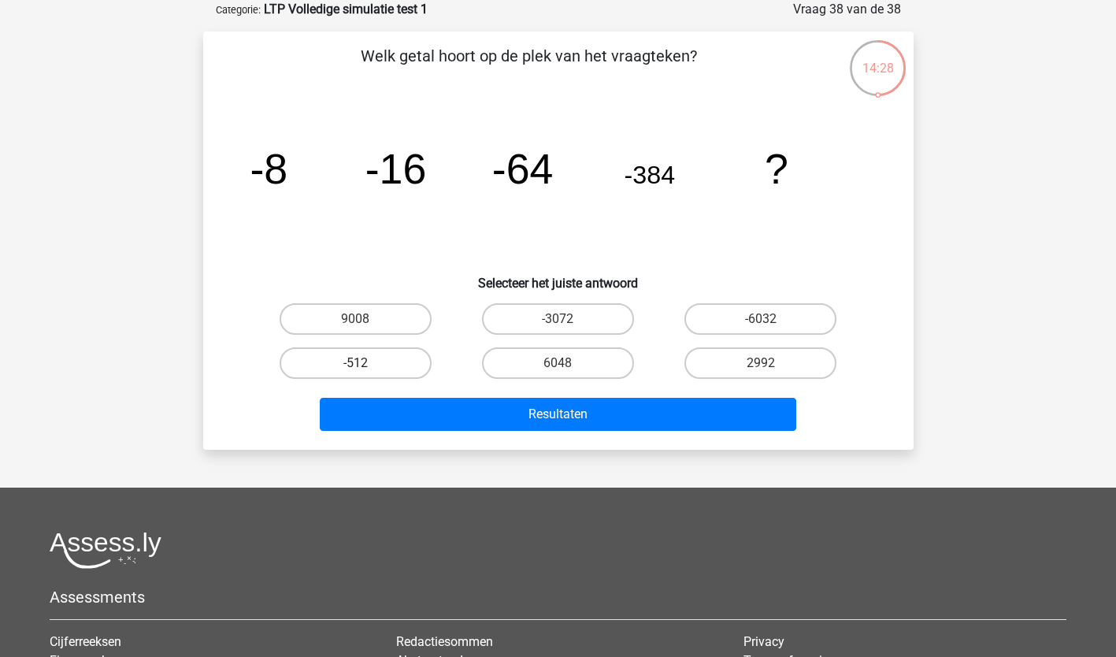
click at [326, 357] on label "-512" at bounding box center [356, 363] width 152 height 32
click at [355, 363] on input "-512" at bounding box center [360, 368] width 10 height 10
radio input "true"
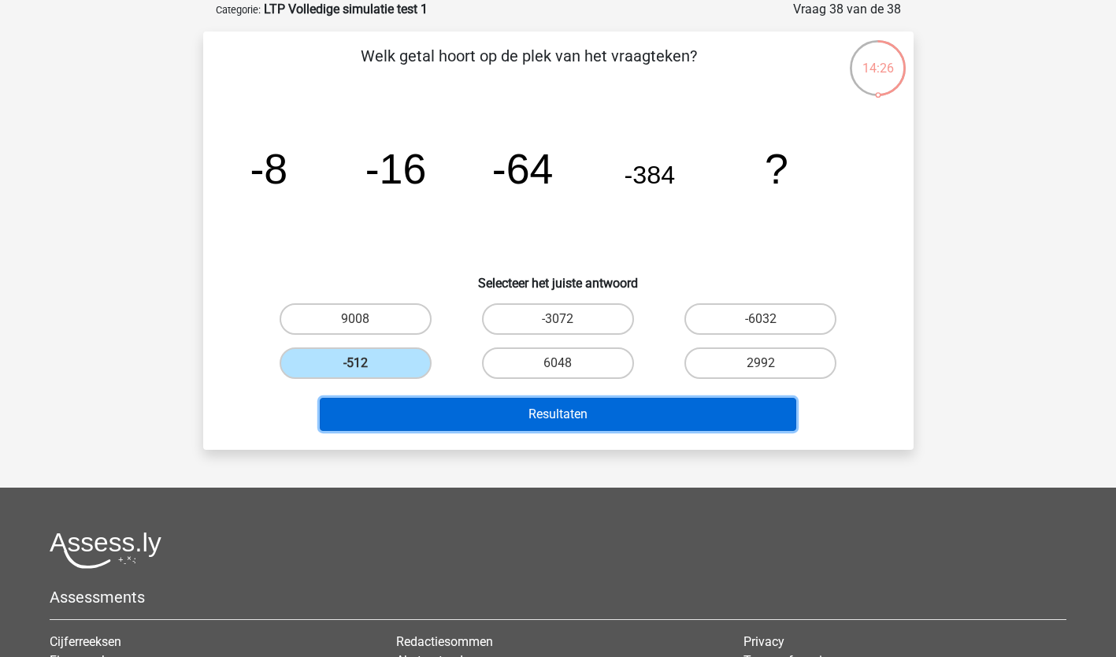
click at [380, 404] on button "Resultaten" at bounding box center [558, 414] width 477 height 33
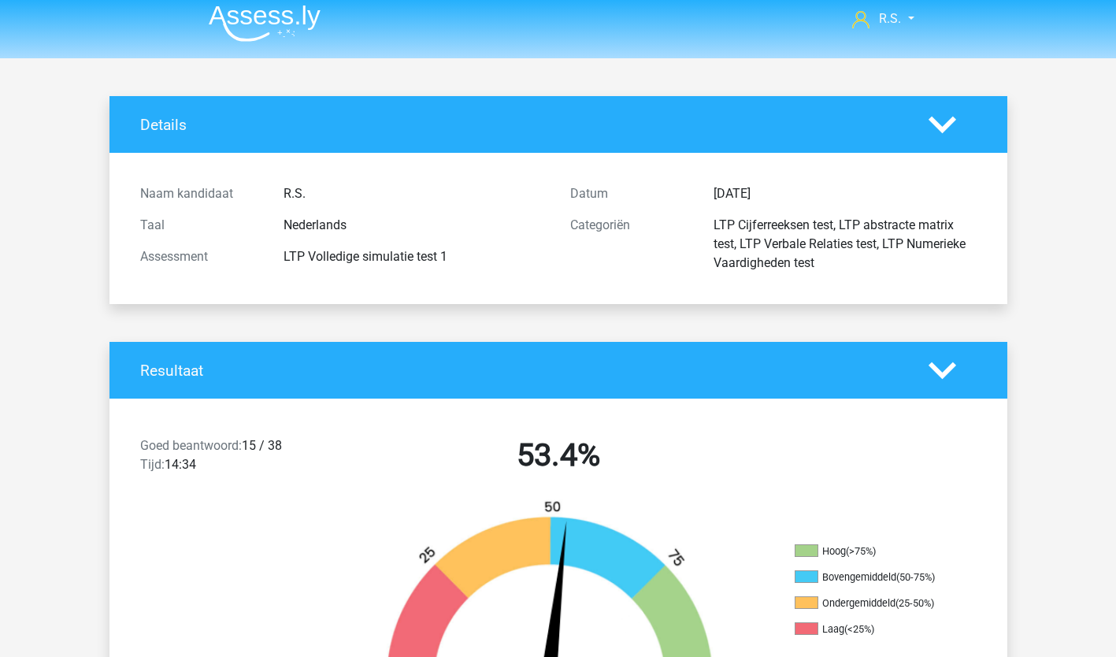
scroll to position [158, 0]
